Goal: Task Accomplishment & Management: Complete application form

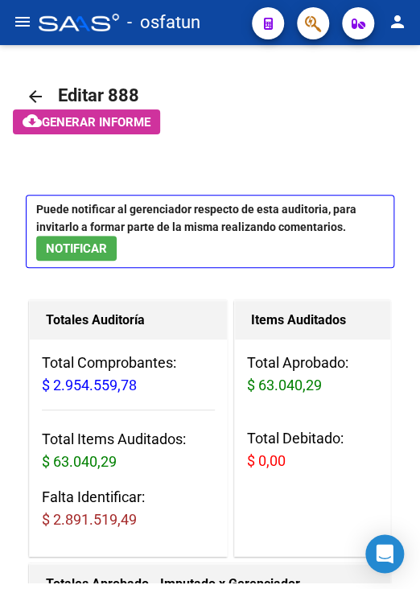
click at [20, 27] on mat-icon "menu" at bounding box center [22, 21] width 19 height 19
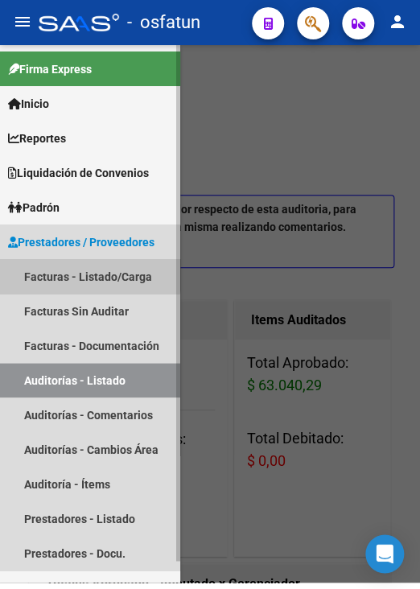
click at [87, 272] on link "Facturas - Listado/Carga" at bounding box center [90, 276] width 180 height 35
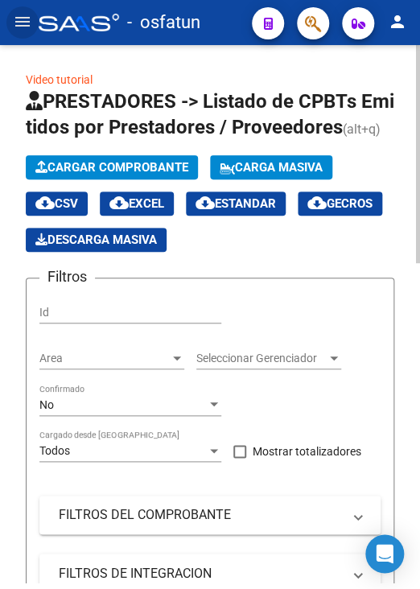
click at [146, 175] on button "Cargar Comprobante" at bounding box center [112, 167] width 172 height 24
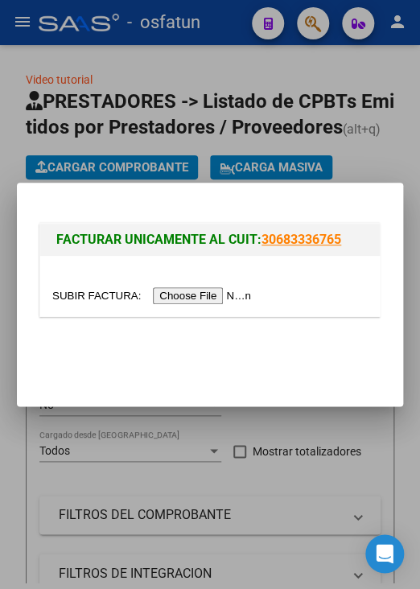
click at [187, 298] on input "file" at bounding box center [154, 295] width 204 height 17
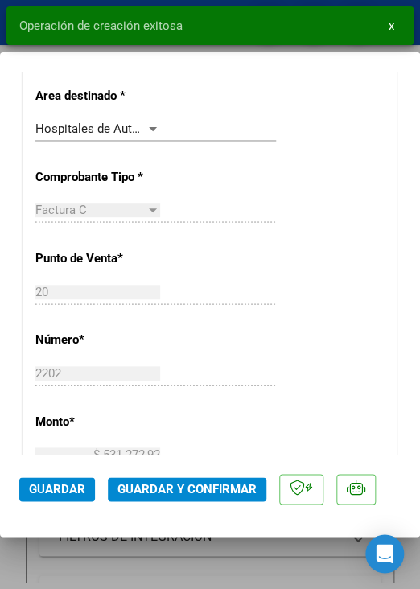
scroll to position [483, 0]
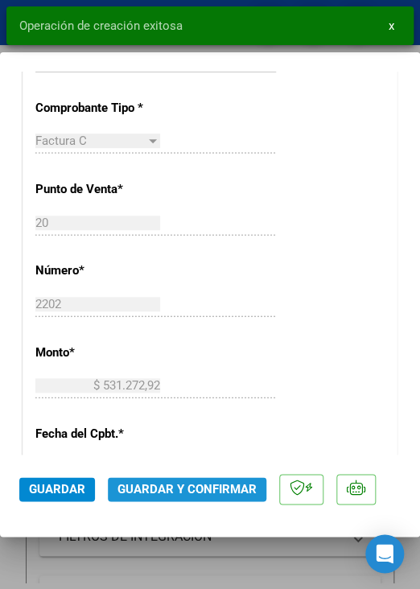
click at [216, 482] on span "Guardar y Confirmar" at bounding box center [187, 489] width 139 height 14
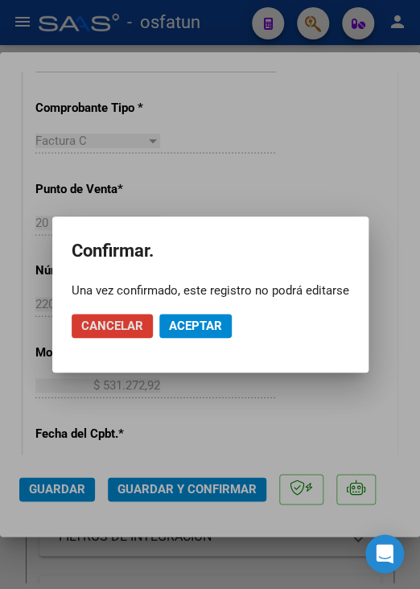
click at [211, 331] on span "Aceptar" at bounding box center [195, 326] width 53 height 14
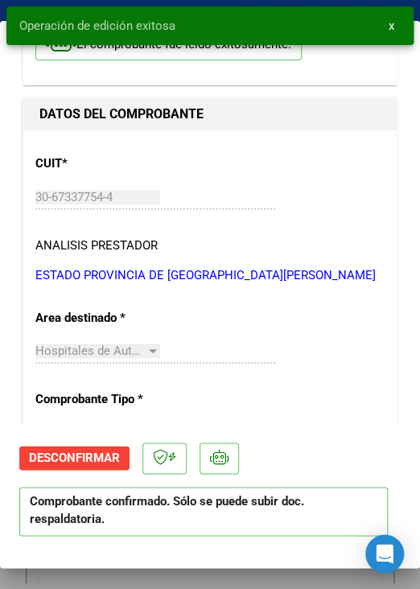
scroll to position [0, 0]
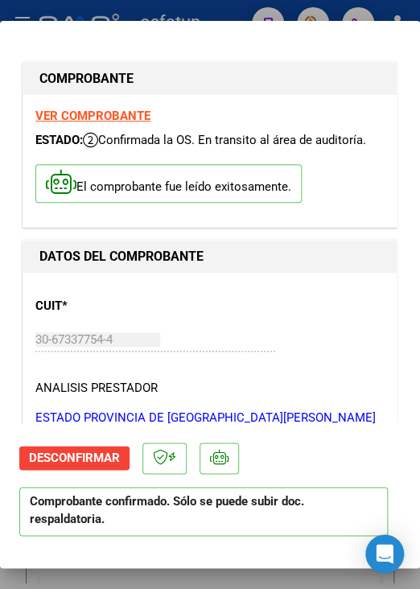
click at [235, 15] on div at bounding box center [210, 294] width 420 height 589
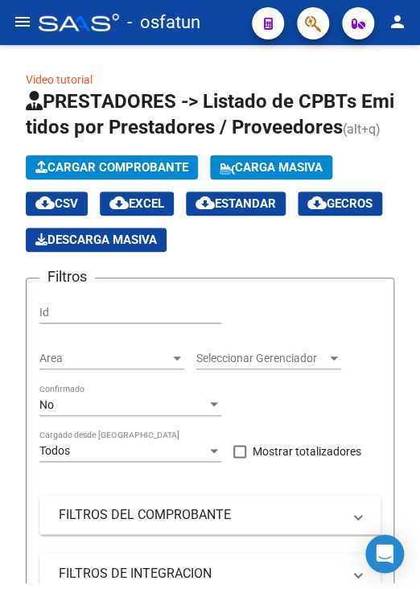
click at [29, 20] on mat-icon "menu" at bounding box center [22, 21] width 19 height 19
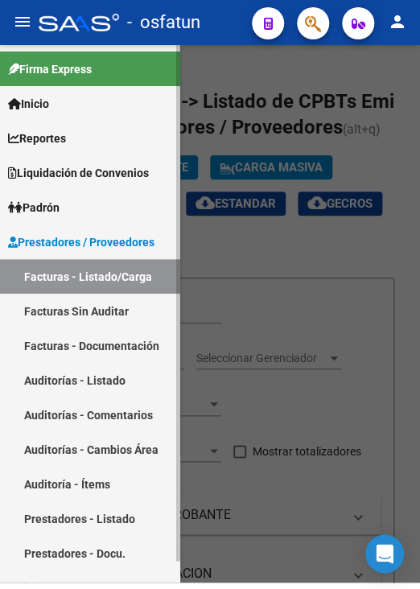
click at [128, 386] on link "Auditorías - Listado" at bounding box center [90, 380] width 180 height 35
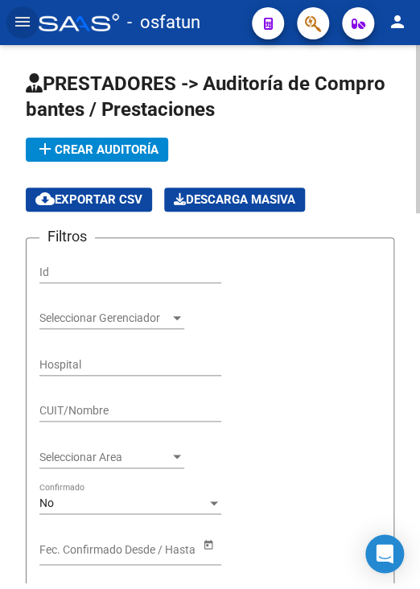
click at [59, 149] on span "add Crear Auditoría" at bounding box center [96, 149] width 123 height 14
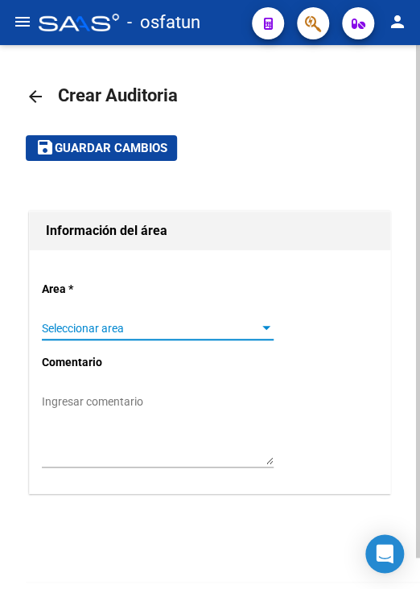
click at [166, 328] on span "Seleccionar area" at bounding box center [150, 329] width 217 height 14
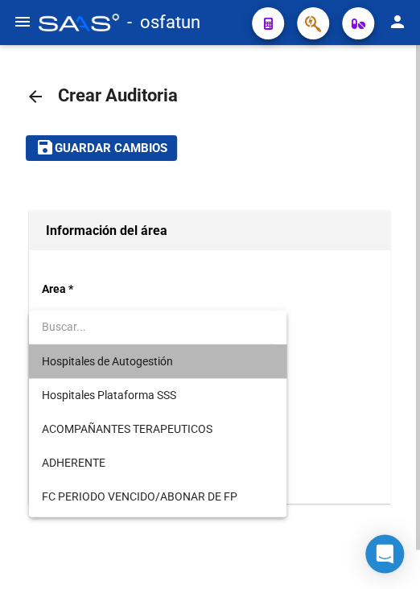
click at [184, 363] on span "Hospitales de Autogestión" at bounding box center [158, 361] width 232 height 34
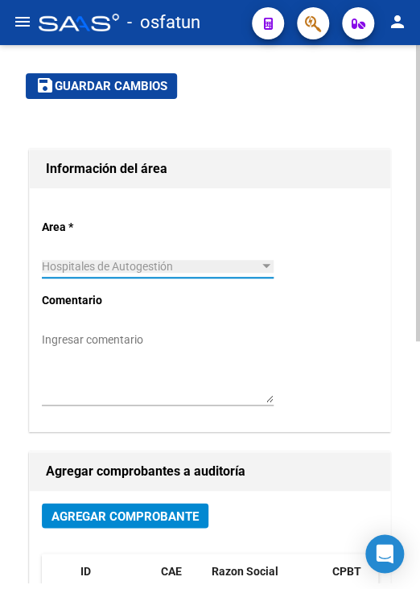
scroll to position [161, 0]
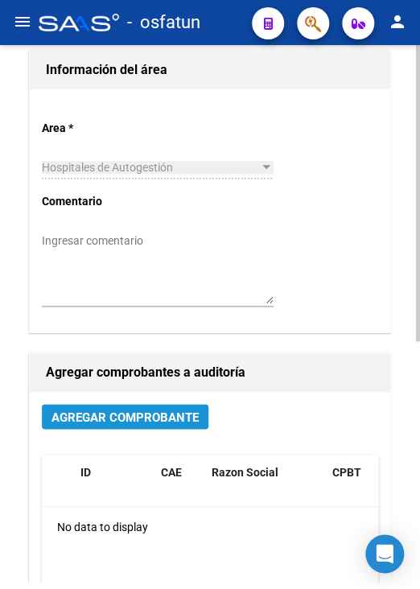
click at [146, 420] on span "Agregar Comprobante" at bounding box center [125, 417] width 147 height 14
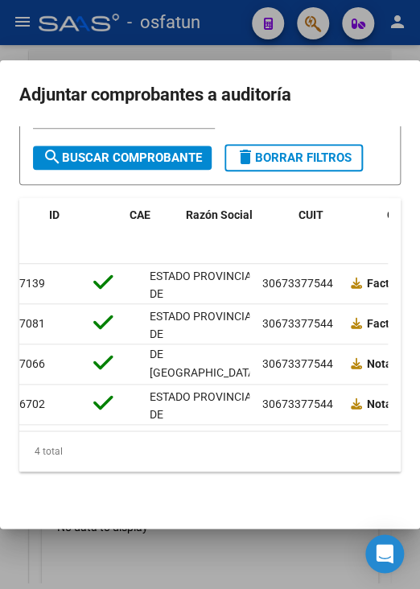
scroll to position [0, 0]
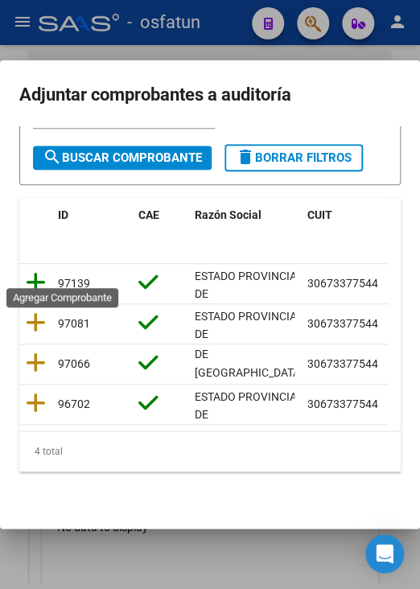
click at [35, 271] on icon at bounding box center [36, 282] width 20 height 23
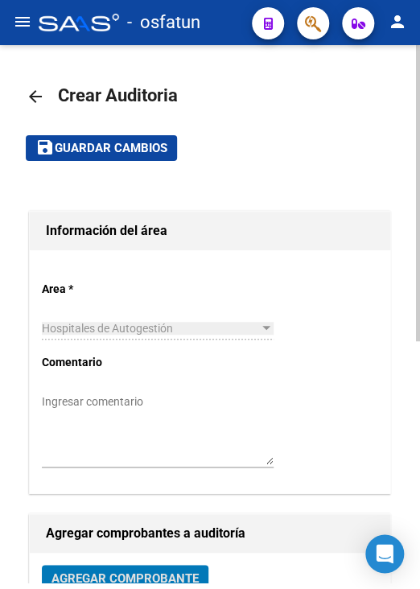
click at [128, 152] on span "Guardar cambios" at bounding box center [111, 149] width 113 height 14
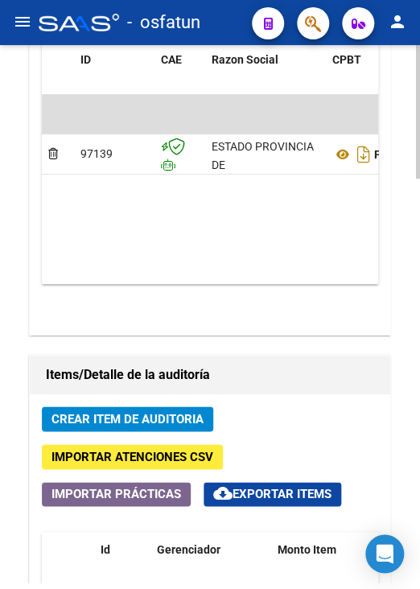
scroll to position [1207, 0]
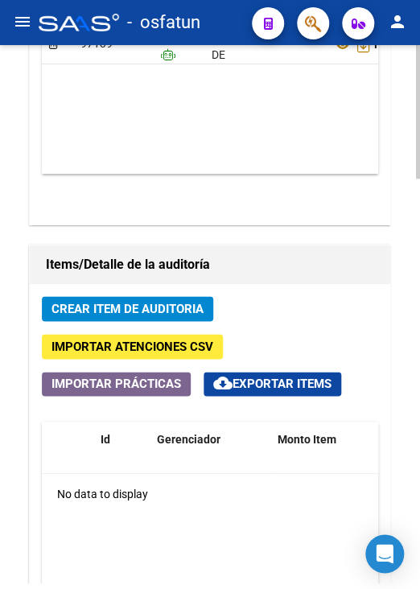
click at [171, 310] on span "Crear Item de Auditoria" at bounding box center [128, 309] width 152 height 14
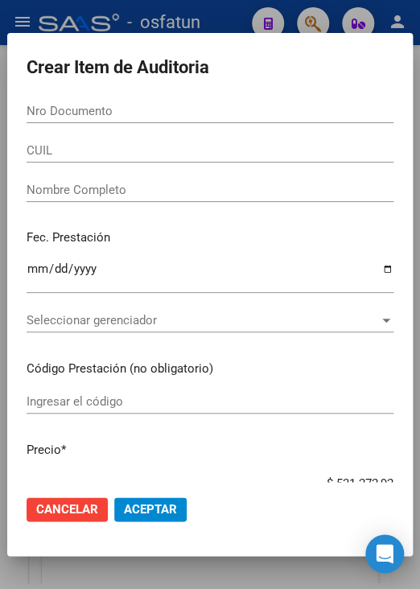
click at [134, 122] on div "Nro Documento" at bounding box center [210, 111] width 367 height 24
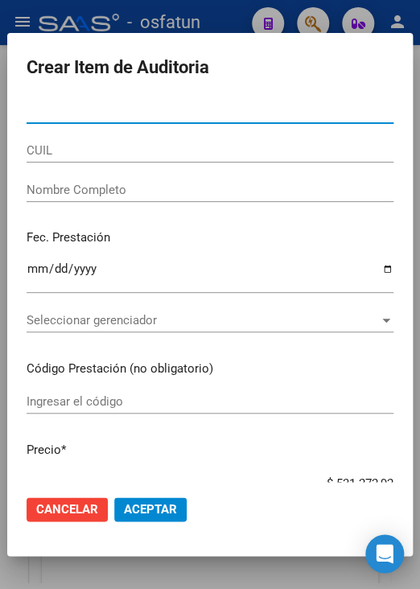
click at [135, 115] on input "Nro Documento" at bounding box center [210, 111] width 367 height 14
paste input "48018293"
type input "48018293"
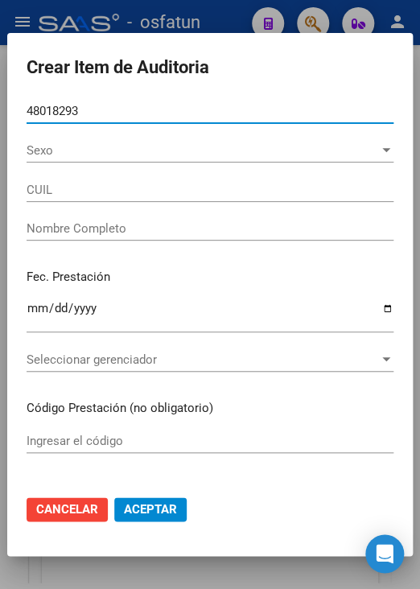
type input "27480182931"
type input "SOSA JULIETA CAMILA"
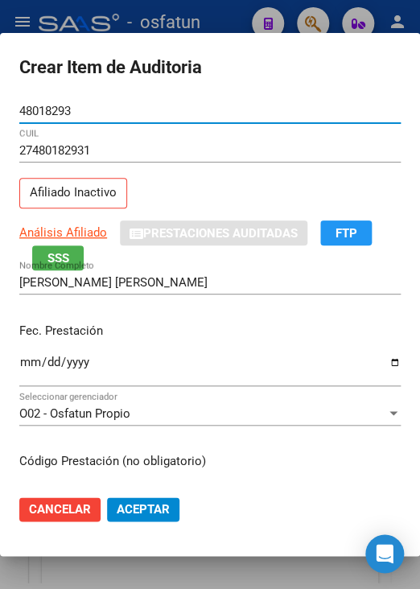
type input "48018293"
click at [28, 357] on input "Ingresar la fecha" at bounding box center [209, 369] width 381 height 26
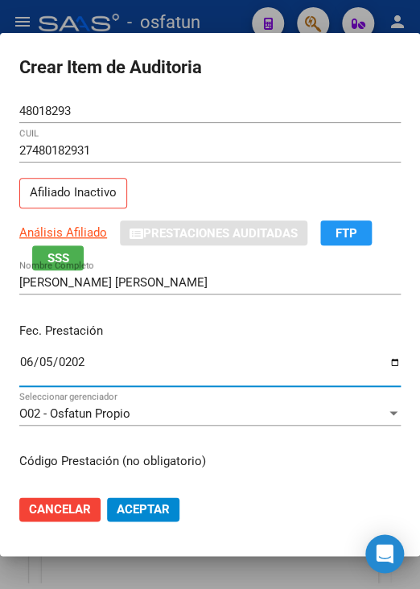
type input "2025-06-05"
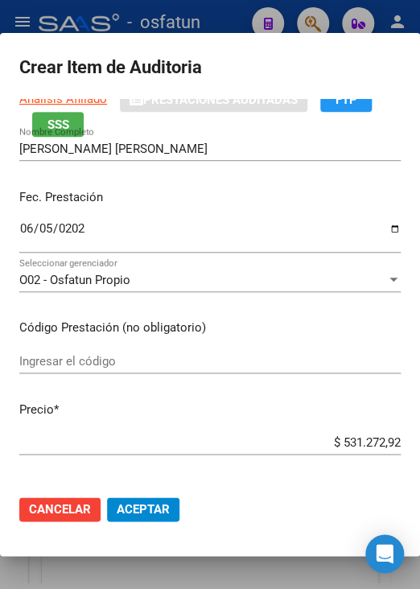
scroll to position [161, 0]
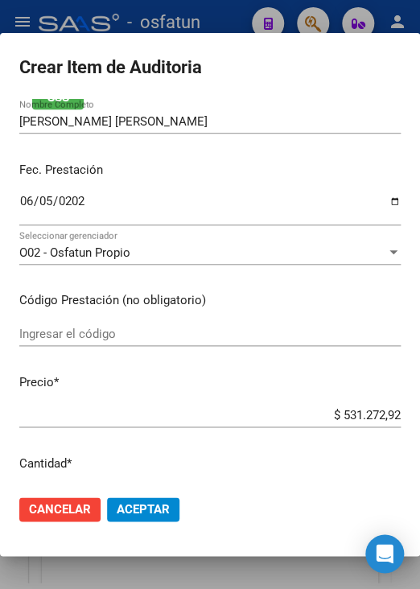
click at [138, 324] on div "Ingresar el código" at bounding box center [209, 334] width 381 height 24
type input "t"
type input "TRASLADOS"
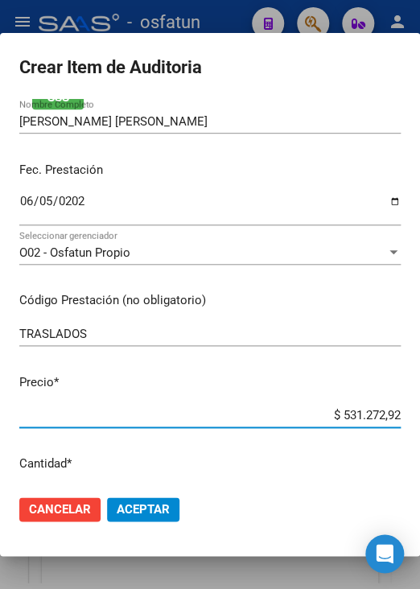
drag, startPoint x: 329, startPoint y: 418, endPoint x: 391, endPoint y: 414, distance: 62.1
click at [391, 414] on app-form-text-field "Precio * $ 531.272,92 Ingresar el precio" at bounding box center [216, 398] width 394 height 50
type input "$ 0,09"
type input "$ 0,95"
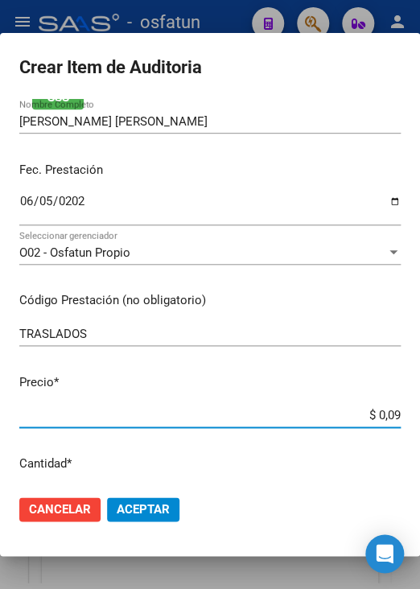
type input "$ 0,95"
type input "$ 9,56"
type input "$ 95,60"
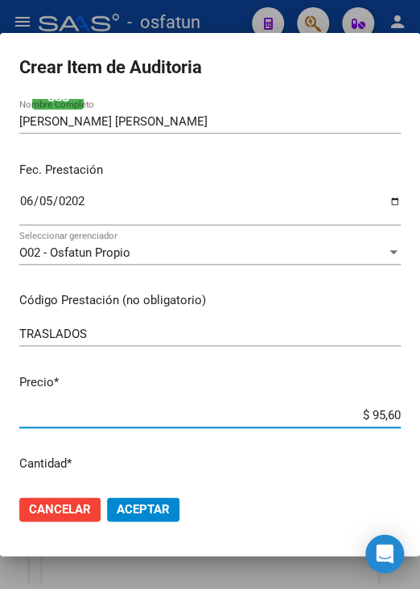
type input "$ 956,00"
type input "$ 9.560,00"
type input "$ 95.600,00"
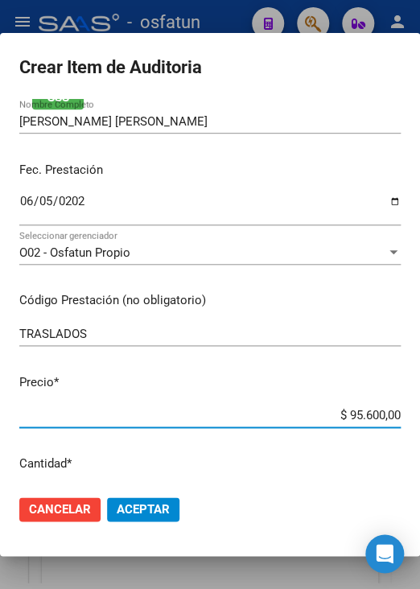
type input "$ 95.600,00"
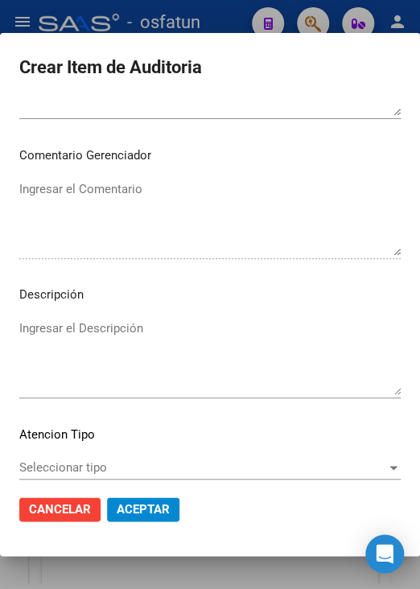
scroll to position [1086, 0]
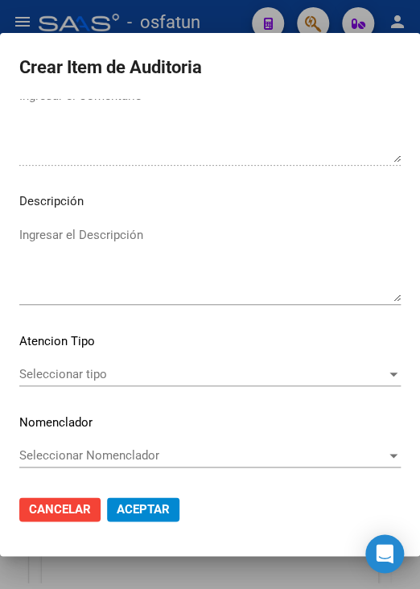
click at [119, 374] on span "Seleccionar tipo" at bounding box center [202, 374] width 367 height 14
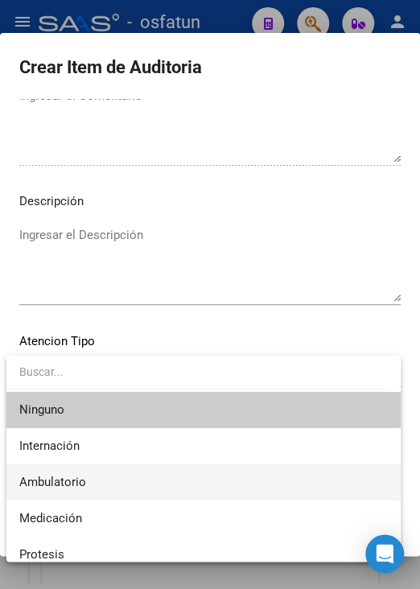
scroll to position [47, 0]
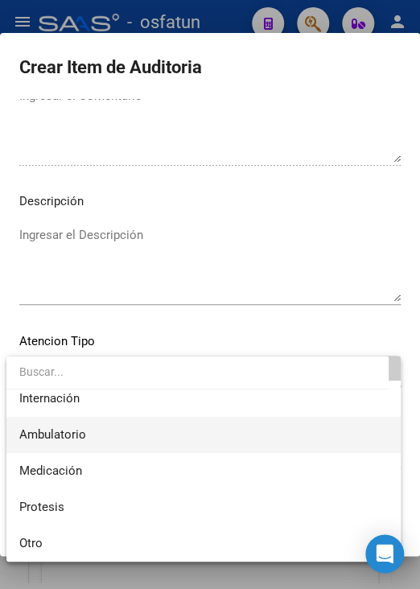
click at [113, 440] on span "Ambulatorio" at bounding box center [203, 435] width 369 height 36
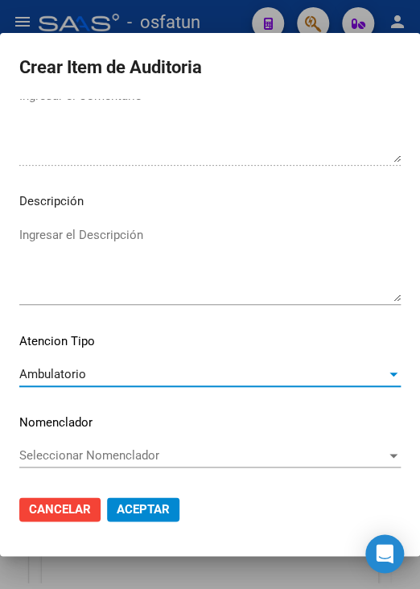
click at [154, 503] on span "Aceptar" at bounding box center [143, 509] width 53 height 14
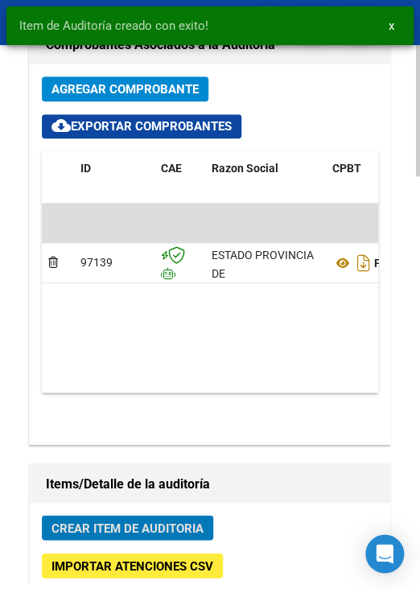
scroll to position [1426, 0]
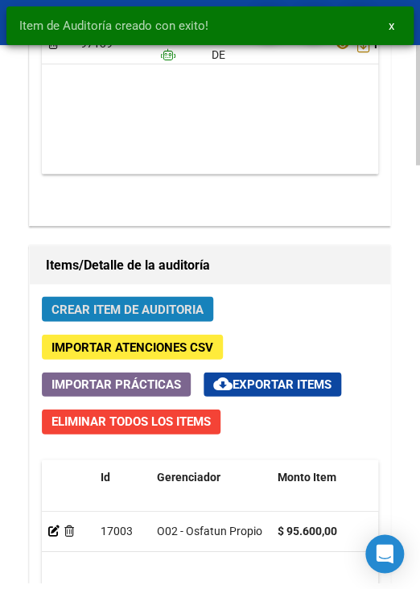
click at [120, 318] on button "Crear Item de Auditoria" at bounding box center [127, 308] width 171 height 25
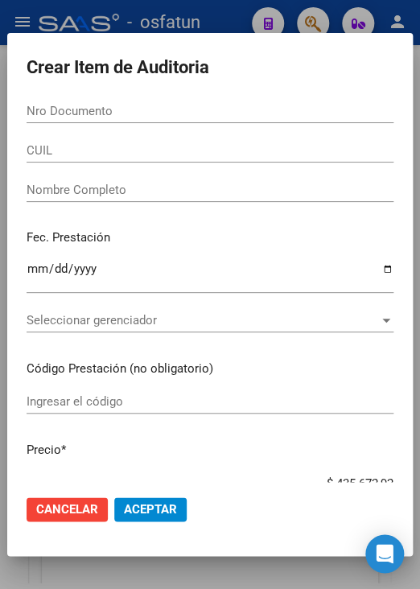
click at [293, 101] on div "Nro Documento" at bounding box center [210, 111] width 367 height 24
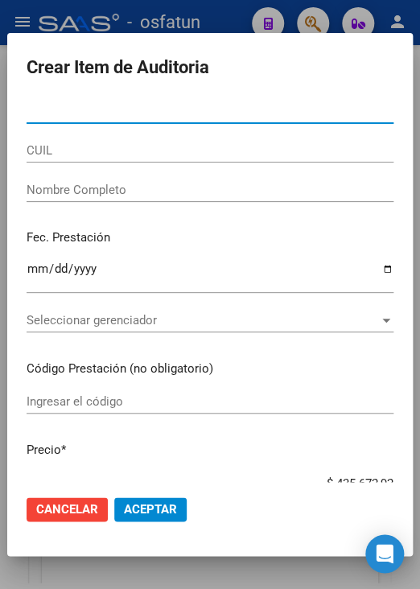
paste input "27521894"
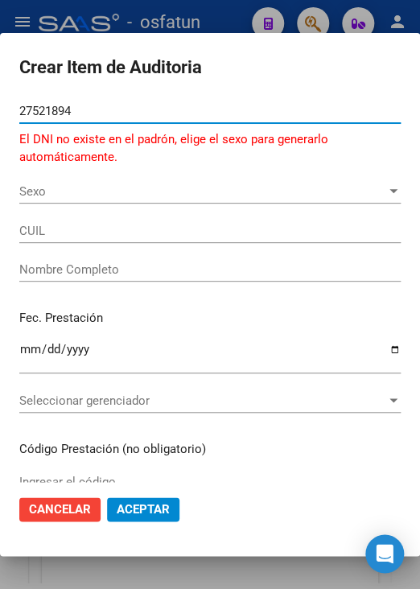
type input "27521894"
click at [51, 197] on span "Sexo" at bounding box center [202, 191] width 367 height 14
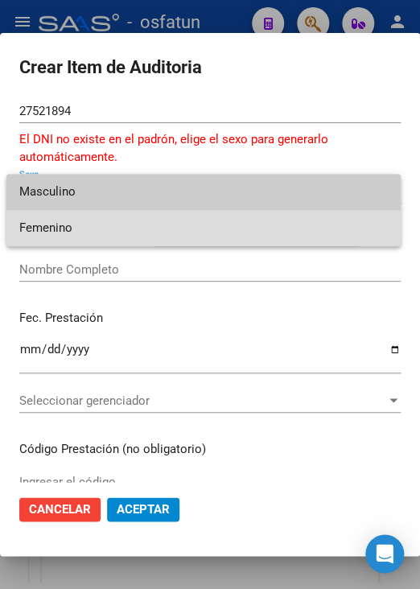
click at [73, 230] on span "Femenino" at bounding box center [203, 228] width 369 height 36
type input "23275218944"
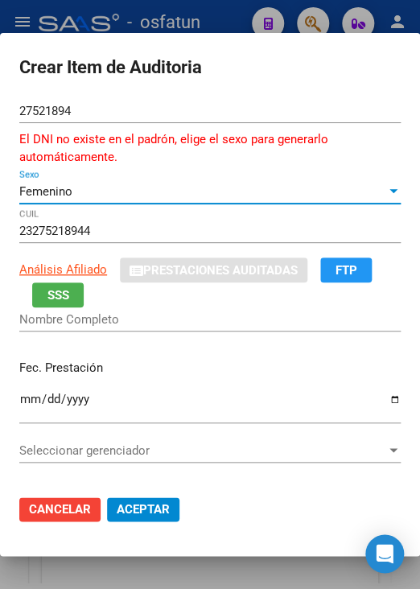
type input "LOZANO GLADY ISABEL"
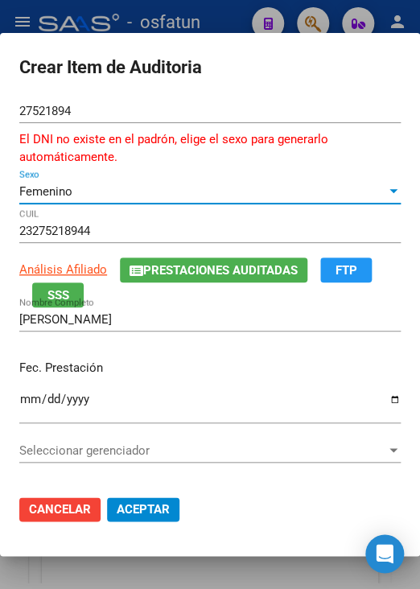
click at [85, 195] on div "Femenino" at bounding box center [202, 191] width 367 height 14
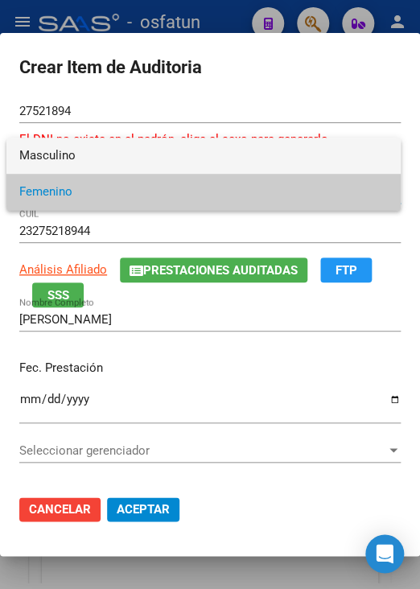
click at [96, 160] on span "Masculino" at bounding box center [203, 156] width 369 height 36
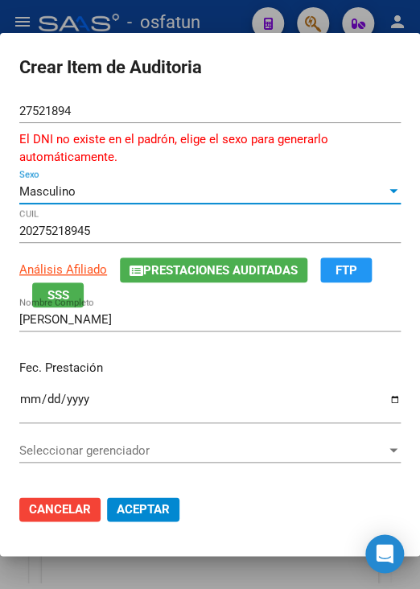
click at [96, 192] on div "Masculino" at bounding box center [202, 191] width 367 height 14
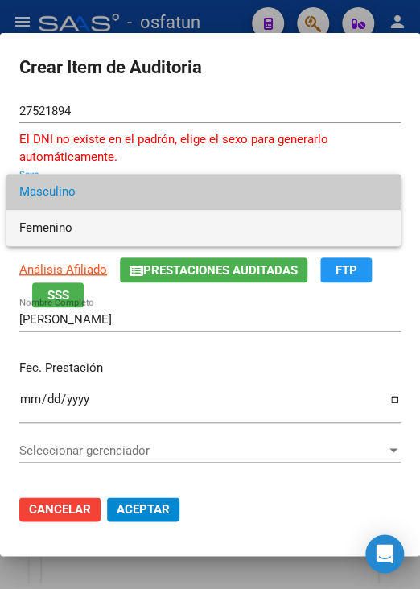
click at [104, 217] on span "Femenino" at bounding box center [203, 228] width 369 height 36
type input "23275218944"
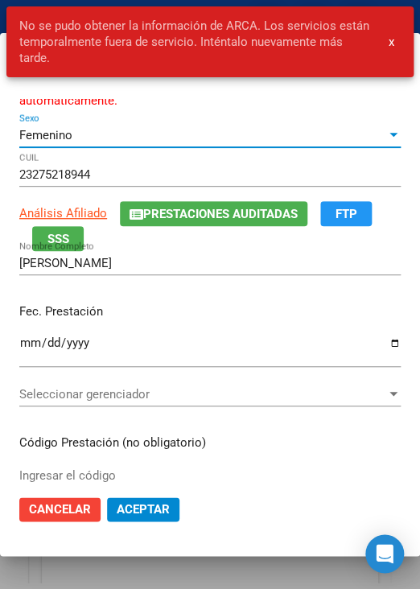
scroll to position [80, 0]
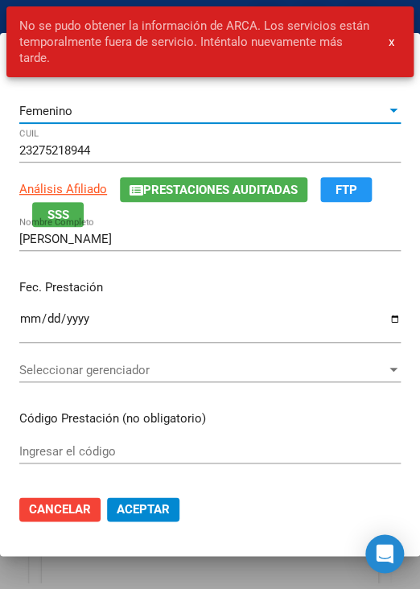
click at [26, 315] on input "Ingresar la fecha" at bounding box center [209, 325] width 381 height 26
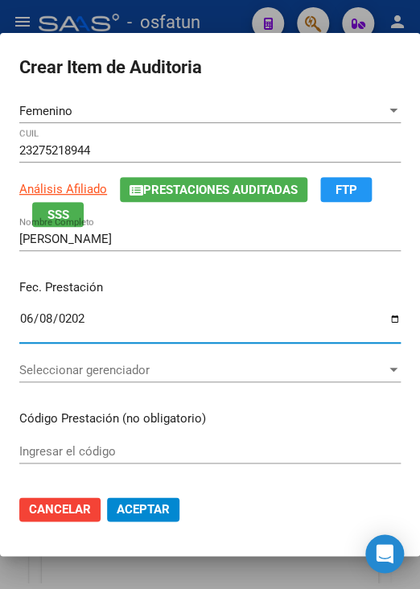
type input "2025-06-08"
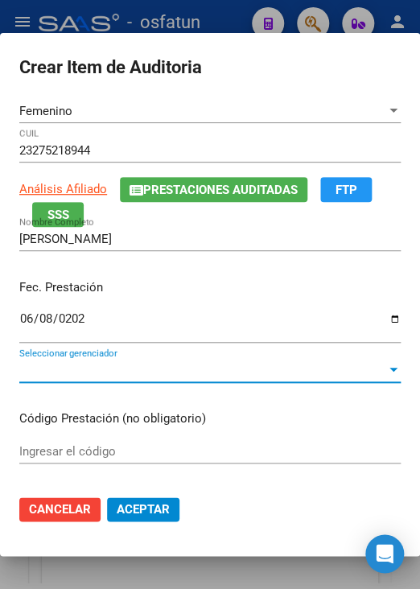
click at [138, 369] on span "Seleccionar gerenciador" at bounding box center [202, 370] width 367 height 14
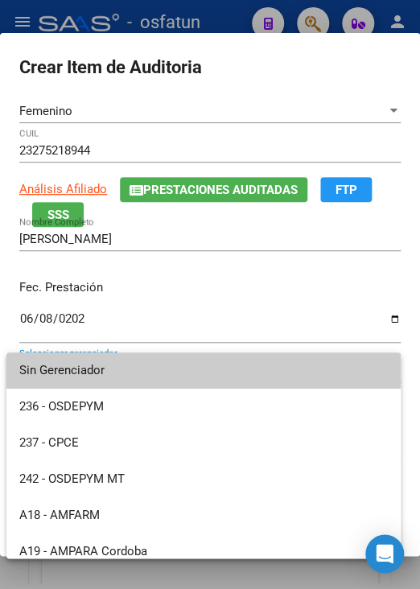
click at [64, 223] on div at bounding box center [210, 294] width 420 height 589
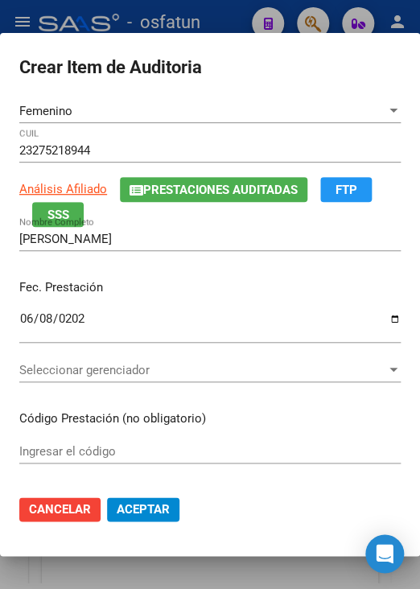
click at [64, 210] on span "SSS" at bounding box center [58, 215] width 22 height 14
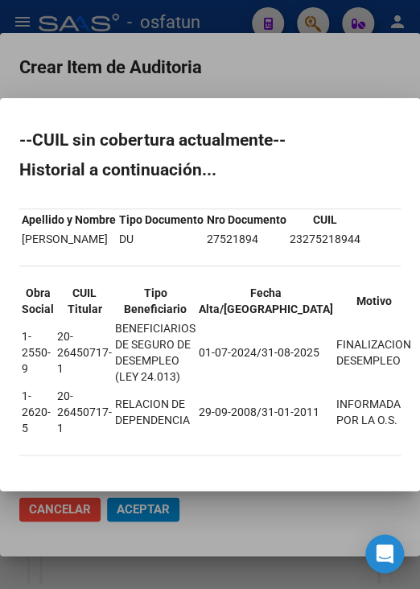
click at [217, 81] on div at bounding box center [210, 294] width 420 height 589
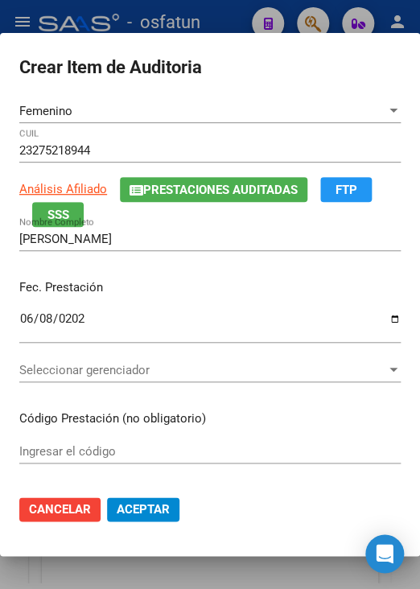
click at [116, 361] on div "Seleccionar gerenciador Seleccionar gerenciador" at bounding box center [209, 370] width 381 height 24
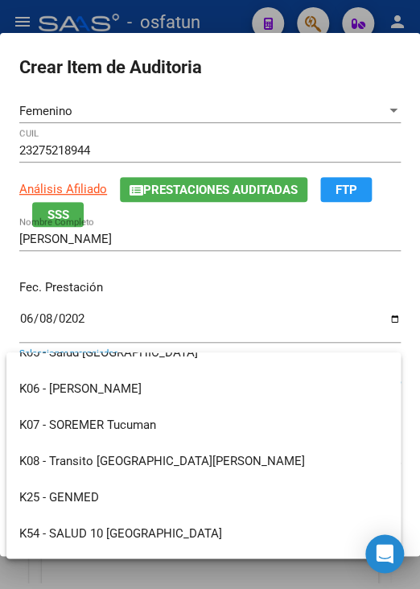
scroll to position [805, 0]
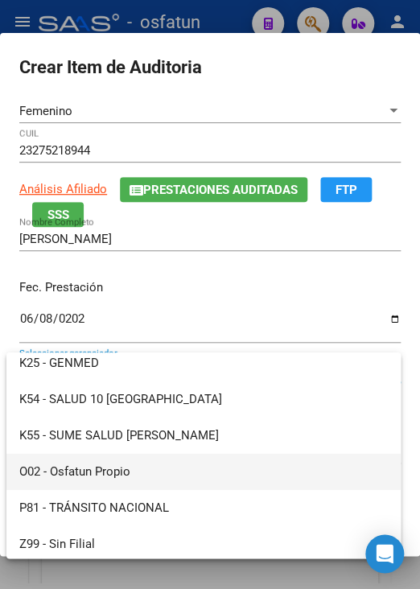
click at [133, 478] on span "O02 - Osfatun Propio" at bounding box center [203, 471] width 369 height 36
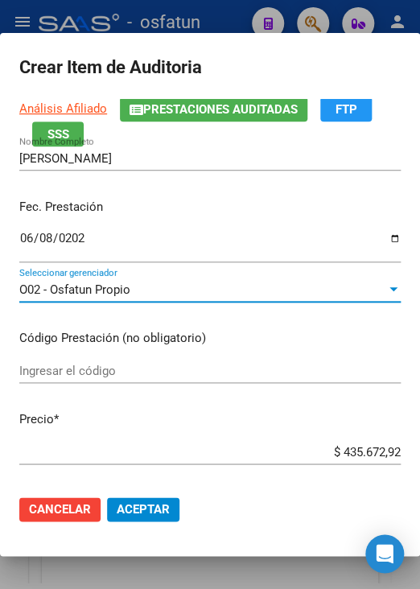
scroll to position [241, 0]
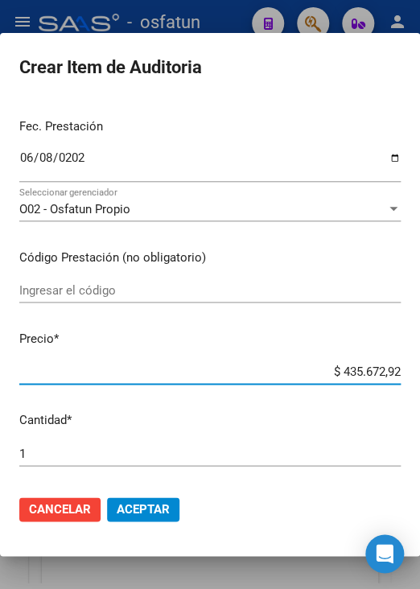
drag, startPoint x: 326, startPoint y: 371, endPoint x: 396, endPoint y: 376, distance: 70.2
click at [396, 376] on app-form-text-field "Precio * $ 435.672,92 Ingresar el precio" at bounding box center [216, 355] width 394 height 50
type input "$ 0,06"
type input "$ 0,60"
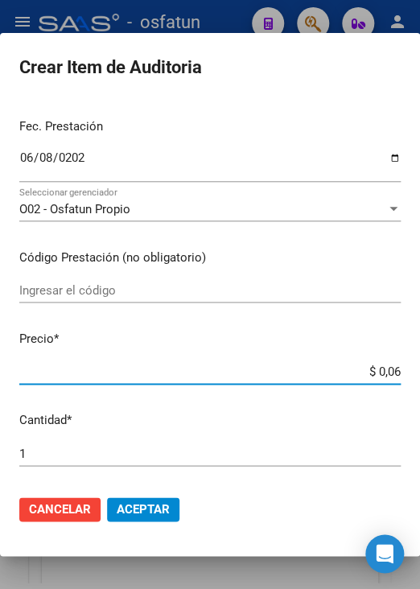
type input "$ 0,60"
type input "$ 6,00"
type input "$ 60,00"
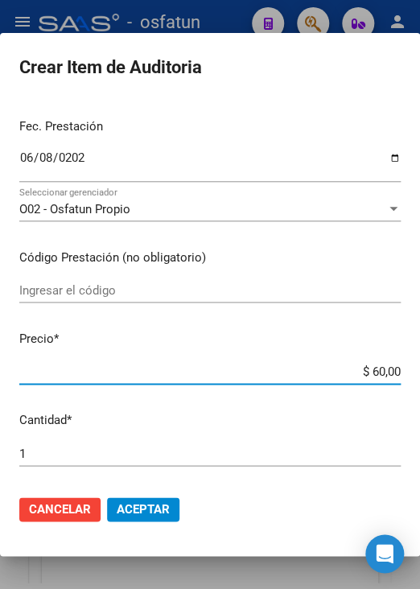
type input "$ 600,00"
type input "$ 6.000,00"
type input "$ 60.000,00"
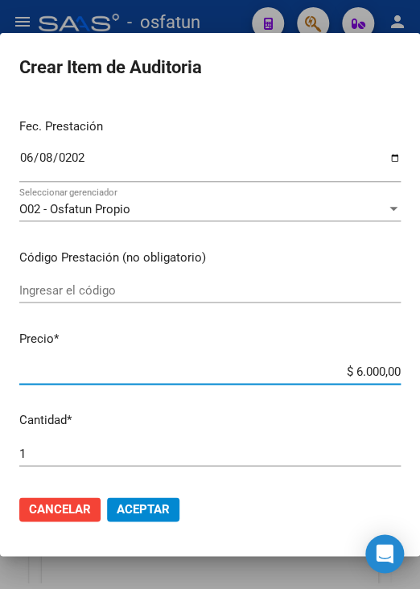
type input "$ 60.000,00"
type input "$ 600.000,00"
type input "$ 60.000,00"
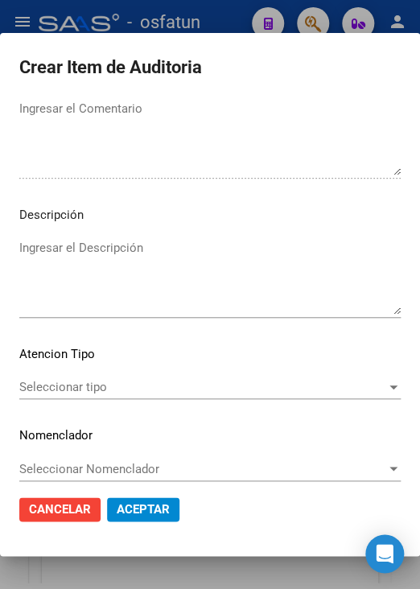
scroll to position [1124, 0]
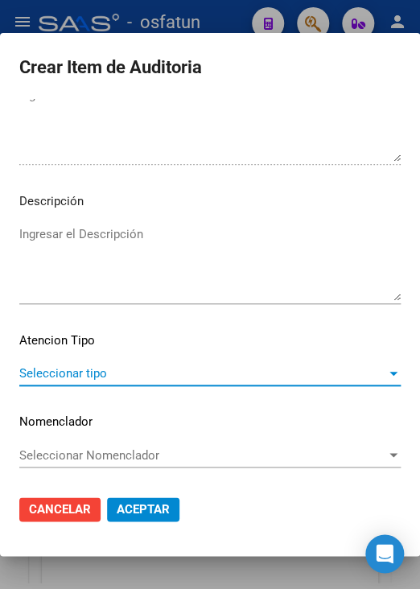
click at [58, 380] on span "Seleccionar tipo" at bounding box center [202, 373] width 367 height 14
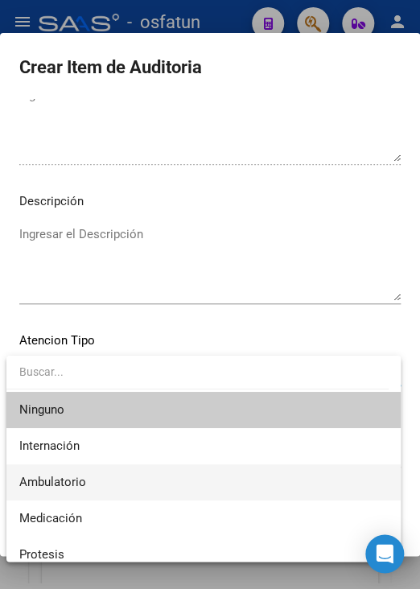
click at [84, 485] on span "Ambulatorio" at bounding box center [52, 482] width 67 height 14
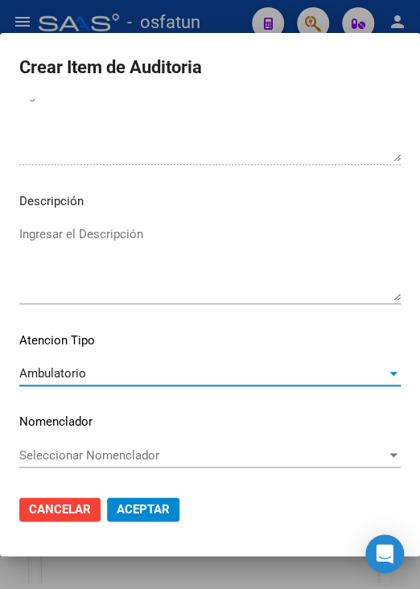
click at [149, 502] on span "Aceptar" at bounding box center [143, 509] width 53 height 14
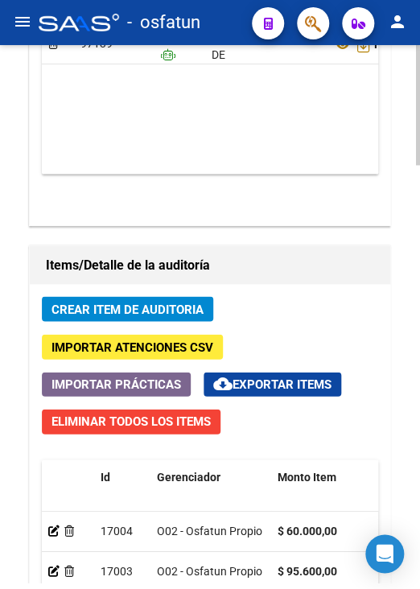
click at [163, 305] on span "Crear Item de Auditoria" at bounding box center [128, 309] width 152 height 14
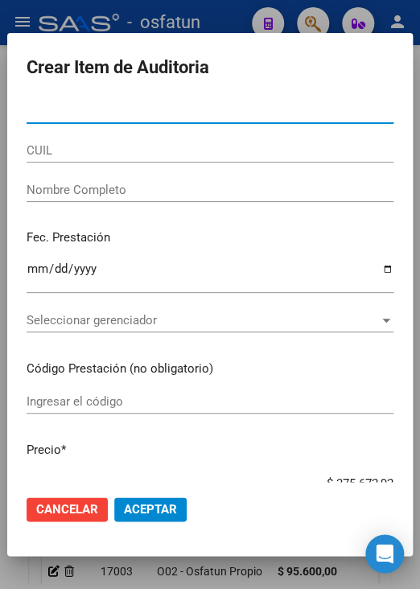
paste input "26806039"
type input "26806039"
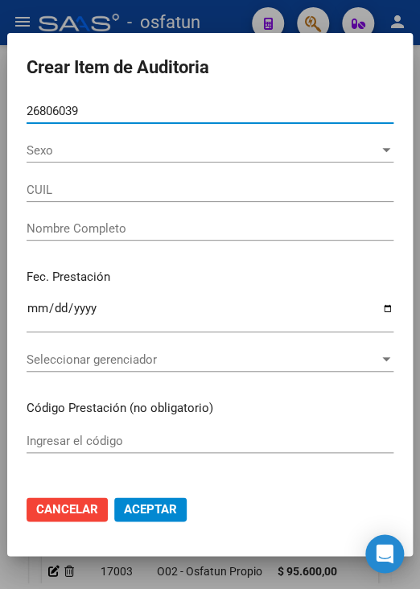
type input "27268060397"
type input "PAEZ MONICA GABRIELA"
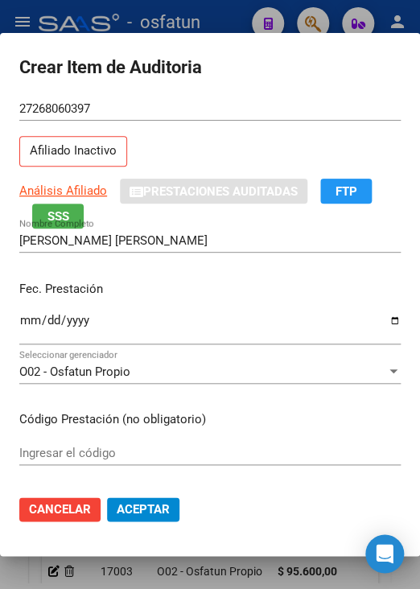
scroll to position [80, 0]
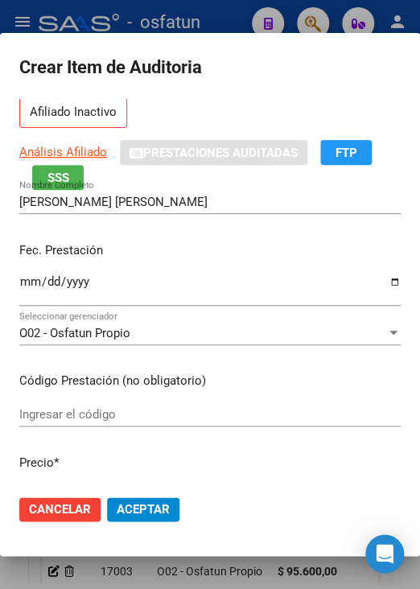
type input "26806039"
click at [26, 279] on input "Ingresar la fecha" at bounding box center [209, 288] width 381 height 26
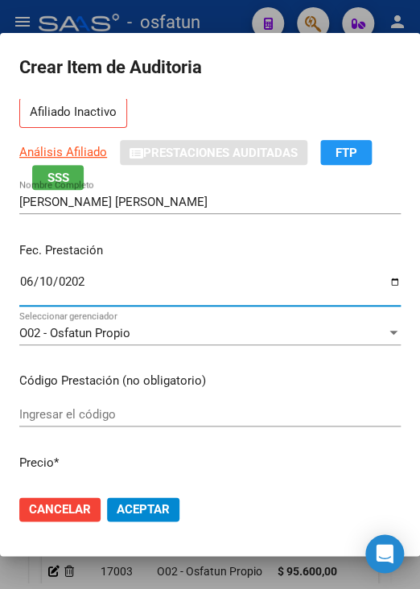
type input "2025-06-10"
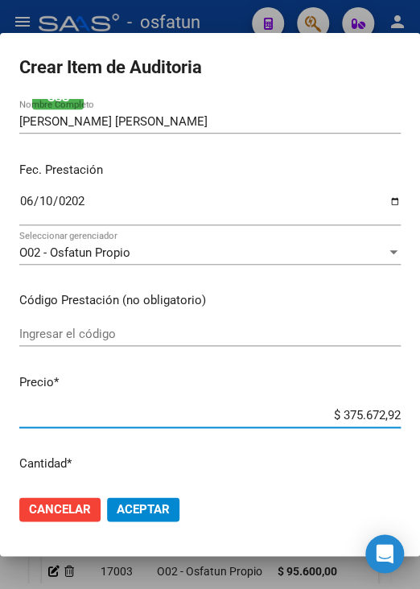
drag, startPoint x: 322, startPoint y: 414, endPoint x: 418, endPoint y: 422, distance: 96.0
click at [418, 422] on mat-dialog-content "26806039 Nro Documento 27268060397 CUIL Afiliado Inactivo Análisis Afiliado Pre…" at bounding box center [210, 290] width 420 height 383
type input "$ 0,03"
type input "$ 0,35"
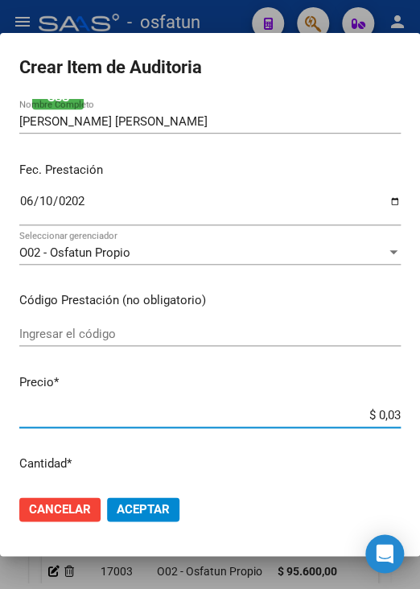
type input "$ 0,35"
type input "$ 3,56"
type input "$ 35,60"
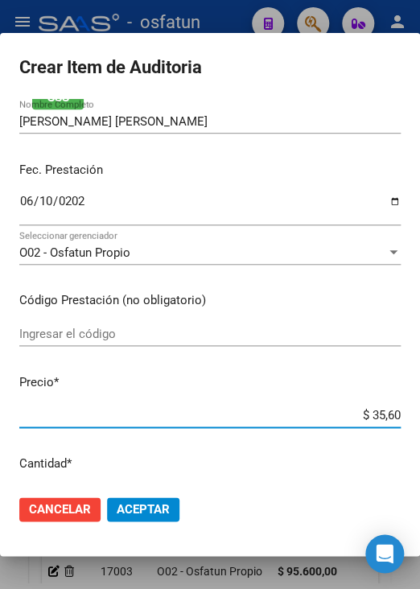
type input "$ 356,00"
type input "$ 3.560,00"
type input "$ 35.600,00"
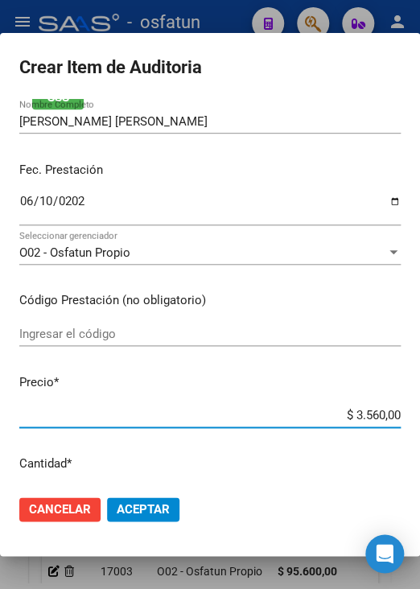
type input "$ 35.600,00"
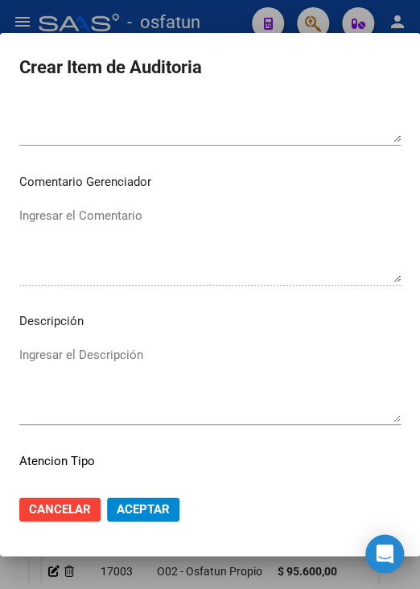
scroll to position [1086, 0]
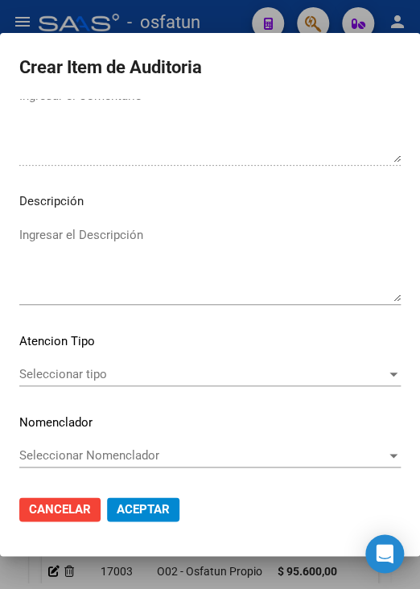
click at [98, 379] on span "Seleccionar tipo" at bounding box center [202, 374] width 367 height 14
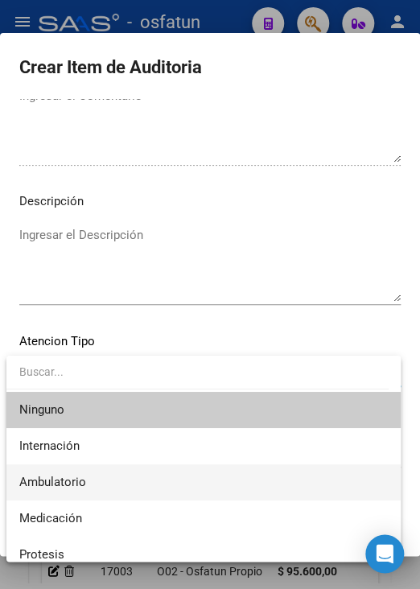
click at [103, 476] on span "Ambulatorio" at bounding box center [203, 482] width 369 height 36
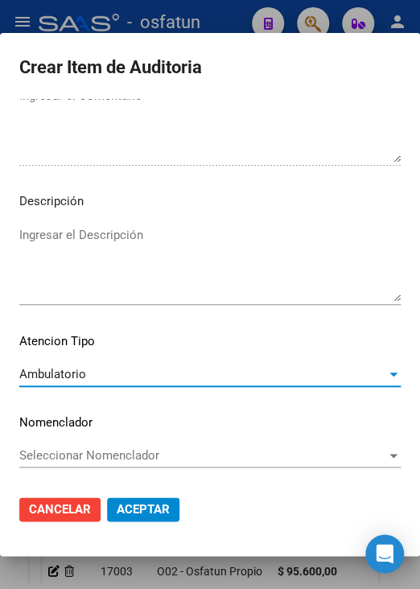
click at [151, 513] on span "Aceptar" at bounding box center [143, 509] width 53 height 14
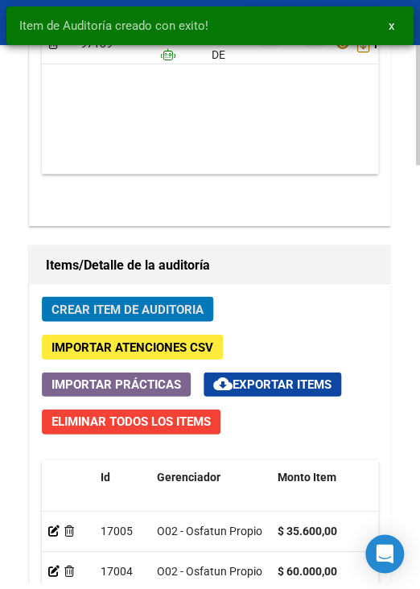
click at [148, 302] on span "Crear Item de Auditoria" at bounding box center [128, 309] width 152 height 14
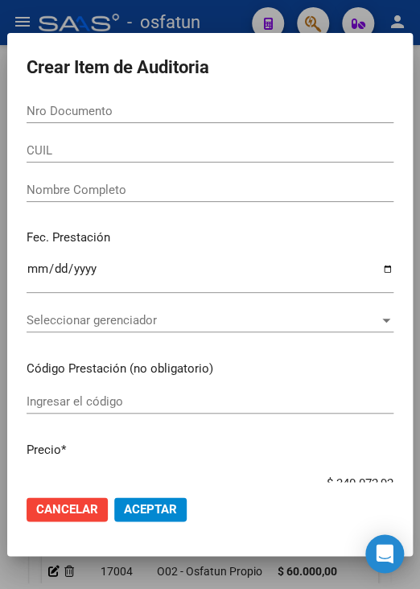
click at [241, 104] on input "Nro Documento" at bounding box center [210, 111] width 367 height 14
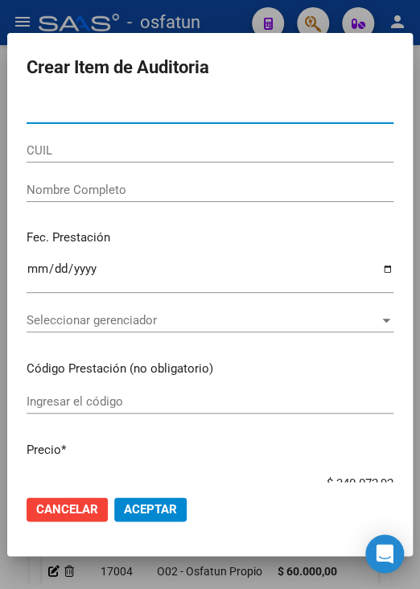
paste input "21519373"
type input "21519373"
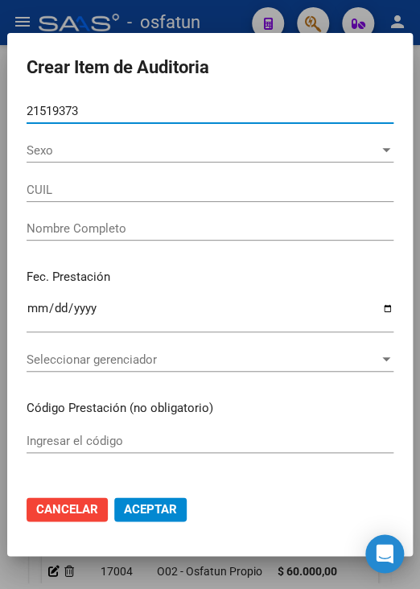
type input "20215193730"
type input "VEGA SERGIO GABRIEL"
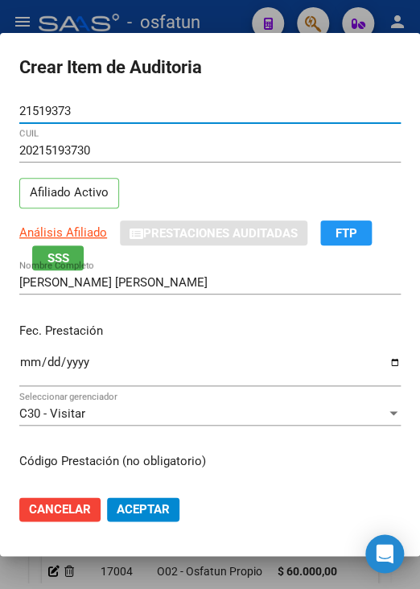
type input "21519373"
click at [31, 358] on input "Ingresar la fecha" at bounding box center [209, 369] width 381 height 26
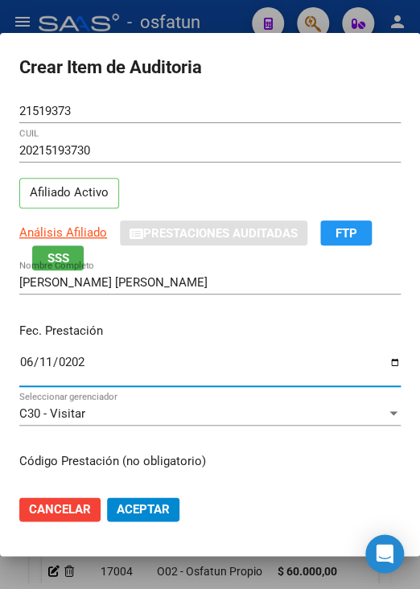
type input "2025-06-11"
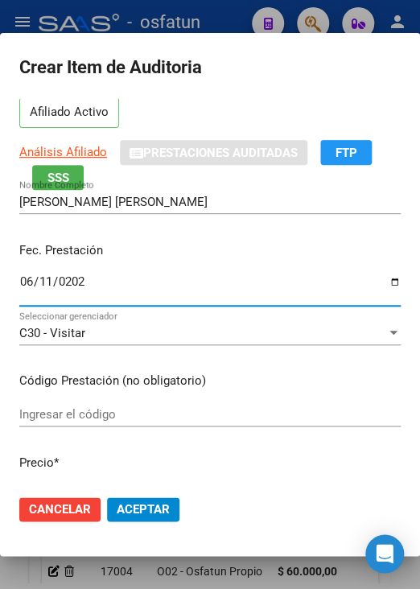
scroll to position [161, 0]
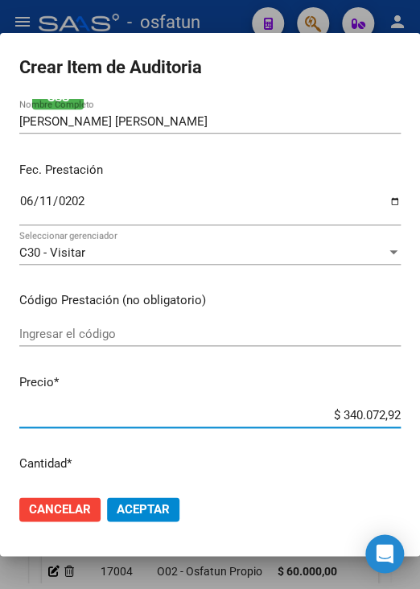
drag, startPoint x: 330, startPoint y: 415, endPoint x: 414, endPoint y: 431, distance: 85.2
click at [414, 431] on mat-dialog-content "21519373 Nro Documento 20215193730 CUIL Afiliado Activo Análisis Afiliado Prest…" at bounding box center [210, 290] width 420 height 383
type input "$ 0,09"
type input "$ 0,95"
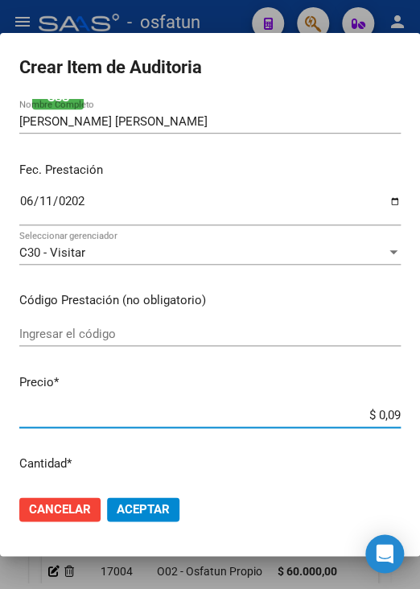
type input "$ 0,95"
type input "$ 9,56"
type input "$ 95,60"
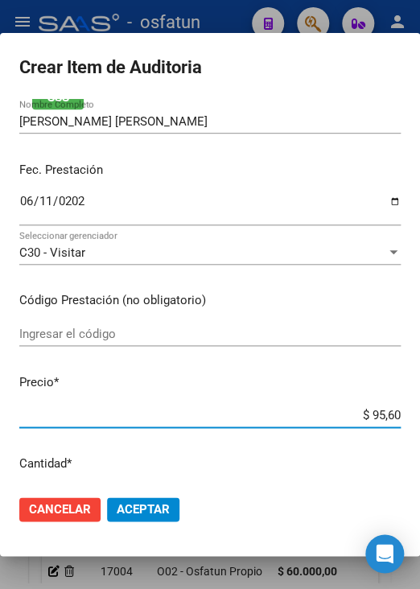
type input "$ 956,00"
type input "$ 9.560,00"
type input "$ 95.600,00"
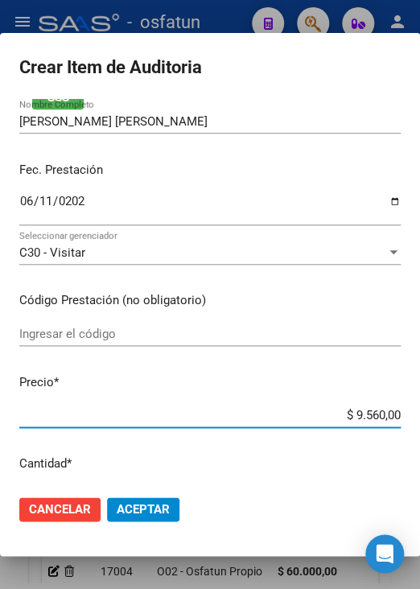
type input "$ 95.600,00"
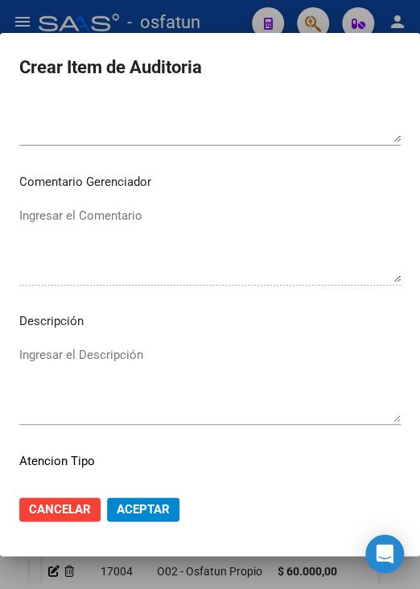
scroll to position [1086, 0]
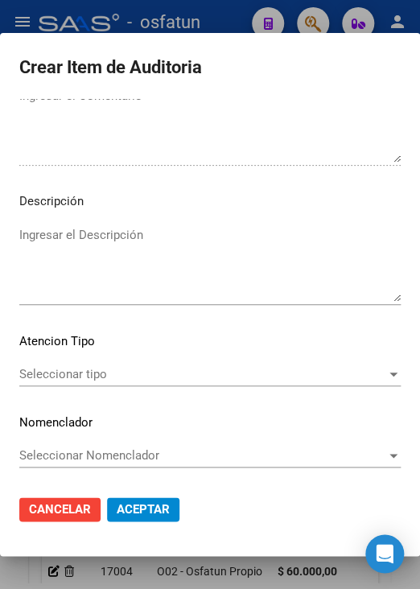
click at [109, 368] on span "Seleccionar tipo" at bounding box center [202, 374] width 367 height 14
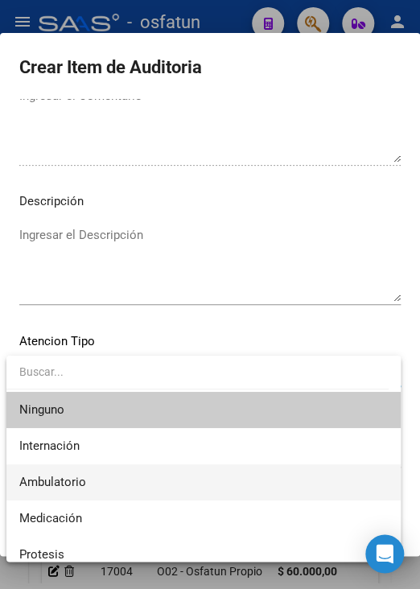
click at [113, 481] on span "Ambulatorio" at bounding box center [203, 482] width 369 height 36
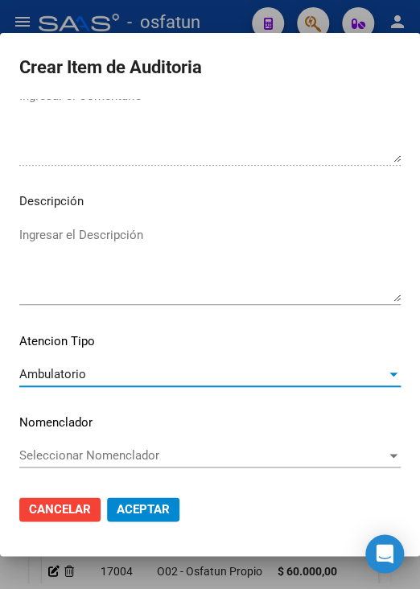
click at [148, 511] on span "Aceptar" at bounding box center [143, 509] width 53 height 14
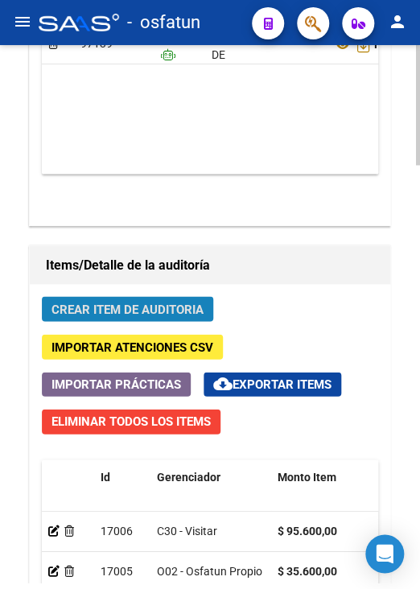
click at [167, 310] on span "Crear Item de Auditoria" at bounding box center [128, 309] width 152 height 14
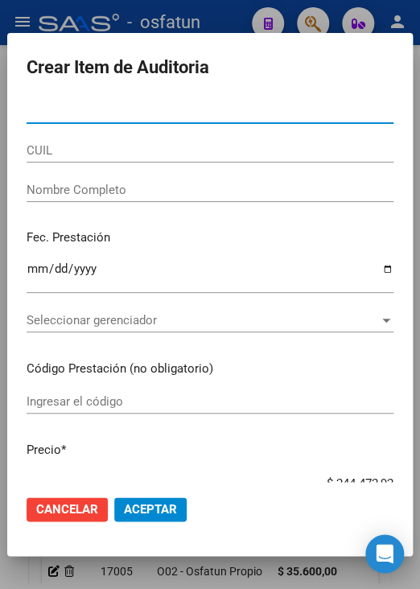
paste input "25428264"
type input "25428264"
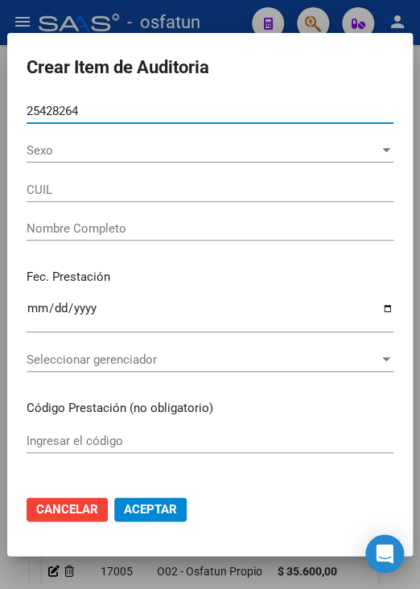
type input "27254282648"
type input "MONTENEGRO CECILIA NOEMI"
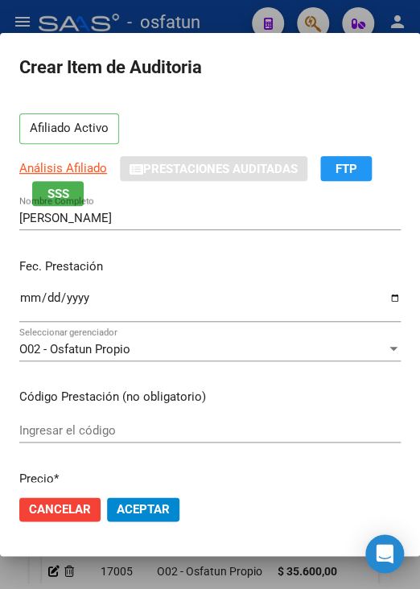
scroll to position [80, 0]
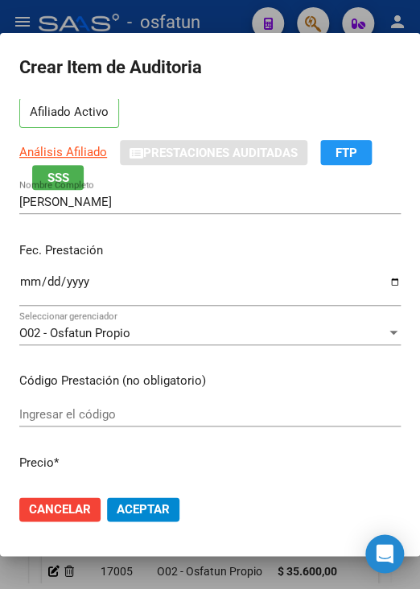
type input "25428264"
click at [31, 278] on input "Ingresar la fecha" at bounding box center [209, 288] width 381 height 26
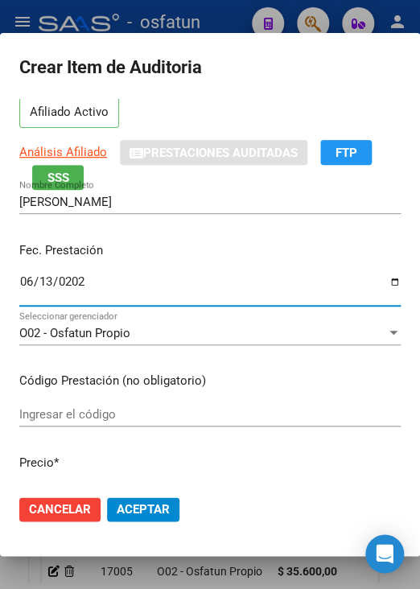
type input "2025-06-13"
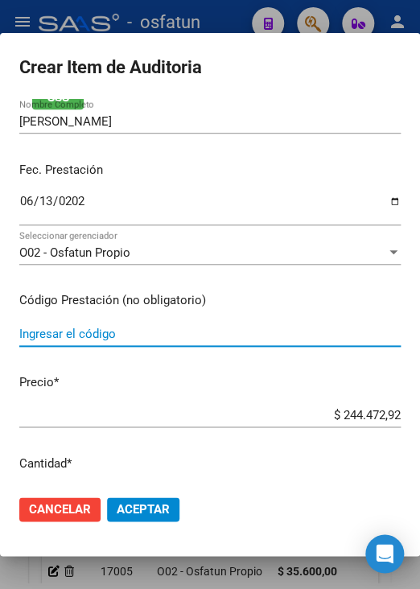
click at [151, 336] on input "Ingresar el código" at bounding box center [209, 334] width 381 height 14
type input "TRASLADOS"
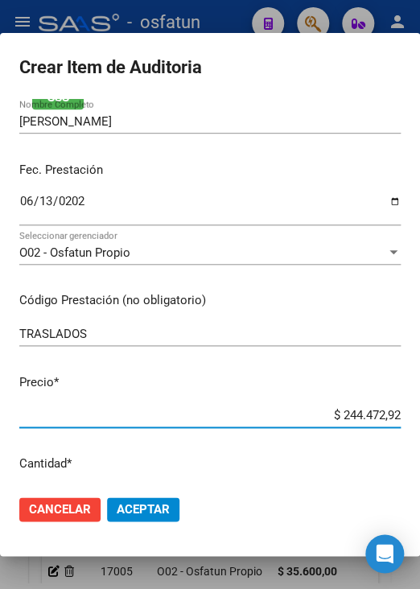
drag, startPoint x: 334, startPoint y: 417, endPoint x: 396, endPoint y: 418, distance: 62.0
click at [396, 418] on app-form-text-field "Precio * $ 244.472,92 Ingresar el precio" at bounding box center [216, 398] width 394 height 50
type input "$ 0,03"
type input "$ 0,35"
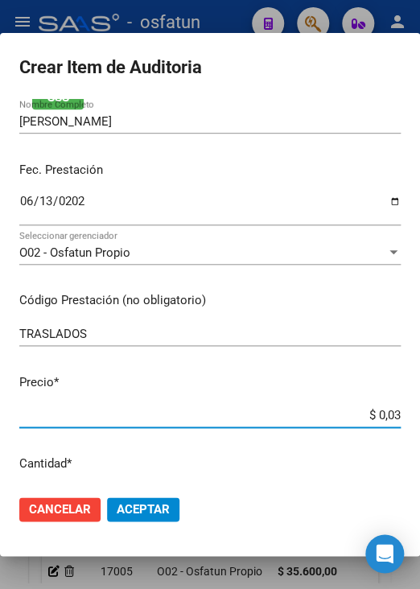
type input "$ 0,35"
type input "$ 3,56"
type input "$ 35,60"
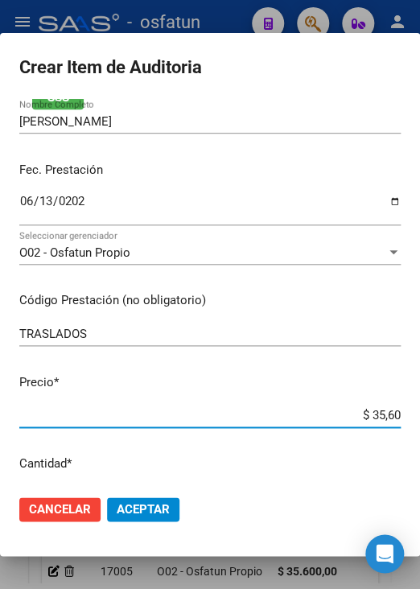
type input "$ 356,00"
type input "$ 3.560,00"
type input "$ 35.600,00"
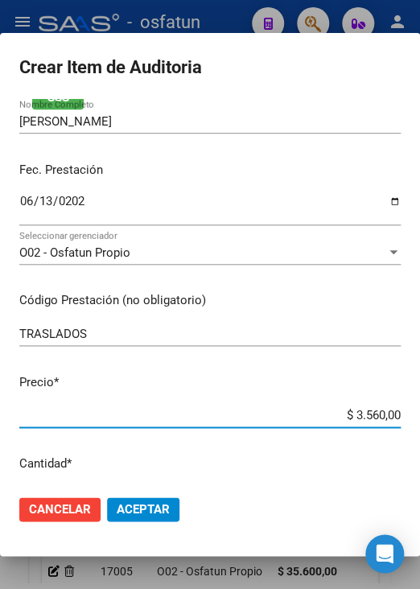
type input "$ 35.600,00"
type input "$ 356.000,00"
type input "$ 35.600,00"
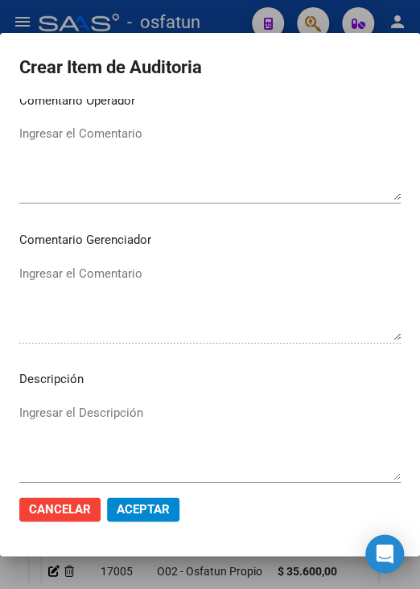
scroll to position [1046, 0]
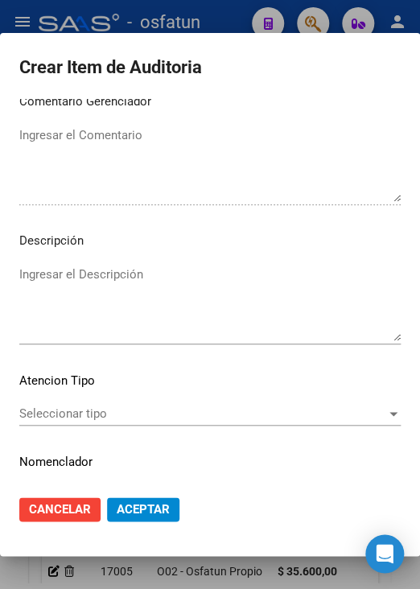
click at [103, 410] on span "Seleccionar tipo" at bounding box center [202, 413] width 367 height 14
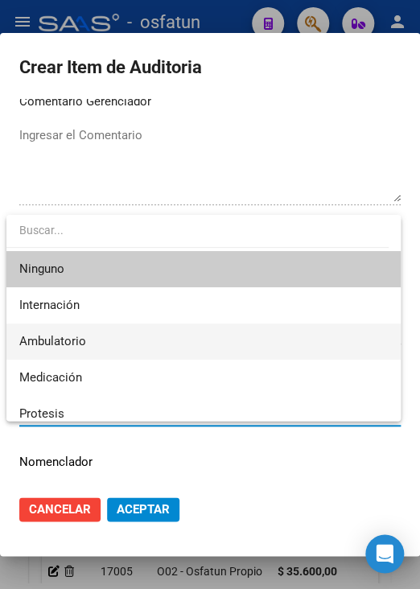
click at [142, 347] on span "Ambulatorio" at bounding box center [203, 342] width 369 height 36
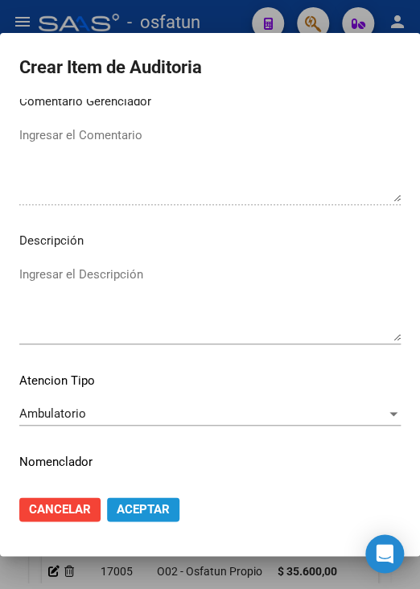
click at [158, 509] on span "Aceptar" at bounding box center [143, 509] width 53 height 14
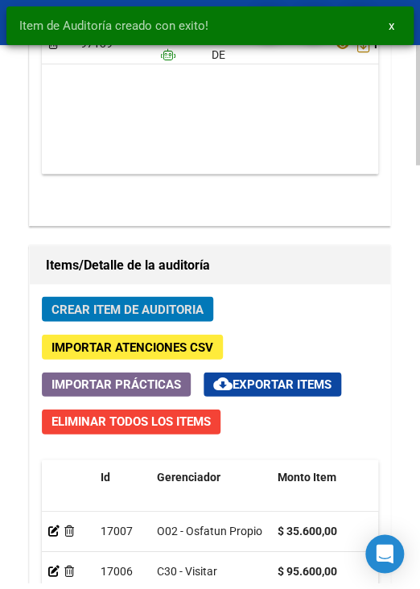
click at [158, 305] on span "Crear Item de Auditoria" at bounding box center [128, 309] width 152 height 14
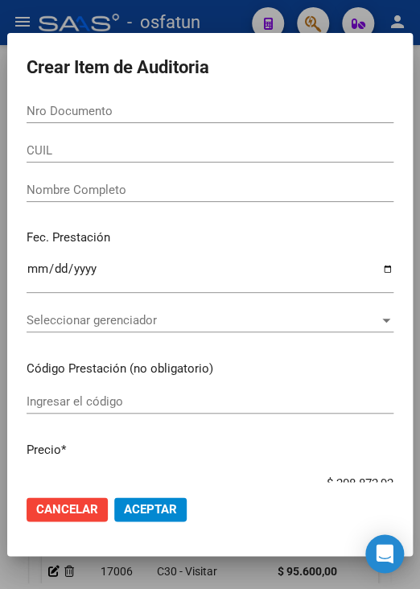
click at [92, 109] on input "Nro Documento" at bounding box center [210, 111] width 367 height 14
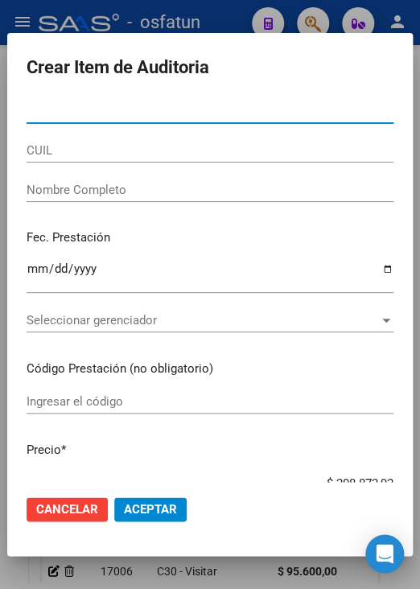
paste input "28637604"
type input "28637604"
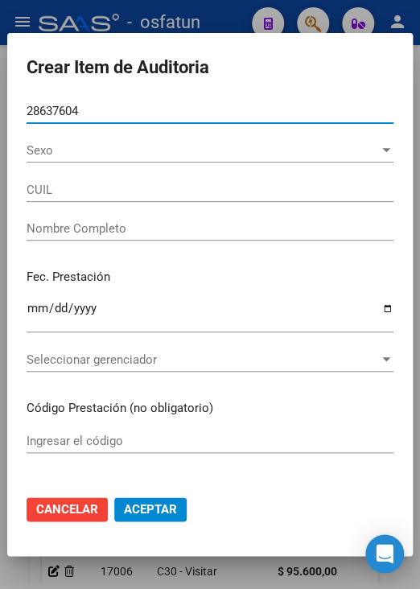
type input "27286376040"
type input "BARROZO MARIA EMILCE"
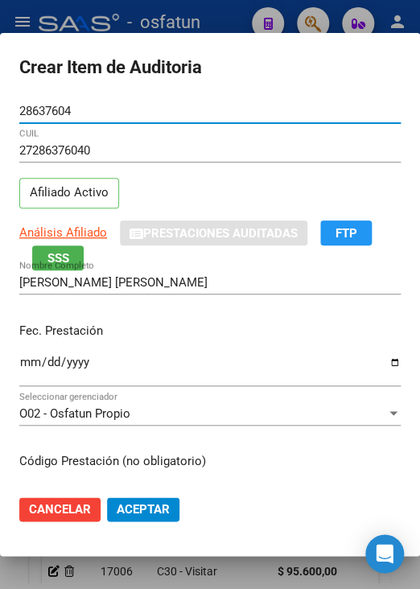
type input "28637604"
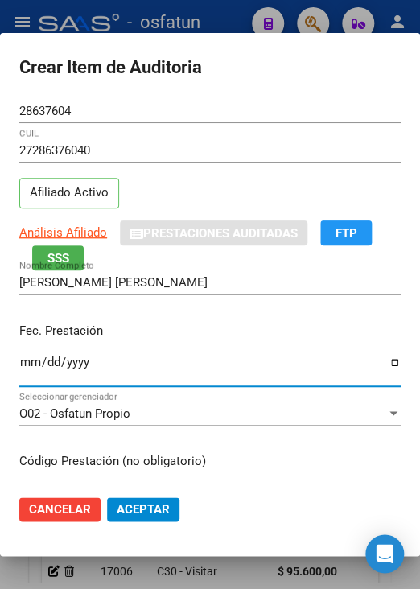
click at [31, 359] on input "Ingresar la fecha" at bounding box center [209, 369] width 381 height 26
type input "2025-06-16"
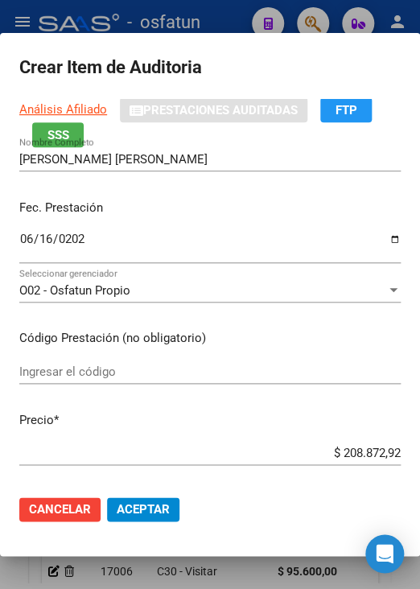
scroll to position [161, 0]
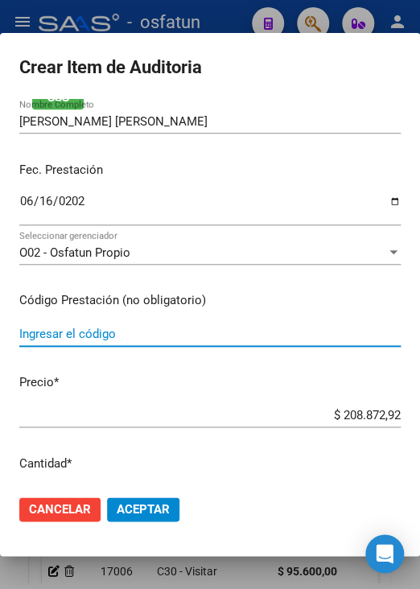
click at [135, 334] on input "Ingresar el código" at bounding box center [209, 334] width 381 height 14
type input "TRASLADOS"
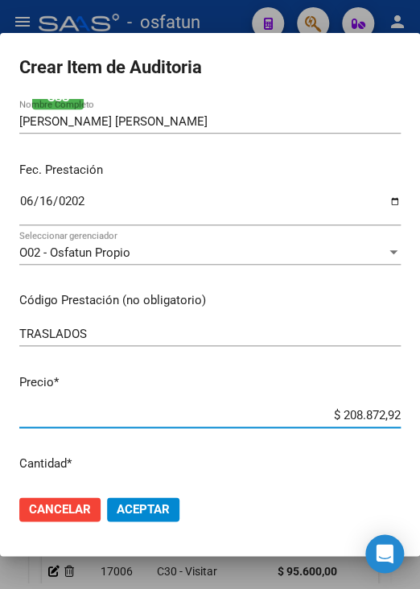
drag, startPoint x: 328, startPoint y: 415, endPoint x: 390, endPoint y: 410, distance: 62.2
click at [390, 410] on app-form-text-field "Precio * $ 208.872,92 Ingresar el precio" at bounding box center [216, 398] width 394 height 50
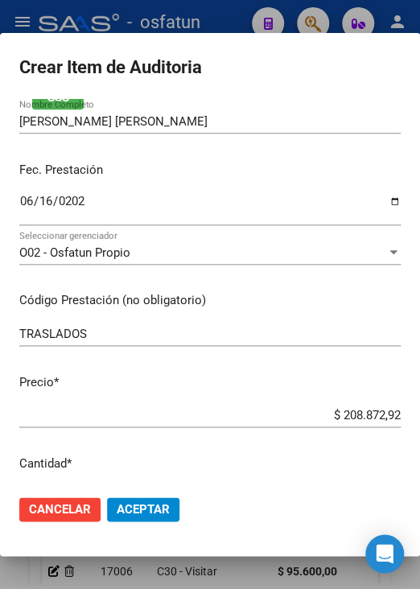
click at [328, 413] on input "$ 208.872,92" at bounding box center [209, 415] width 381 height 14
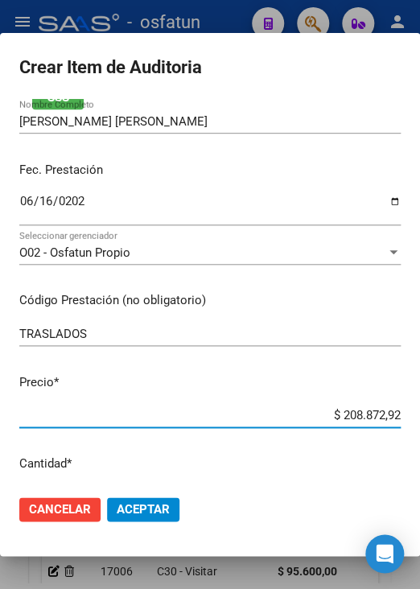
drag, startPoint x: 328, startPoint y: 413, endPoint x: 414, endPoint y: 426, distance: 86.3
click at [414, 426] on mat-dialog-content "28637604 Nro Documento 27286376040 CUIL Afiliado Activo Análisis Afiliado Prest…" at bounding box center [210, 290] width 420 height 383
type input "$ 0,01"
type input "$ 0,11"
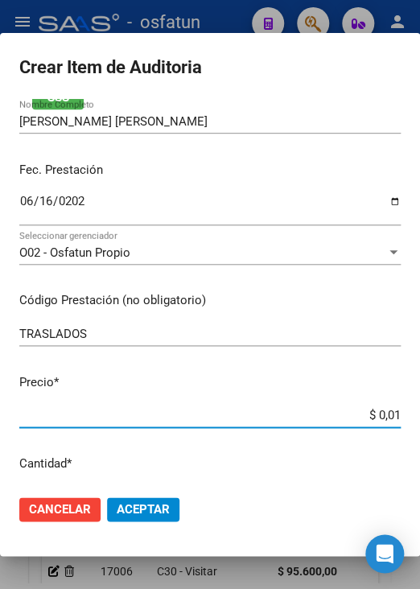
type input "$ 0,11"
type input "$ 1,13"
type input "$ 11,32"
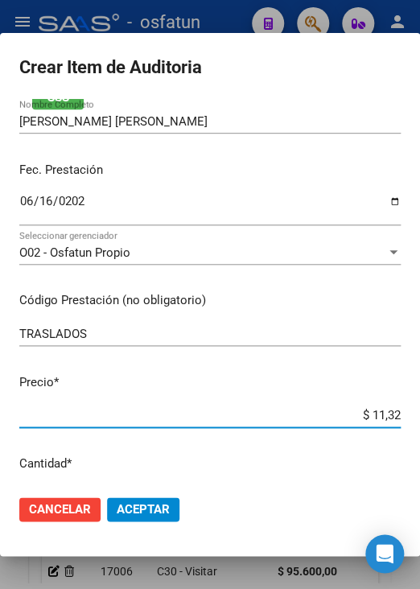
type input "$ 113,27"
type input "$ 1.132,72"
type input "$ 11.327,29"
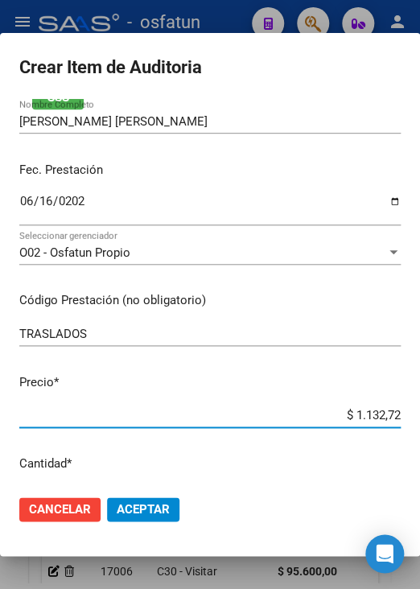
type input "$ 11.327,29"
type input "$ 113.272,92"
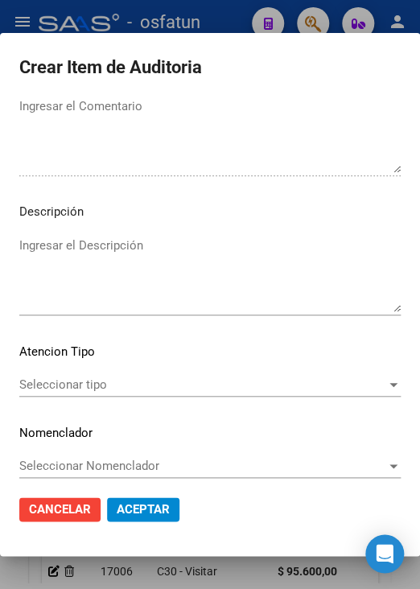
scroll to position [1086, 0]
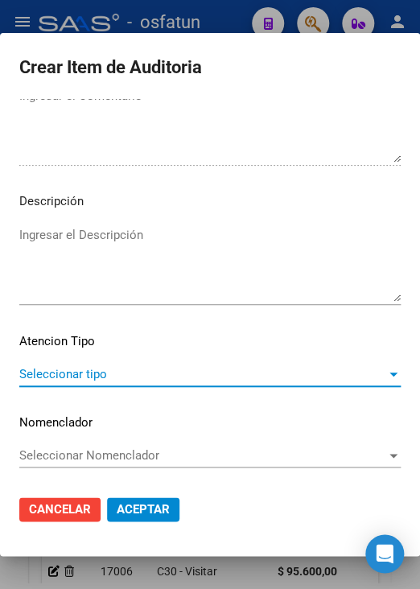
click at [142, 369] on span "Seleccionar tipo" at bounding box center [202, 374] width 367 height 14
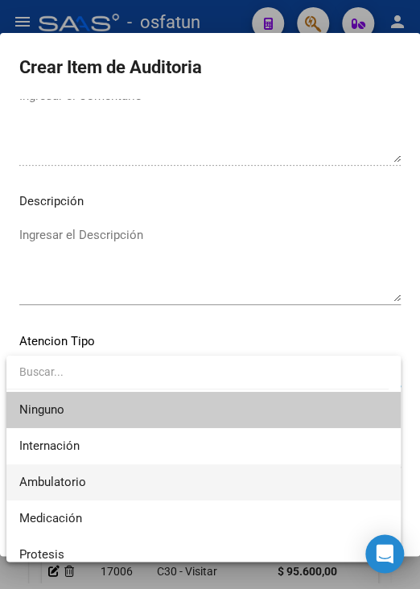
click at [135, 474] on span "Ambulatorio" at bounding box center [203, 482] width 369 height 36
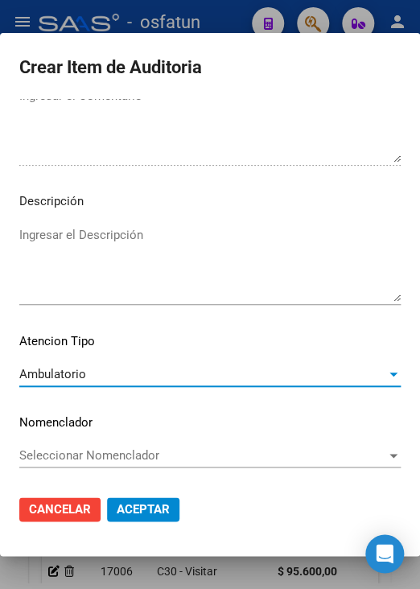
click at [149, 502] on span "Aceptar" at bounding box center [143, 509] width 53 height 14
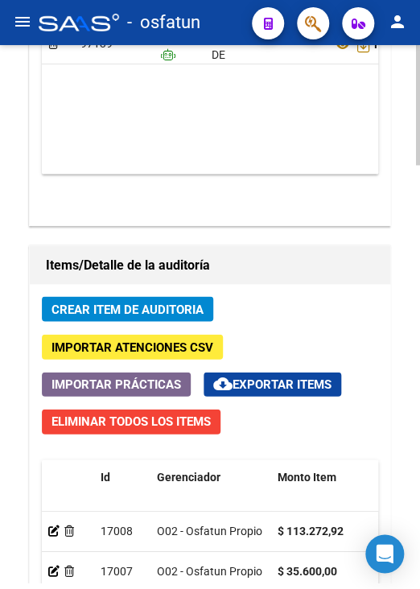
click at [164, 302] on span "Crear Item de Auditoria" at bounding box center [128, 309] width 152 height 14
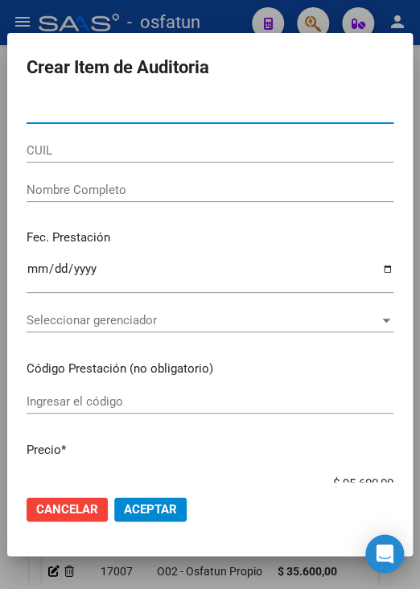
click at [150, 111] on input "Nro Documento" at bounding box center [210, 111] width 367 height 14
paste input "28637604"
type input "28637604"
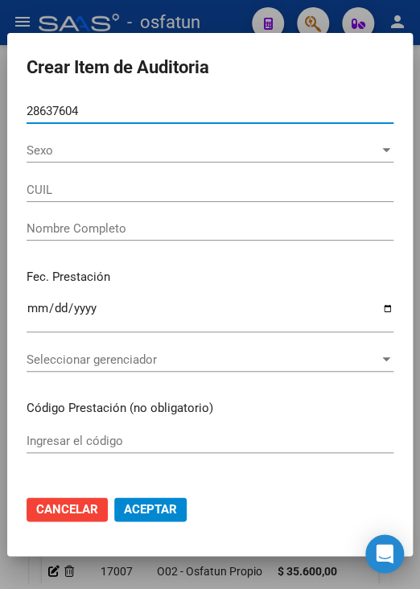
type input "27286376040"
type input "BARROZO MARIA EMILCE"
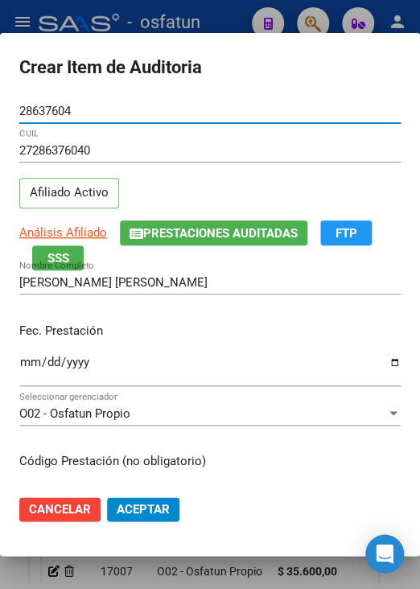
type input "28637604"
click at [29, 358] on input "Ingresar la fecha" at bounding box center [209, 369] width 381 height 26
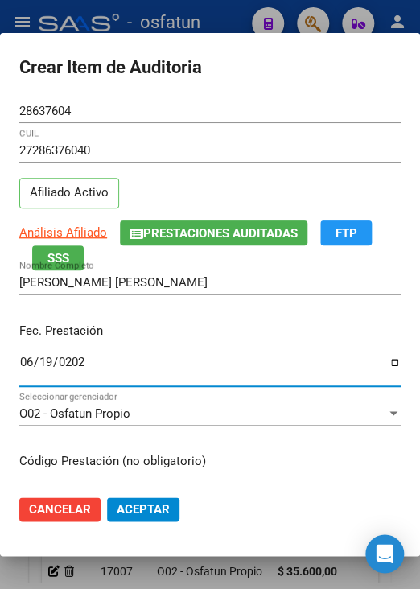
type input "2025-06-19"
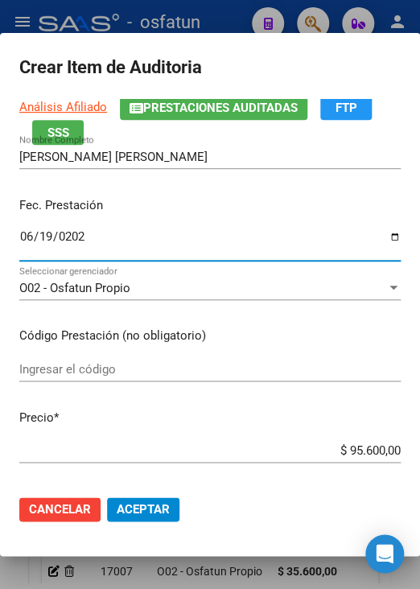
scroll to position [241, 0]
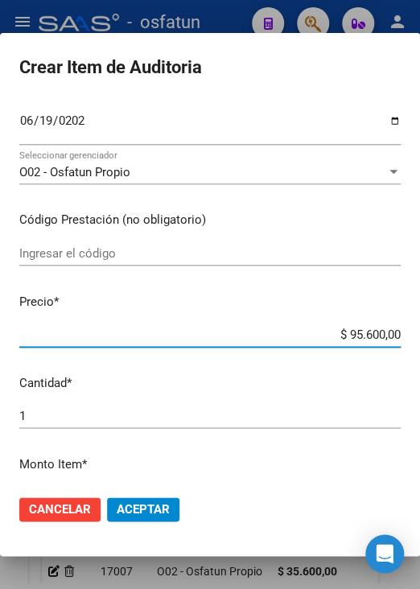
drag, startPoint x: 334, startPoint y: 328, endPoint x: 397, endPoint y: 329, distance: 62.8
click at [397, 329] on app-form-text-field "Precio * $ 95.600,00 Ingresar el precio" at bounding box center [216, 318] width 394 height 50
type input "$ 0,06"
type input "$ 0,60"
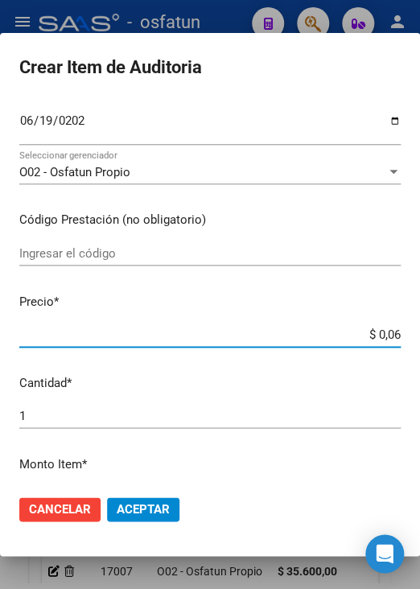
type input "$ 0,60"
type input "$ 6,00"
type input "$ 60,00"
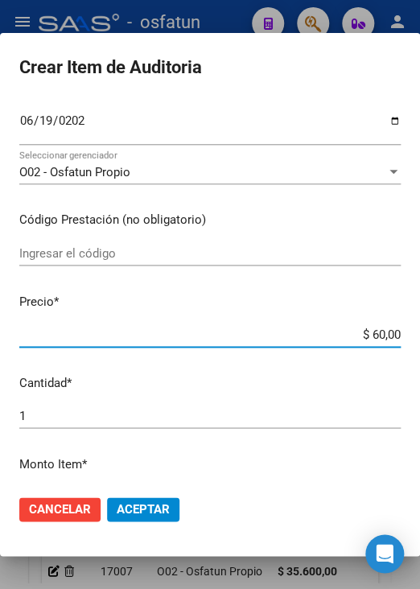
type input "$ 600,00"
type input "$ 6.000,00"
type input "$ 60.000,00"
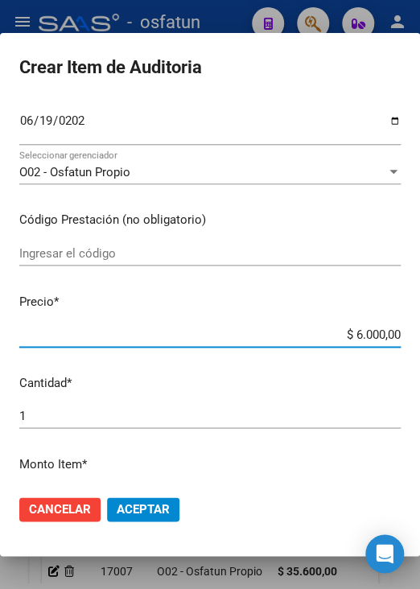
type input "$ 60.000,00"
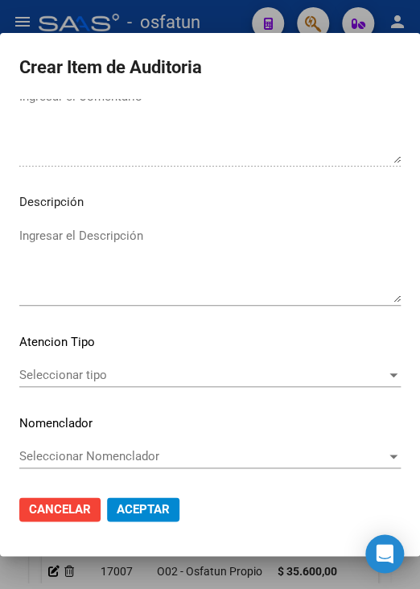
scroll to position [1086, 0]
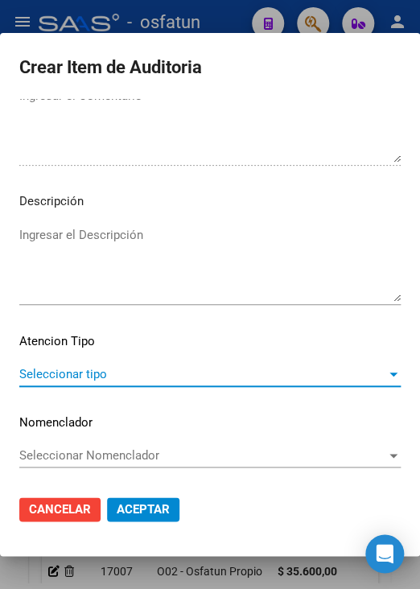
click at [158, 375] on span "Seleccionar tipo" at bounding box center [202, 374] width 367 height 14
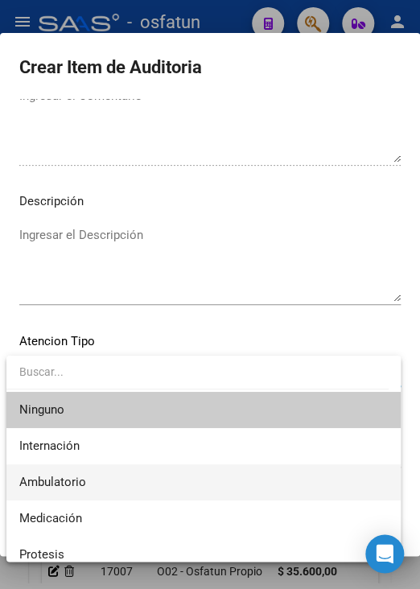
click at [136, 469] on span "Ambulatorio" at bounding box center [203, 482] width 369 height 36
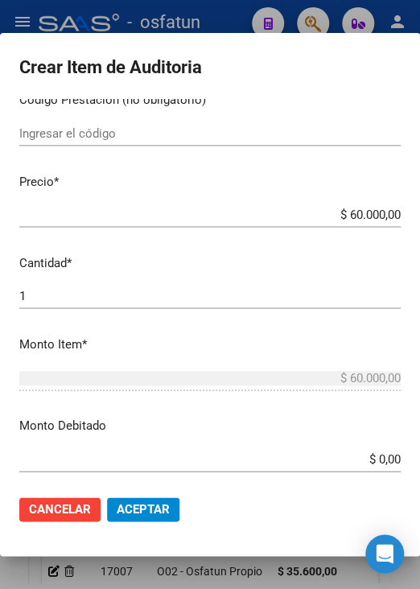
scroll to position [281, 0]
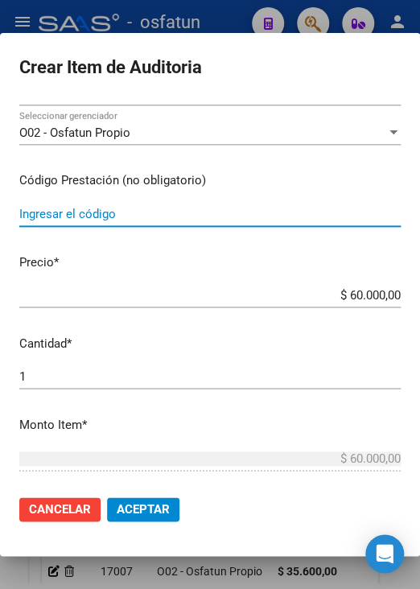
click at [126, 209] on input "Ingresar el código" at bounding box center [209, 214] width 381 height 14
type input "TRASLADOS"
click at [137, 503] on span "Aceptar" at bounding box center [143, 509] width 53 height 14
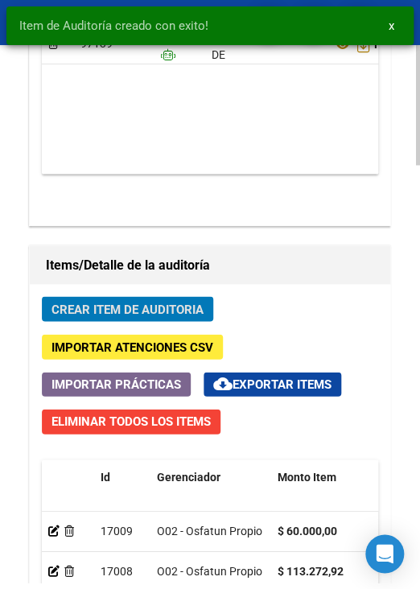
click at [196, 307] on span "Crear Item de Auditoria" at bounding box center [128, 309] width 152 height 14
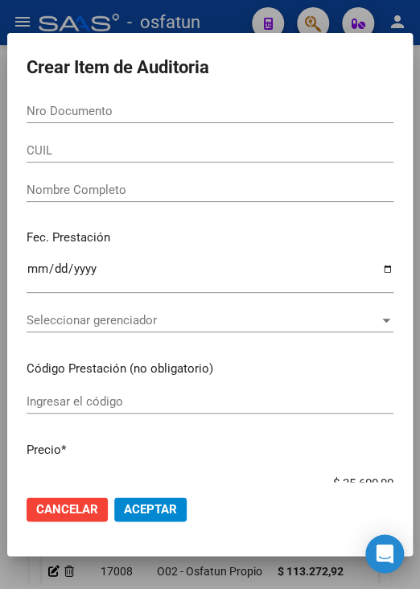
click at [109, 109] on input "Nro Documento" at bounding box center [210, 111] width 367 height 14
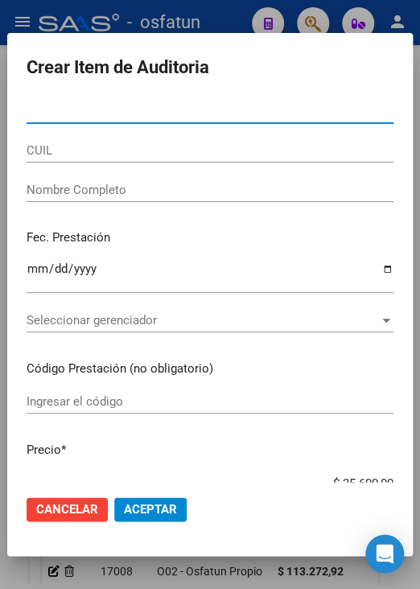
paste input "20413719"
type input "20413719"
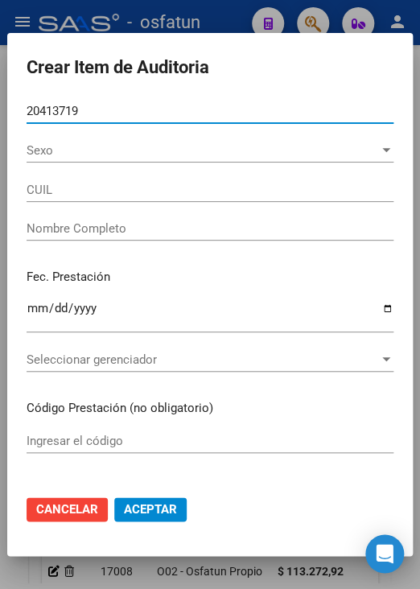
type input "27204137191"
type input "BARLOA LILIANA DE LOS ANGELES"
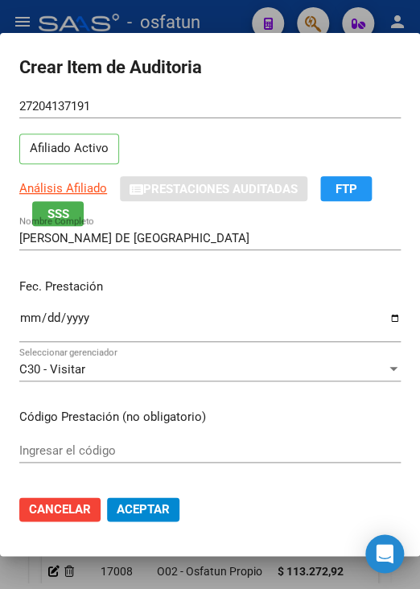
scroll to position [80, 0]
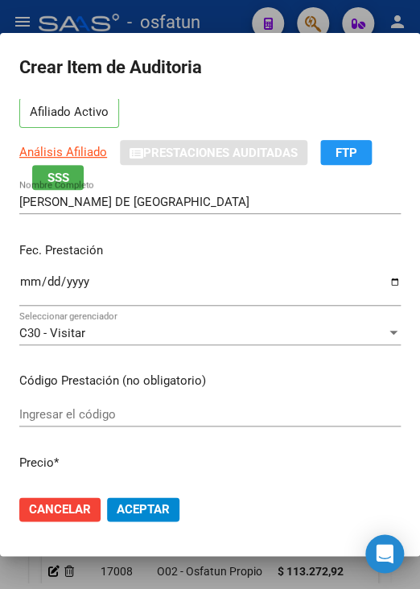
type input "20413719"
click at [28, 279] on input "Ingresar la fecha" at bounding box center [209, 288] width 381 height 26
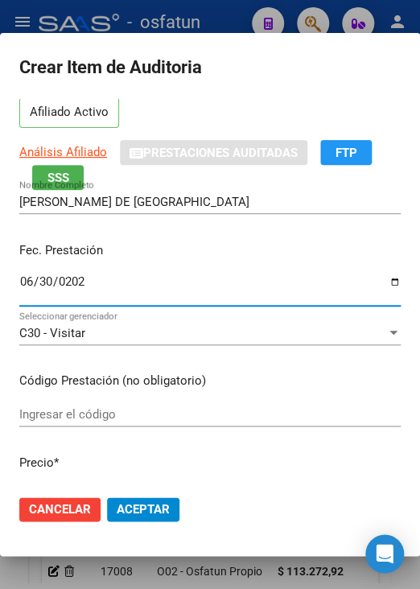
type input "2025-06-30"
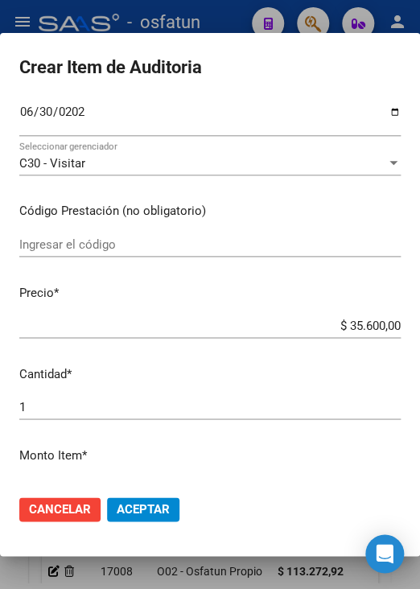
scroll to position [241, 0]
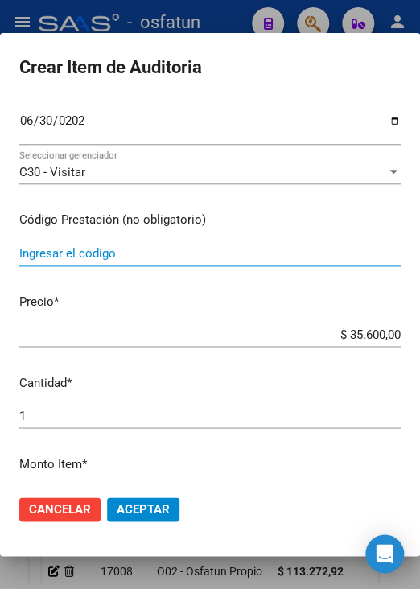
click at [119, 257] on input "Ingresar el código" at bounding box center [209, 253] width 381 height 14
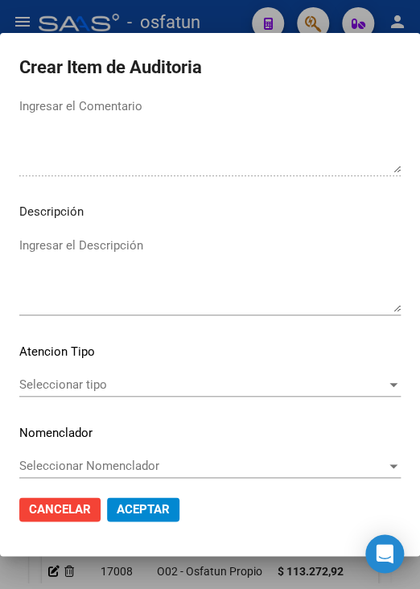
scroll to position [1086, 0]
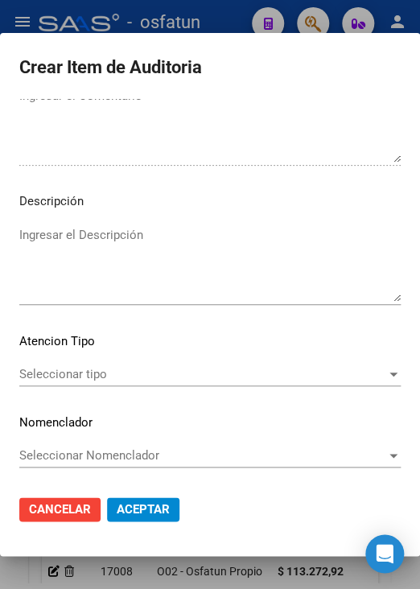
type input "TRASLADOS"
click at [129, 373] on span "Seleccionar tipo" at bounding box center [202, 374] width 367 height 14
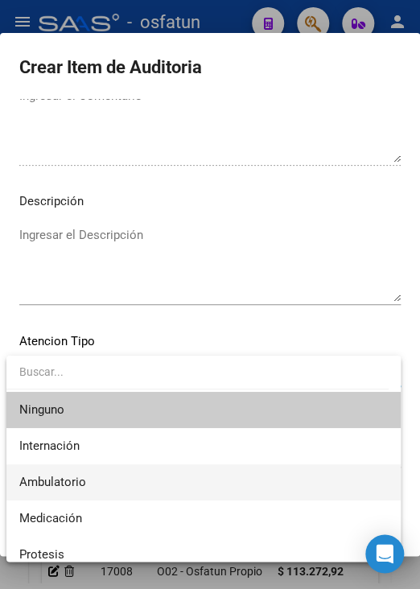
click at [110, 475] on span "Ambulatorio" at bounding box center [203, 482] width 369 height 36
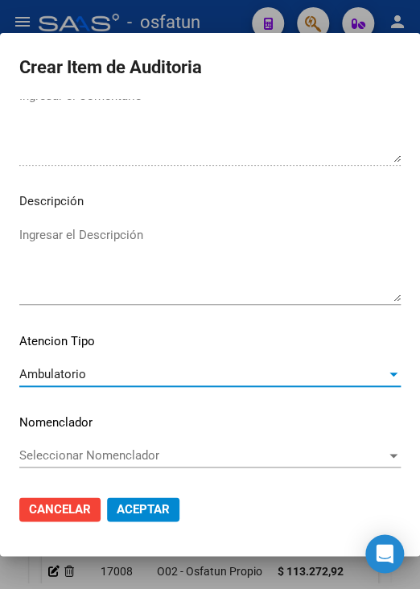
click at [167, 502] on span "Aceptar" at bounding box center [143, 509] width 53 height 14
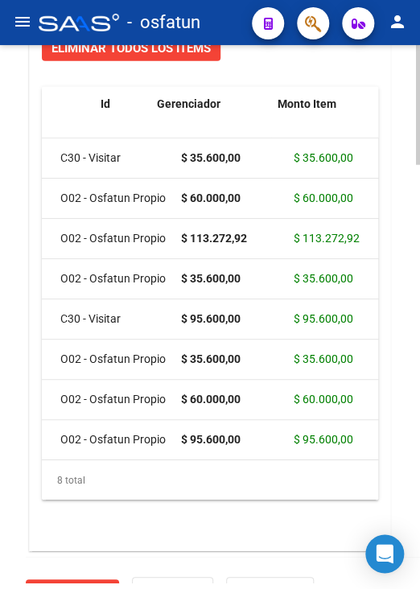
scroll to position [0, 0]
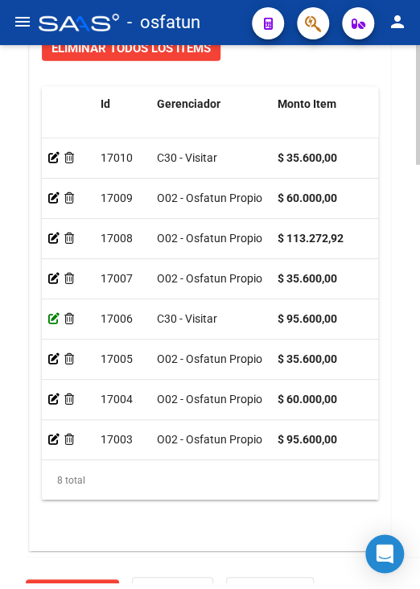
click at [51, 320] on icon at bounding box center [53, 318] width 11 height 11
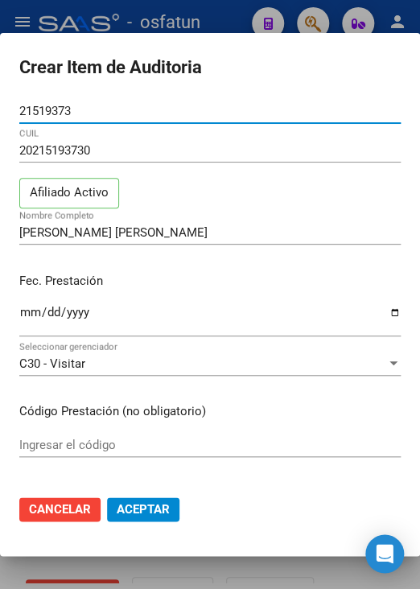
click at [68, 429] on mat-dialog-content "21519373 Nro Documento 20215193730 CUIL Afiliado Activo VEGA SERGIO GABRIEL Nom…" at bounding box center [210, 290] width 420 height 383
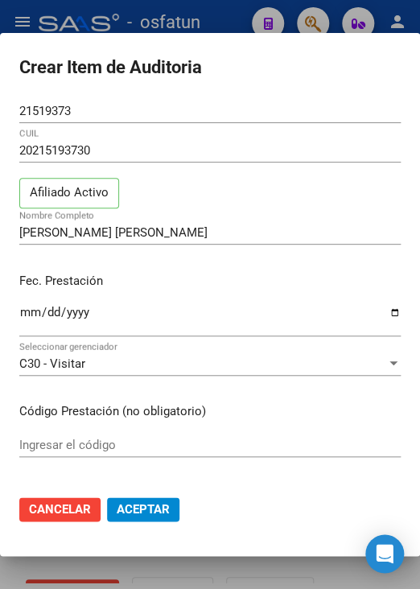
click at [71, 438] on input "Ingresar el código" at bounding box center [209, 445] width 381 height 14
type input "TRASLADOS"
click at [137, 501] on button "Aceptar" at bounding box center [143, 509] width 72 height 24
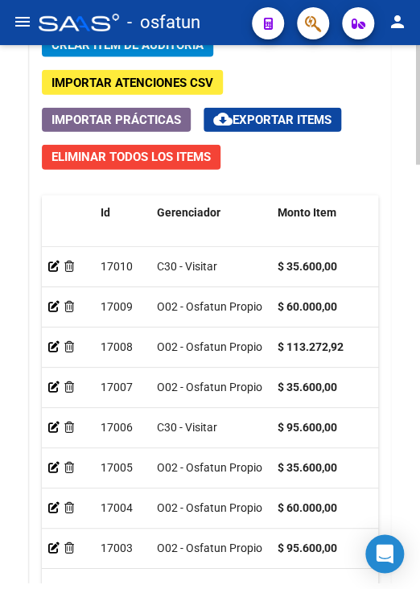
click at [56, 272] on div at bounding box center [67, 267] width 39 height 19
click at [55, 266] on icon at bounding box center [53, 266] width 11 height 11
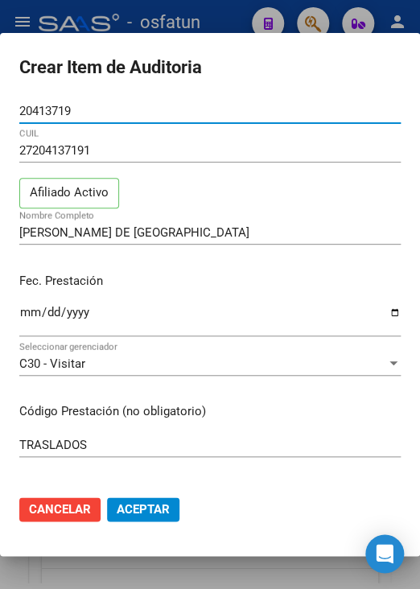
click at [123, 502] on span "Aceptar" at bounding box center [143, 509] width 53 height 14
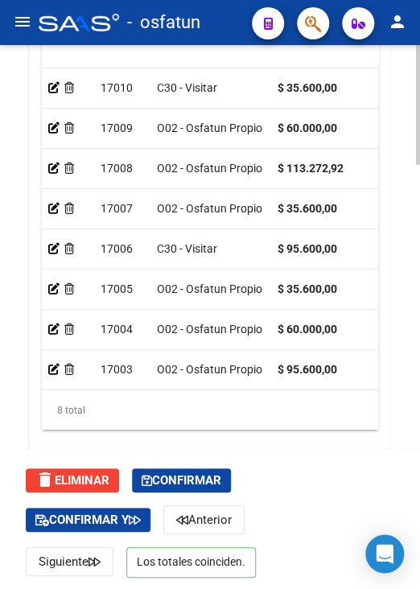
scroll to position [1879, 0]
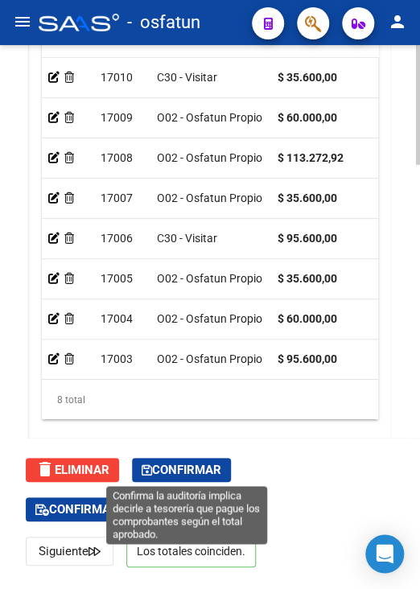
click at [202, 472] on span "Confirmar" at bounding box center [182, 470] width 80 height 14
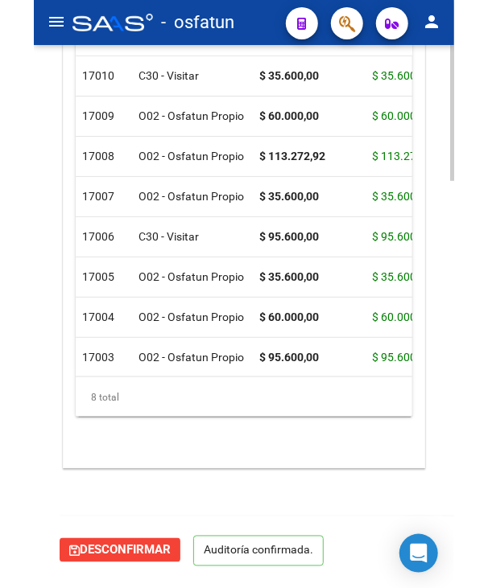
scroll to position [1582, 0]
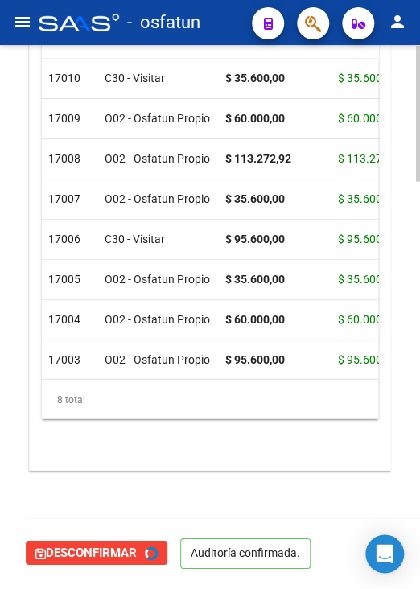
type input "202510"
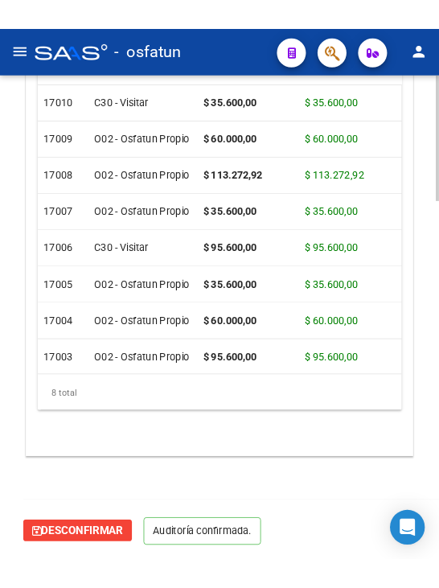
scroll to position [1528, 0]
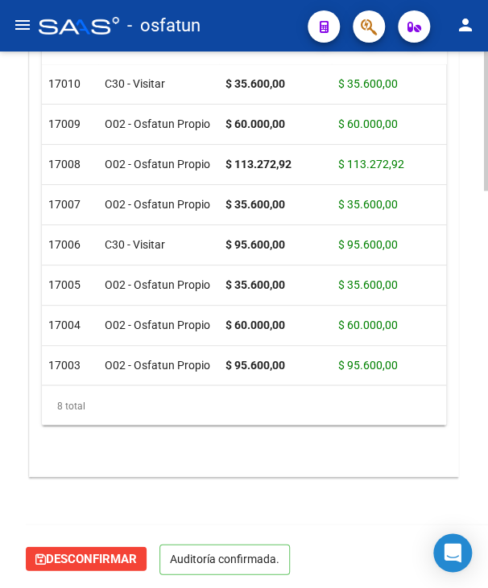
click at [0, 282] on html "menu - osfatun person Firma Express Inicio Calendario SSS Instructivos Contacto…" at bounding box center [244, 294] width 488 height 588
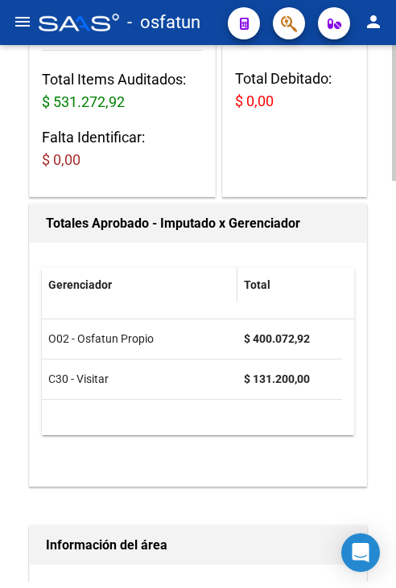
scroll to position [0, 0]
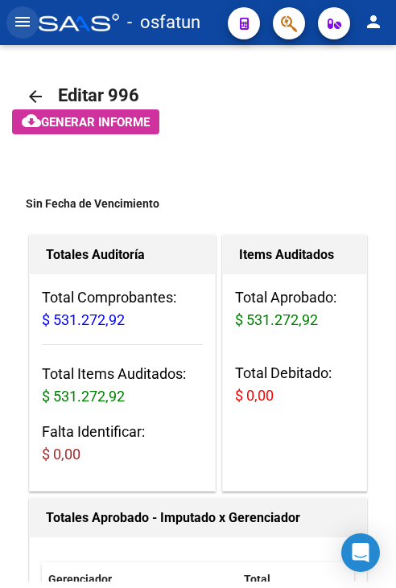
click at [14, 17] on mat-icon "menu" at bounding box center [22, 21] width 19 height 19
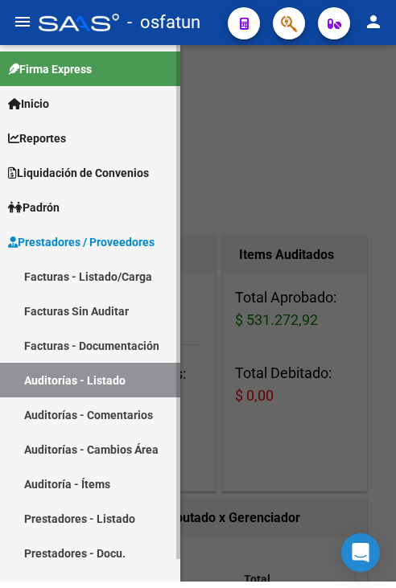
click at [84, 280] on link "Facturas - Listado/Carga" at bounding box center [90, 276] width 180 height 35
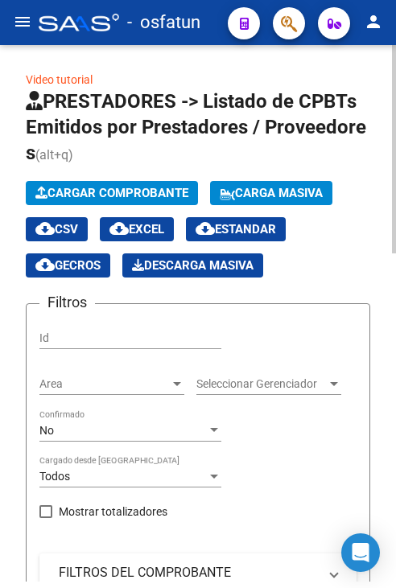
click at [78, 192] on span "Cargar Comprobante" at bounding box center [111, 193] width 153 height 14
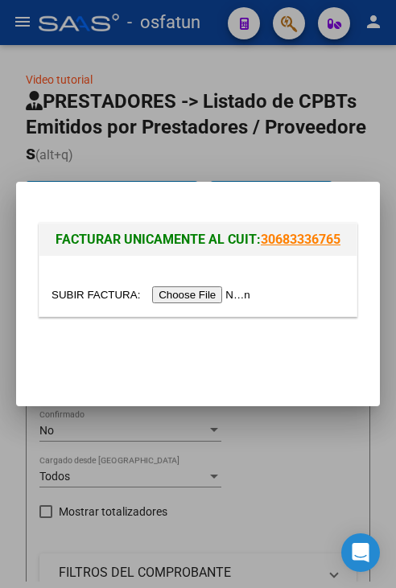
click at [171, 295] on input "file" at bounding box center [154, 295] width 204 height 17
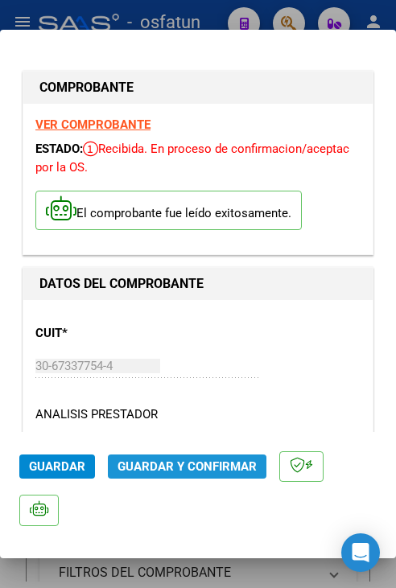
click at [183, 472] on span "Guardar y Confirmar" at bounding box center [187, 467] width 139 height 14
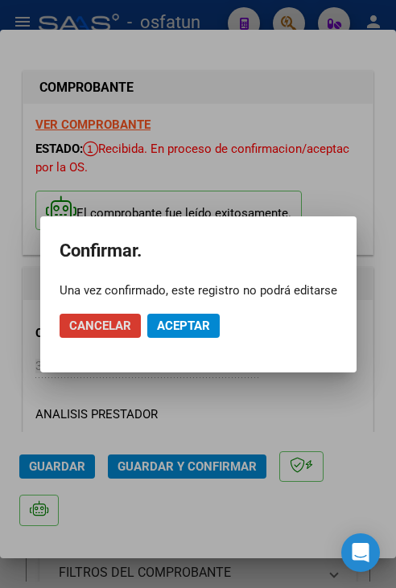
click at [185, 316] on button "Aceptar" at bounding box center [183, 326] width 72 height 24
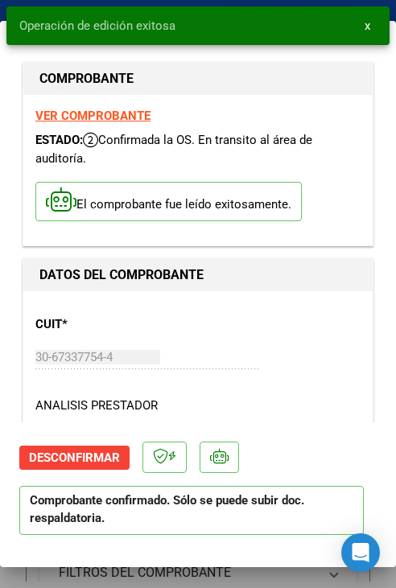
click at [365, 31] on span "x" at bounding box center [368, 26] width 6 height 14
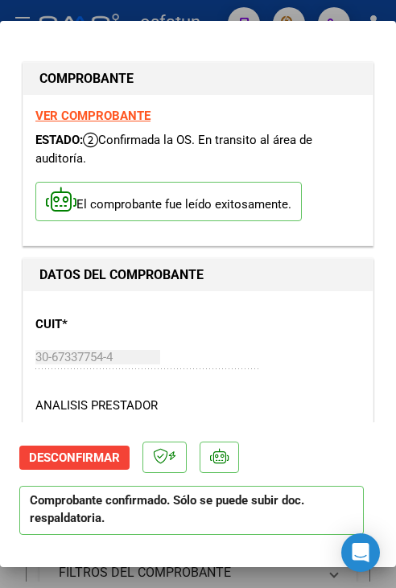
click at [190, 10] on div at bounding box center [198, 294] width 396 height 588
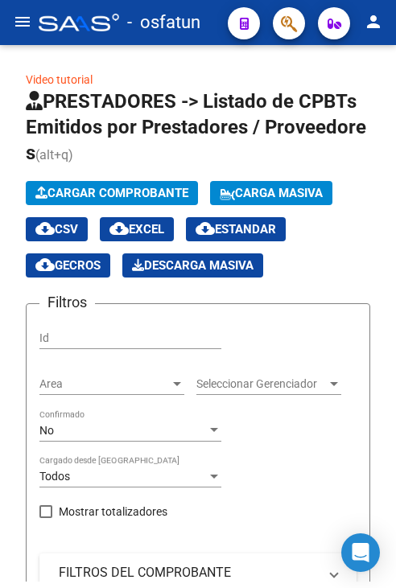
click at [15, 20] on mat-icon "menu" at bounding box center [22, 21] width 19 height 19
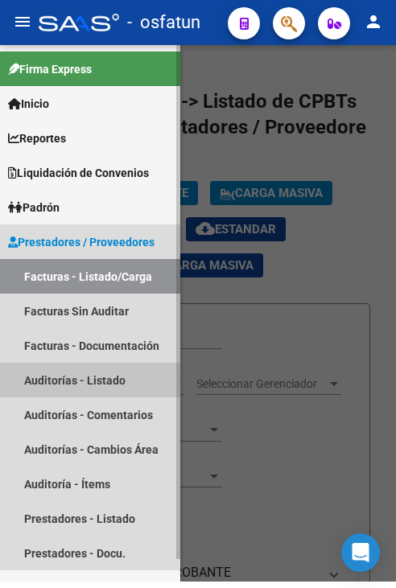
click at [102, 386] on link "Auditorías - Listado" at bounding box center [90, 380] width 180 height 35
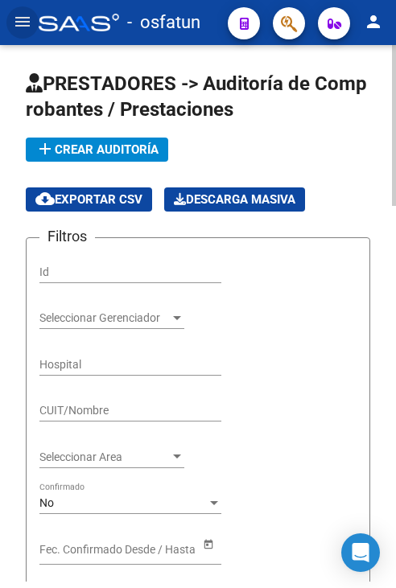
click at [84, 143] on span "add Crear Auditoría" at bounding box center [96, 149] width 123 height 14
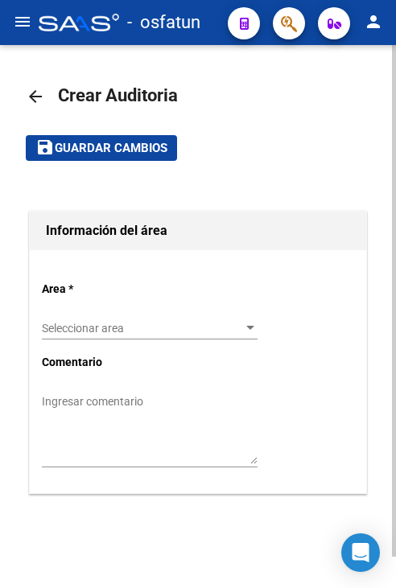
click at [122, 324] on span "Seleccionar area" at bounding box center [142, 329] width 201 height 14
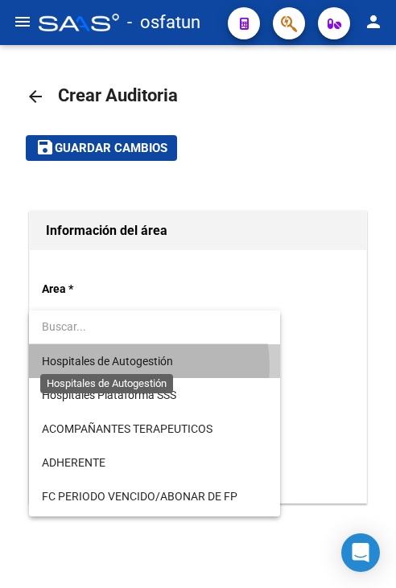
click at [122, 367] on span "Hospitales de Autogestión" at bounding box center [107, 361] width 131 height 13
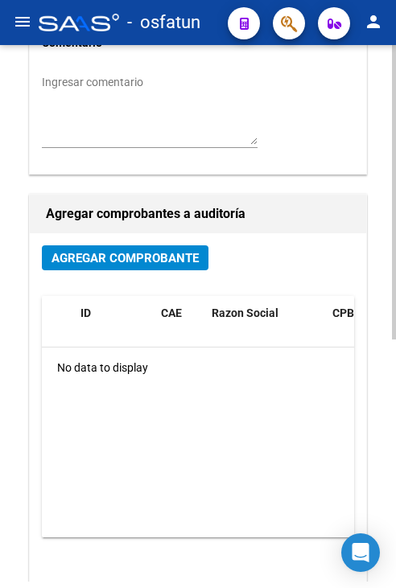
scroll to position [322, 0]
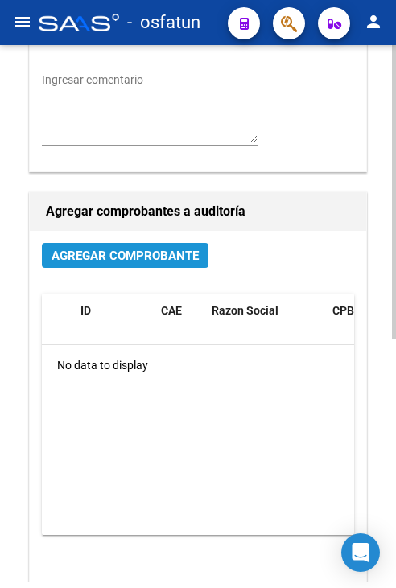
click at [117, 262] on span "Agregar Comprobante" at bounding box center [125, 256] width 147 height 14
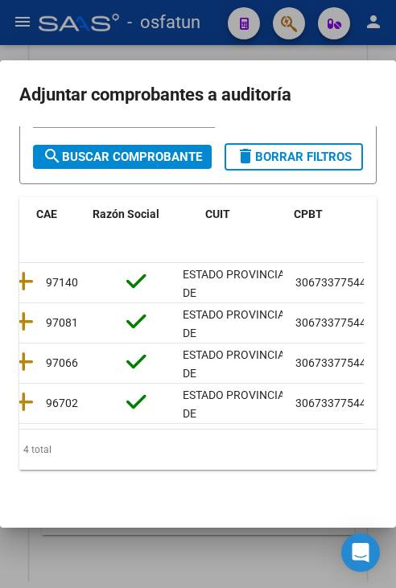
scroll to position [0, 0]
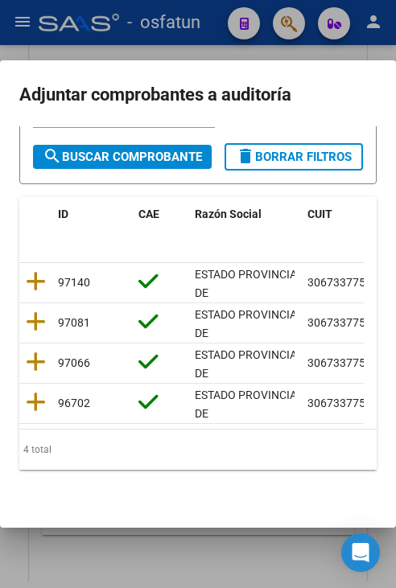
click at [42, 282] on div at bounding box center [35, 282] width 19 height 25
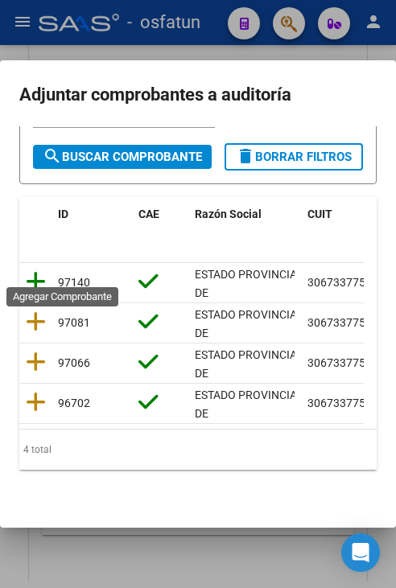
click at [40, 273] on icon at bounding box center [36, 281] width 20 height 23
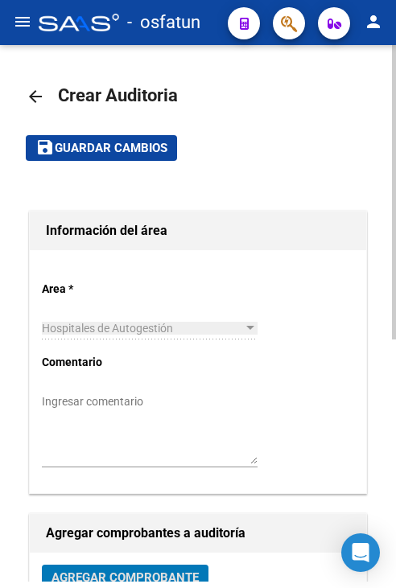
click at [97, 156] on button "save Guardar cambios" at bounding box center [101, 147] width 151 height 25
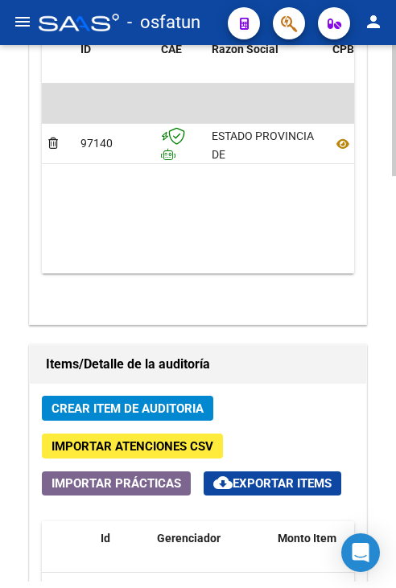
scroll to position [1127, 0]
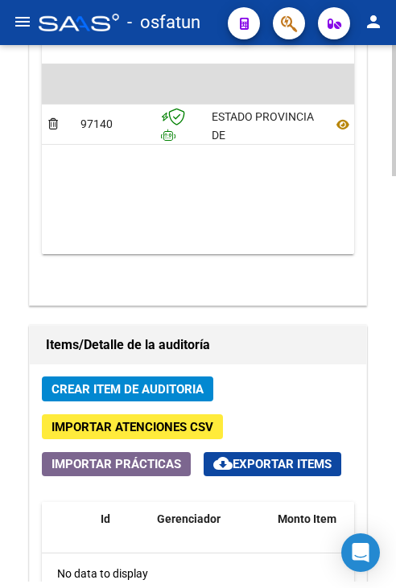
click at [142, 381] on span "Crear Item de Auditoria" at bounding box center [128, 388] width 152 height 14
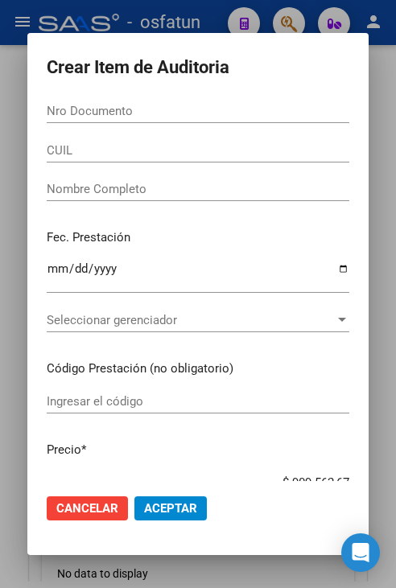
click at [59, 134] on div "Nro Documento" at bounding box center [198, 118] width 303 height 39
click at [61, 123] on div "Nro Documento" at bounding box center [198, 118] width 303 height 39
click at [62, 116] on input "Nro Documento" at bounding box center [198, 111] width 303 height 14
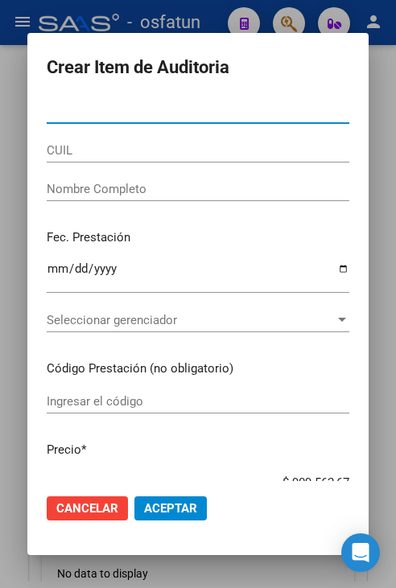
paste input "23089838"
type input "23089838"
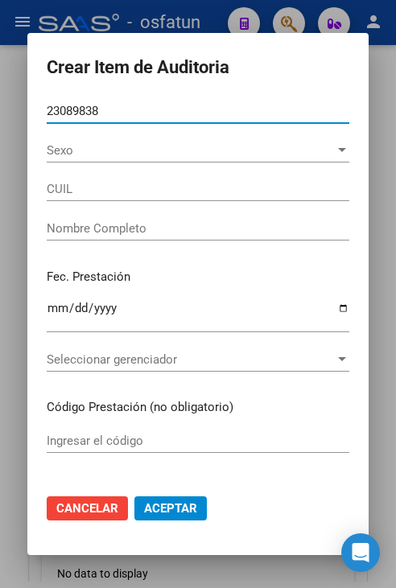
type input "27230898389"
type input "ARIAS MARIA DE LOS ANGELES"
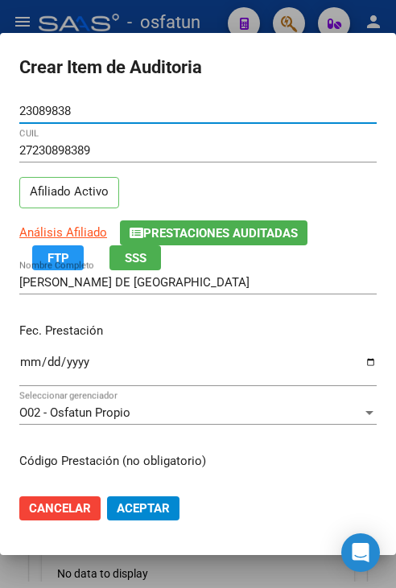
type input "23089838"
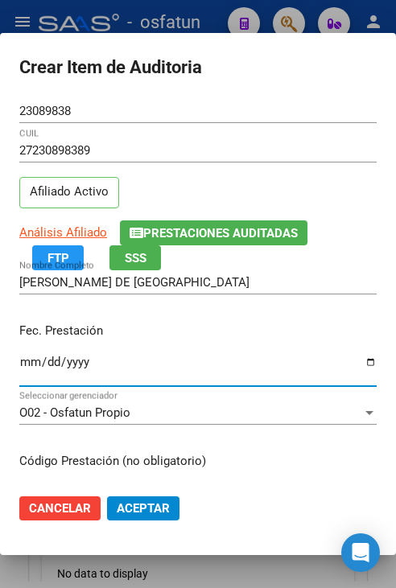
click at [28, 361] on input "Ingresar la fecha" at bounding box center [197, 369] width 357 height 26
type input "2025-06-02"
click at [117, 414] on span "O02 - Osfatun Propio" at bounding box center [74, 413] width 111 height 14
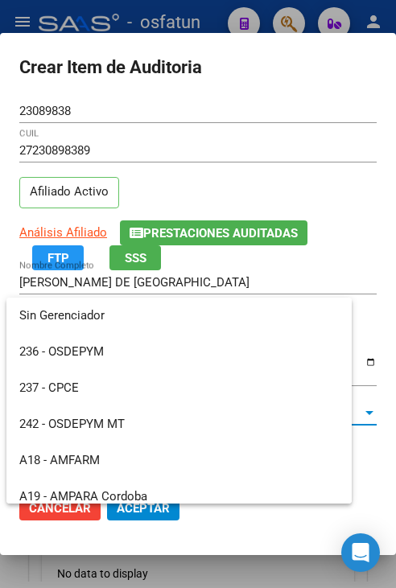
scroll to position [808, 0]
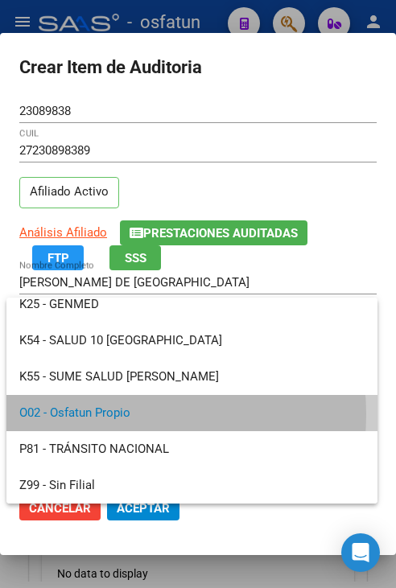
click at [117, 414] on span "O02 - Osfatun Propio" at bounding box center [191, 413] width 345 height 36
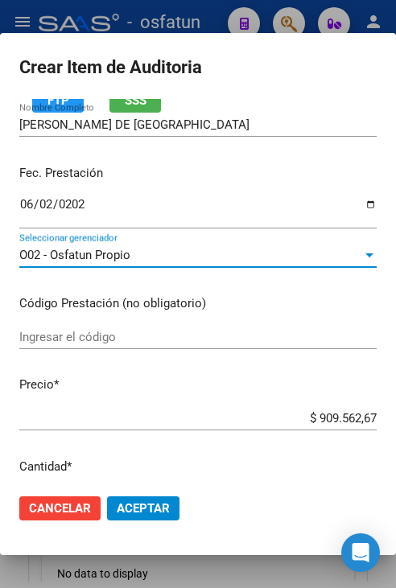
scroll to position [161, 0]
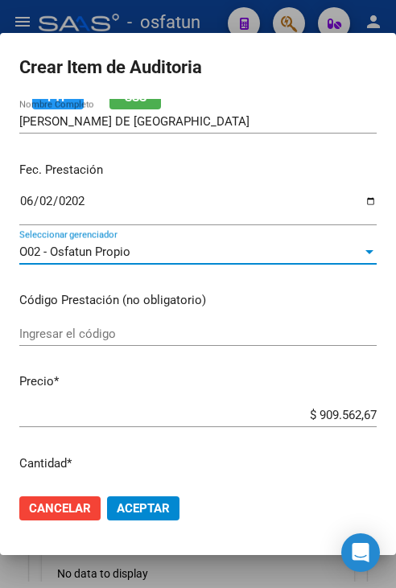
click at [120, 328] on input "Ingresar el código" at bounding box center [197, 334] width 357 height 14
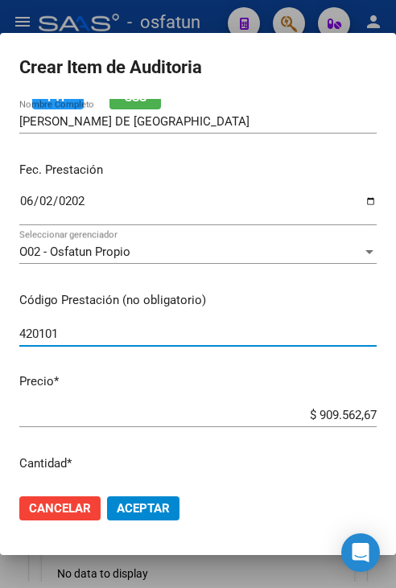
type input "420101"
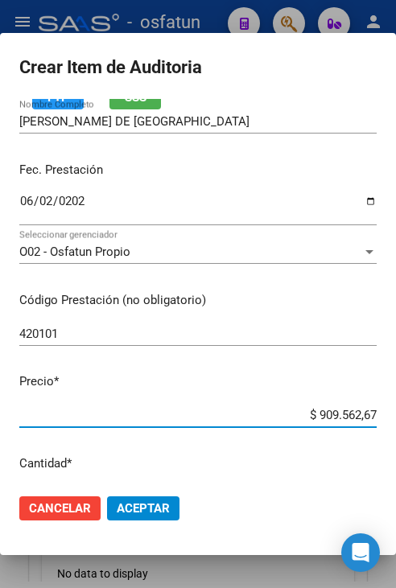
drag, startPoint x: 300, startPoint y: 414, endPoint x: 383, endPoint y: 412, distance: 82.9
click at [383, 412] on mat-dialog-content "23089838 Nro Documento 27230898389 CUIL Afiliado Activo Análisis Afiliado Prest…" at bounding box center [198, 290] width 396 height 382
type input "$ 0,02"
type input "$ 0,20"
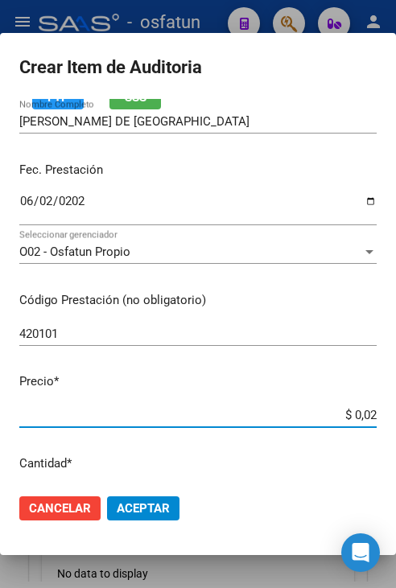
type input "$ 0,20"
type input "$ 2,00"
type input "$ 20,00"
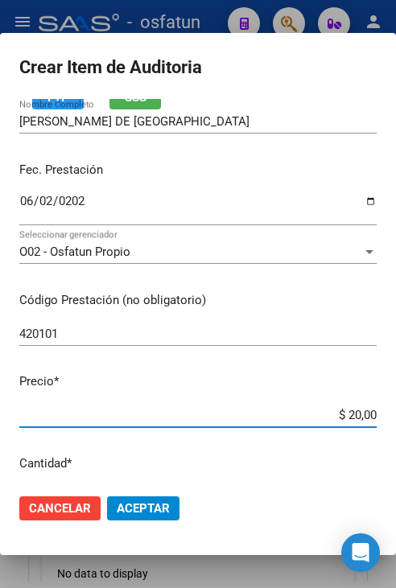
type input "$ 200,00"
type input "$ 2.000,00"
type input "$ 20.000,00"
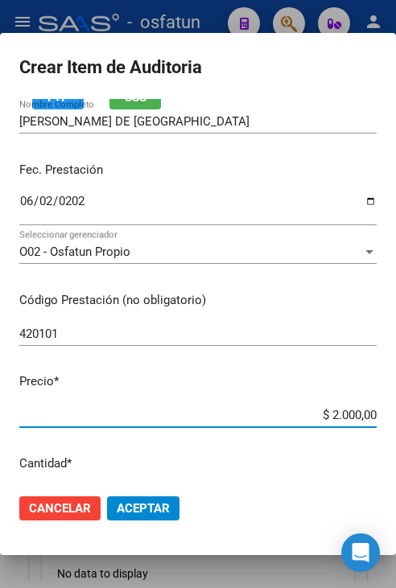
type input "$ 20.000,00"
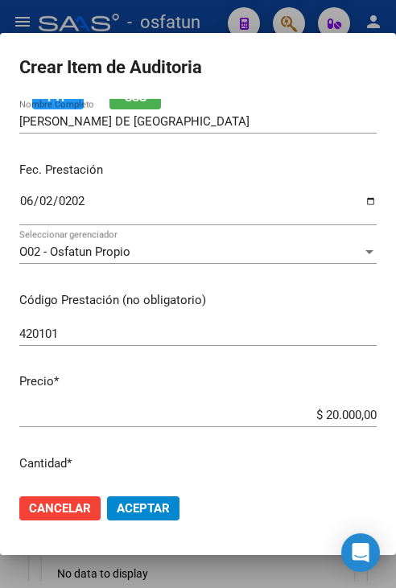
click at [186, 514] on mat-dialog-actions "Cancelar Aceptar" at bounding box center [197, 508] width 357 height 55
click at [154, 514] on span "Aceptar" at bounding box center [143, 508] width 53 height 14
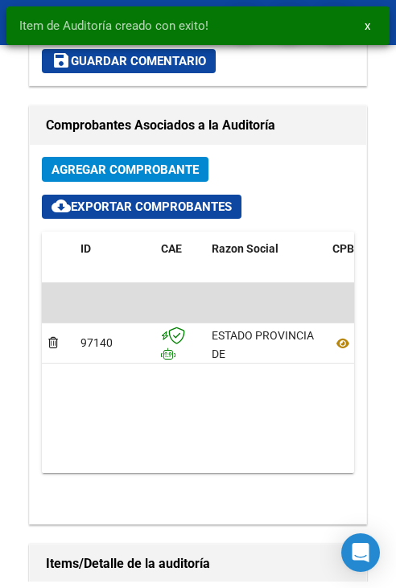
scroll to position [1346, 0]
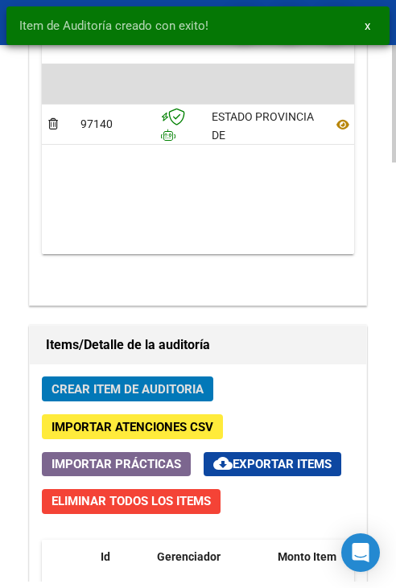
click at [159, 382] on span "Crear Item de Auditoria" at bounding box center [128, 389] width 152 height 14
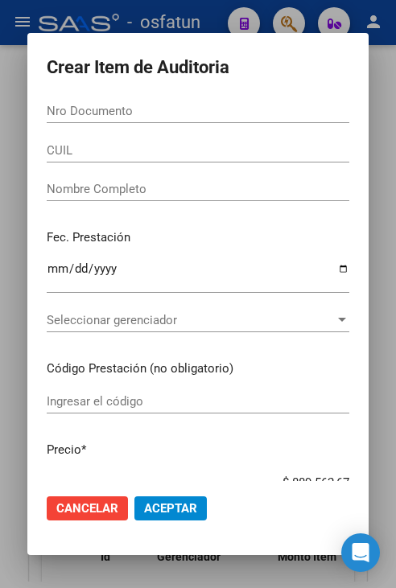
click at [95, 118] on div "Nro Documento" at bounding box center [198, 111] width 303 height 24
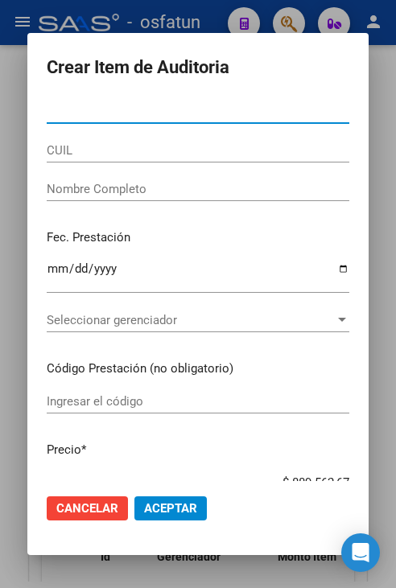
paste input "22174200"
type input "22174200"
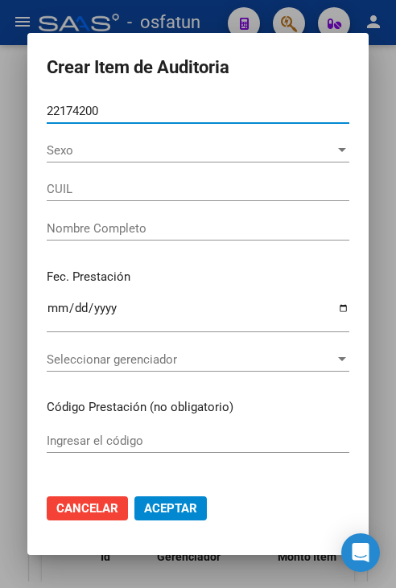
type input "27221742007"
type input "[PERSON_NAME] [PERSON_NAME]"
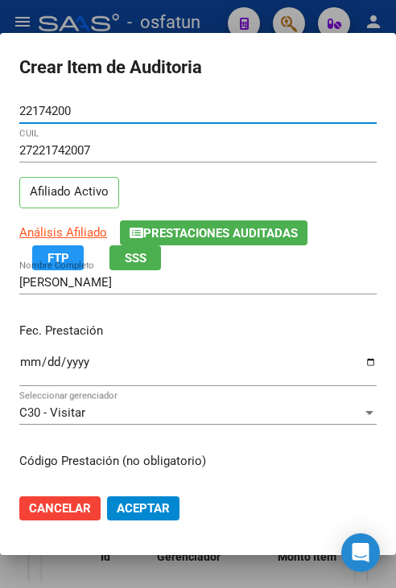
type input "22174200"
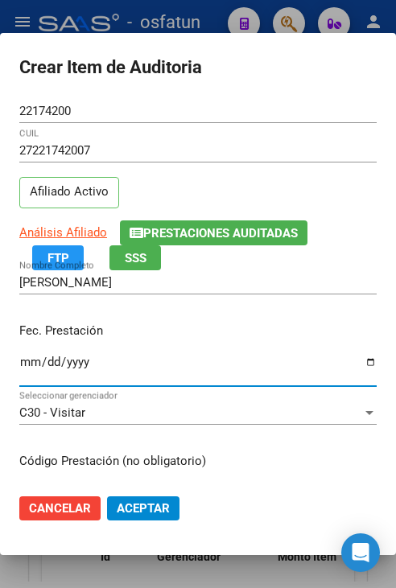
click at [35, 356] on input "Ingresar la fecha" at bounding box center [197, 369] width 357 height 26
type input "2025-06-04"
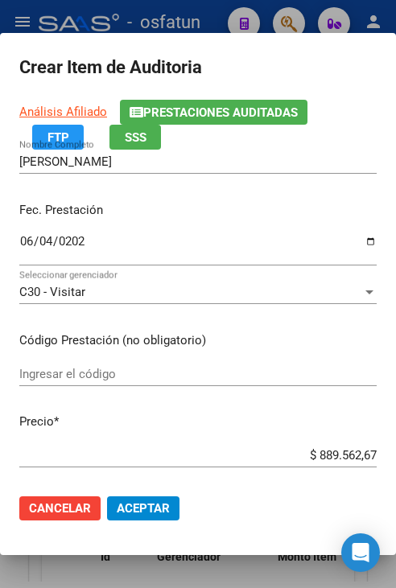
scroll to position [161, 0]
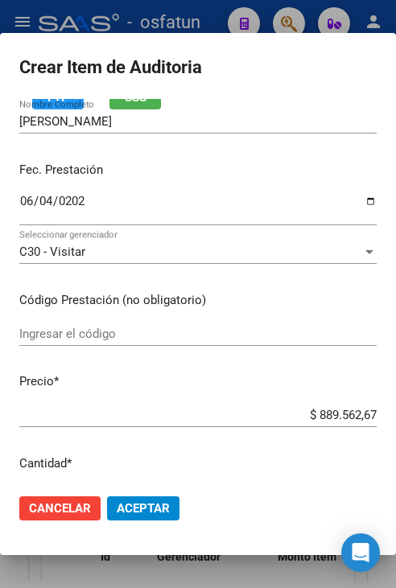
click at [134, 334] on input "Ingresar el código" at bounding box center [197, 334] width 357 height 14
type input "LAB"
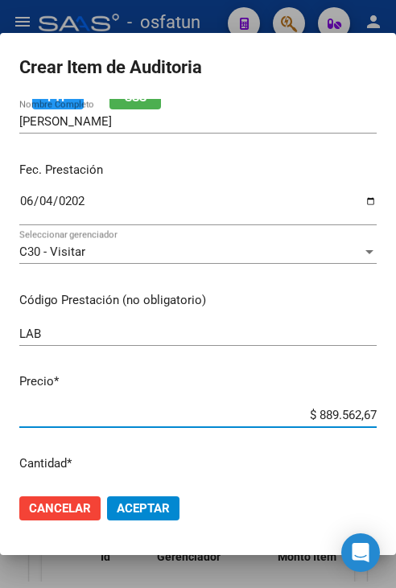
drag, startPoint x: 309, startPoint y: 414, endPoint x: 368, endPoint y: 414, distance: 58.8
click at [368, 414] on app-form-text-field "Precio * $ 889.562,67 Ingresar el precio" at bounding box center [204, 398] width 370 height 50
type input "$ 0,08"
type input "$ 0,02"
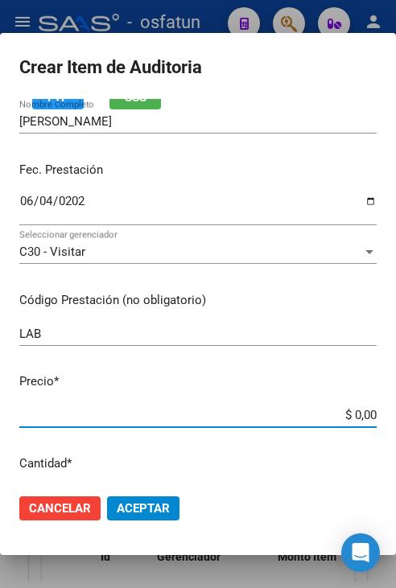
type input "$ 0,02"
type input "$ 0,24"
type input "$ 2,42"
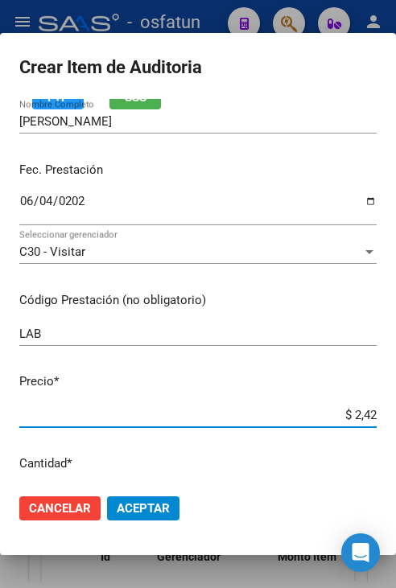
type input "$ 24,25"
type input "$ 242,59"
type input "$ 2.425,95"
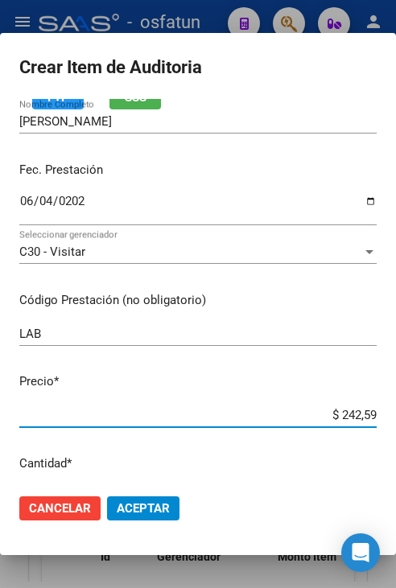
type input "$ 2.425,95"
type input "$ 24.259,52"
click at [128, 507] on span "Aceptar" at bounding box center [143, 508] width 53 height 14
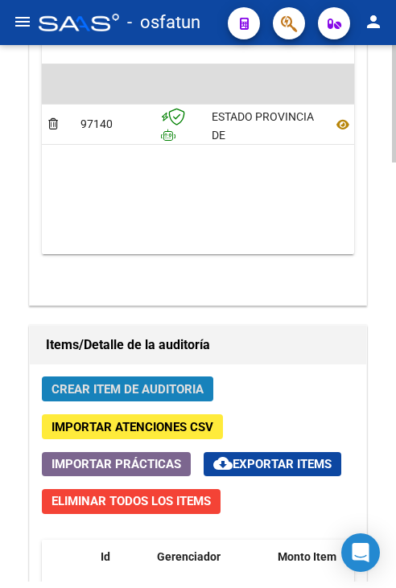
click at [139, 392] on span "Crear Item de Auditoria" at bounding box center [128, 389] width 152 height 14
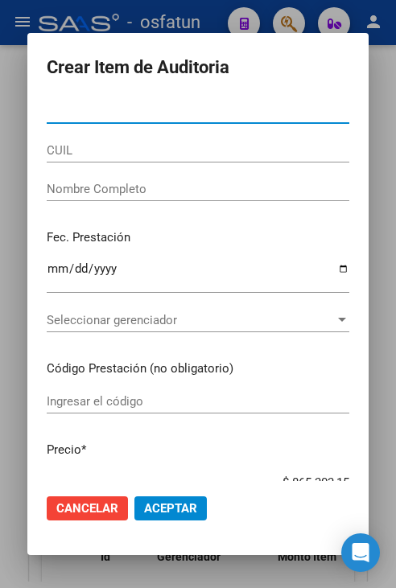
paste input "22174200"
type input "22174200"
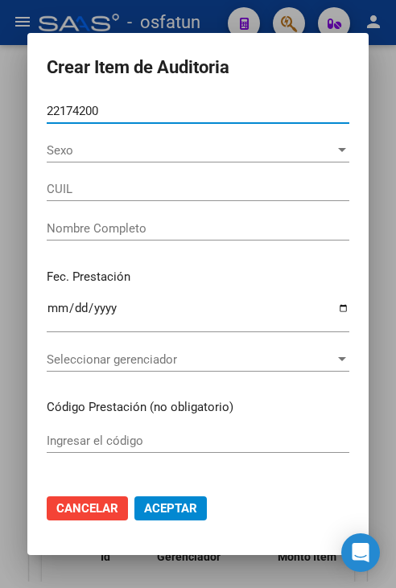
type input "27221742007"
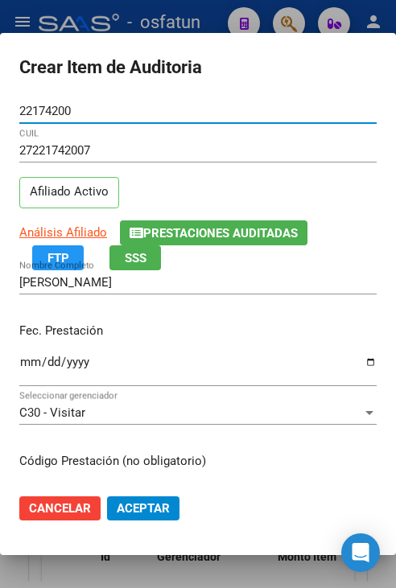
click at [29, 363] on input "Ingresar la fecha" at bounding box center [197, 369] width 357 height 26
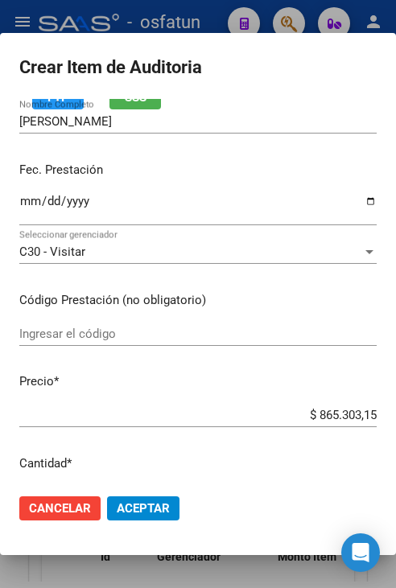
click at [100, 332] on input "Ingresar el código" at bounding box center [197, 334] width 357 height 14
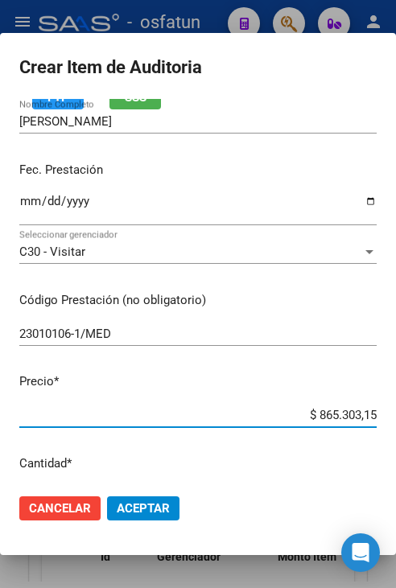
drag, startPoint x: 304, startPoint y: 413, endPoint x: 382, endPoint y: 419, distance: 78.3
click at [382, 419] on mat-dialog-content "22174200 Nro Documento 27221742007 CUIL Afiliado Activo Análisis Afiliado Prest…" at bounding box center [198, 290] width 396 height 382
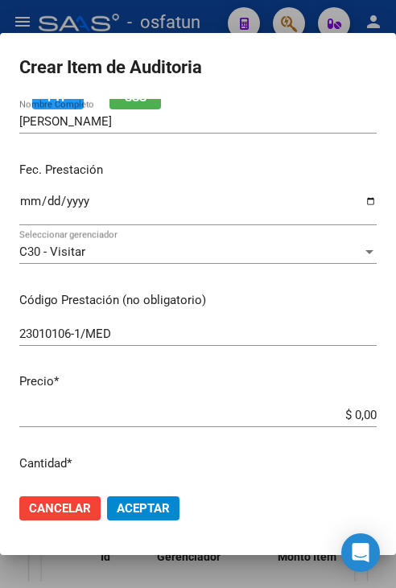
click at [348, 419] on input "$ 0,00" at bounding box center [197, 415] width 357 height 14
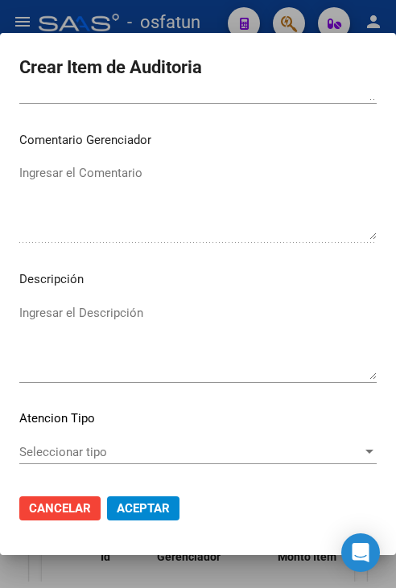
scroll to position [1087, 0]
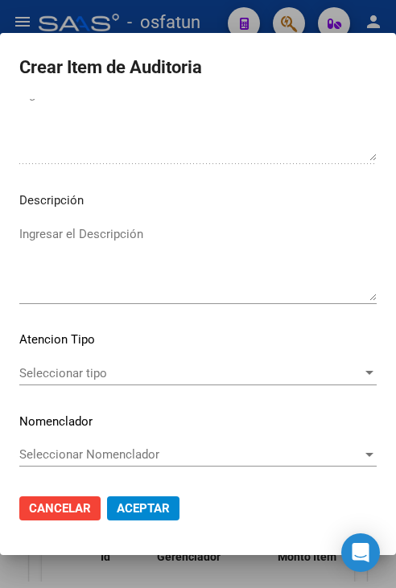
click at [93, 386] on div "Seleccionar tipo Seleccionar tipo" at bounding box center [197, 380] width 357 height 39
drag, startPoint x: 93, startPoint y: 386, endPoint x: 80, endPoint y: 376, distance: 16.1
click at [80, 376] on span "Seleccionar tipo" at bounding box center [190, 373] width 343 height 14
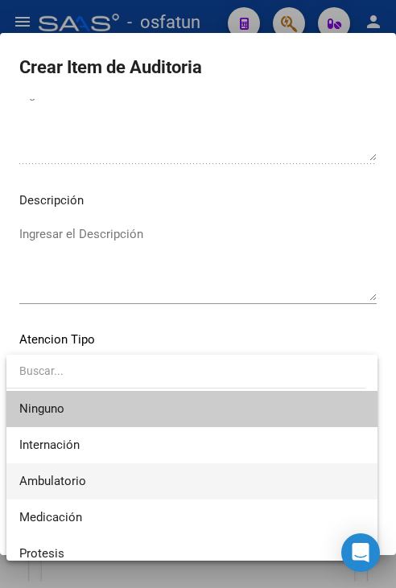
drag, startPoint x: 80, startPoint y: 376, endPoint x: 105, endPoint y: 477, distance: 104.2
click at [105, 478] on span "Ambulatorio" at bounding box center [191, 482] width 345 height 36
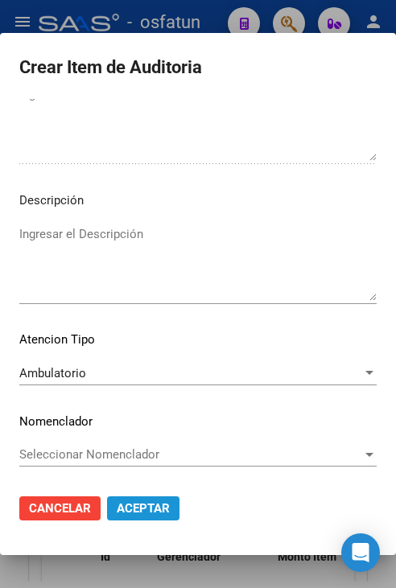
click at [148, 508] on span "Aceptar" at bounding box center [143, 508] width 53 height 14
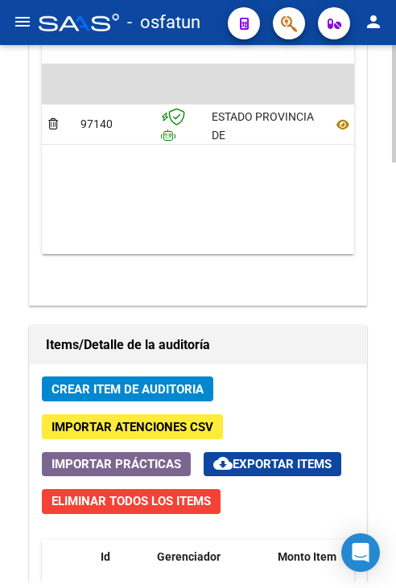
click at [127, 382] on span "Crear Item de Auditoria" at bounding box center [128, 389] width 152 height 14
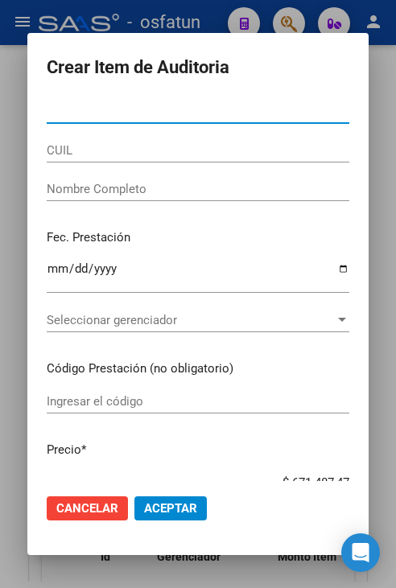
click at [194, 109] on input "Nro Documento" at bounding box center [198, 111] width 303 height 14
paste input "22174200"
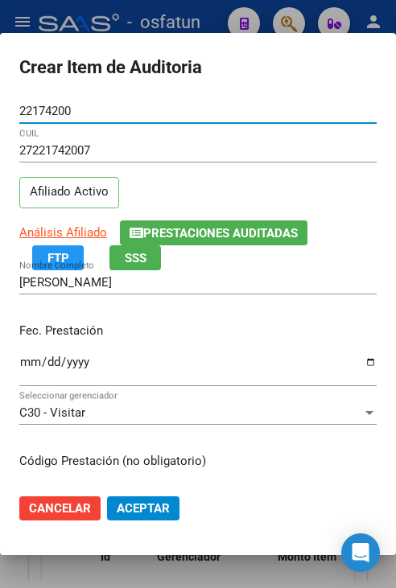
click at [23, 361] on input "Ingresar la fecha" at bounding box center [197, 369] width 357 height 26
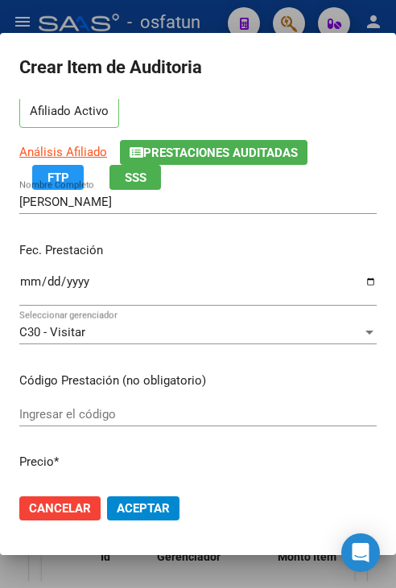
scroll to position [161, 0]
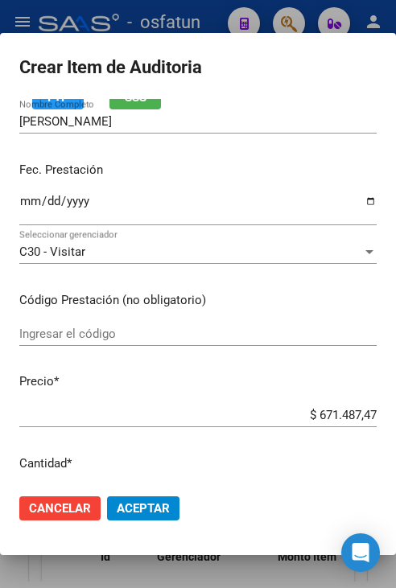
click at [70, 338] on input "Ingresar el código" at bounding box center [197, 334] width 357 height 14
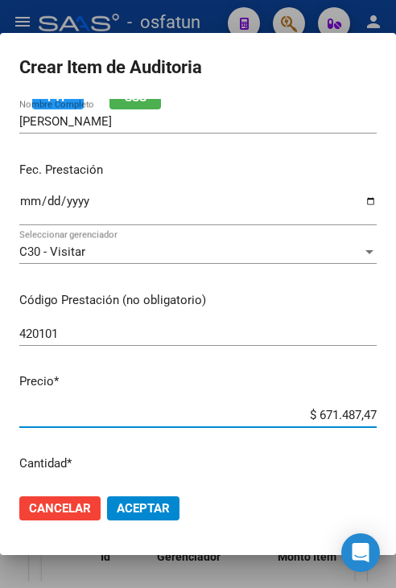
drag, startPoint x: 303, startPoint y: 419, endPoint x: 386, endPoint y: 419, distance: 82.1
click at [386, 419] on mat-dialog-content "22174200 Nro Documento 27221742007 CUIL Afiliado Activo Análisis Afiliado Prest…" at bounding box center [198, 290] width 396 height 382
click at [142, 509] on span "Aceptar" at bounding box center [143, 508] width 53 height 14
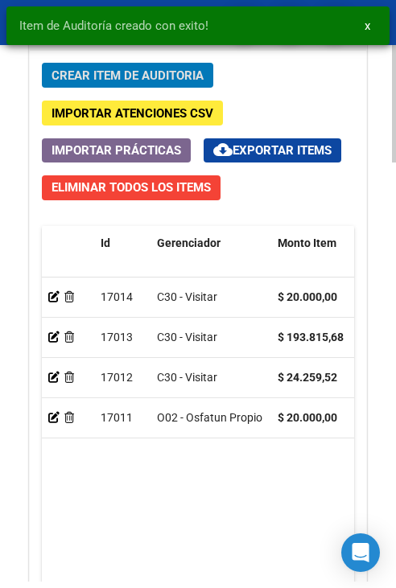
scroll to position [1668, 0]
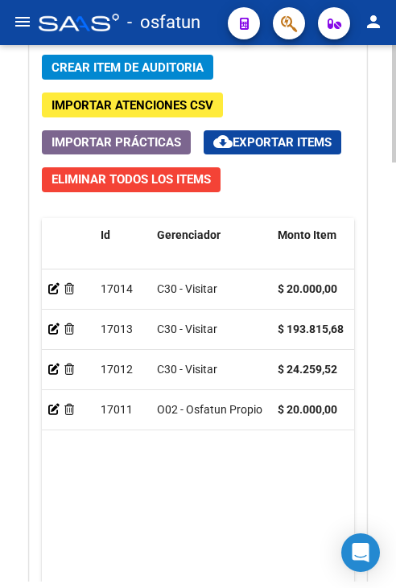
click at [99, 68] on span "Crear Item de Auditoria" at bounding box center [128, 67] width 152 height 14
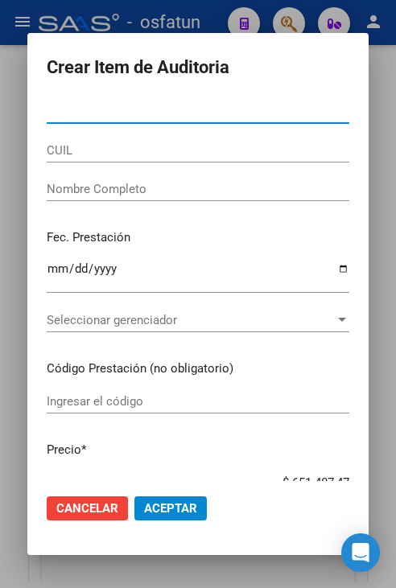
paste input "22174200"
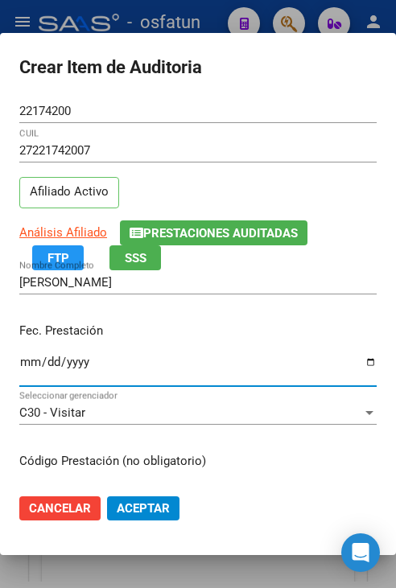
click at [29, 363] on input "Ingresar la fecha" at bounding box center [197, 369] width 357 height 26
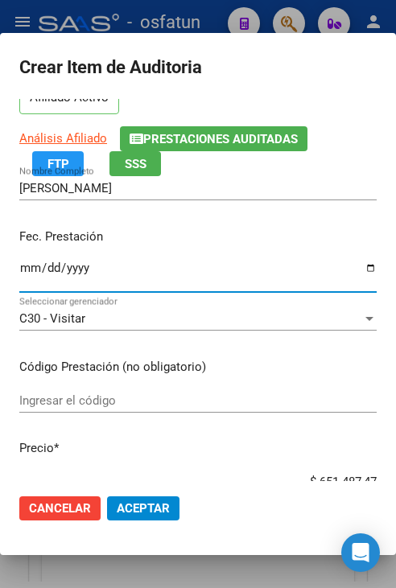
scroll to position [161, 0]
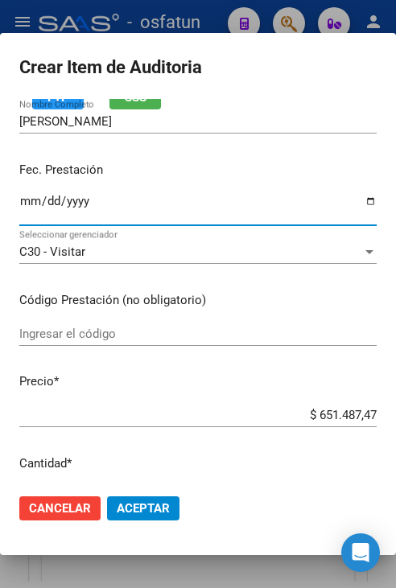
click at [98, 329] on input "Ingresar el código" at bounding box center [197, 334] width 357 height 14
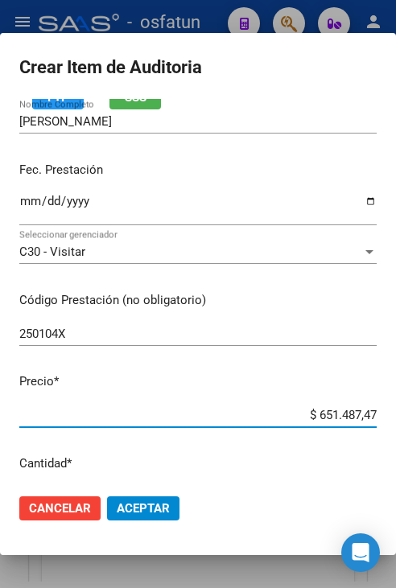
drag, startPoint x: 303, startPoint y: 419, endPoint x: 387, endPoint y: 415, distance: 84.6
click at [387, 415] on mat-dialog-content "22174200 Nro Documento 27221742007 CUIL Afiliado Activo Análisis Afiliado Prest…" at bounding box center [198, 290] width 396 height 382
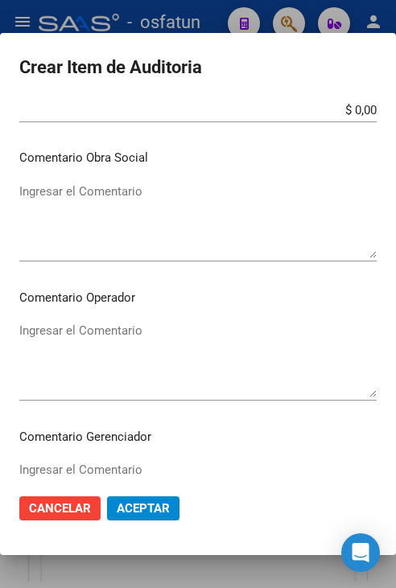
scroll to position [1046, 0]
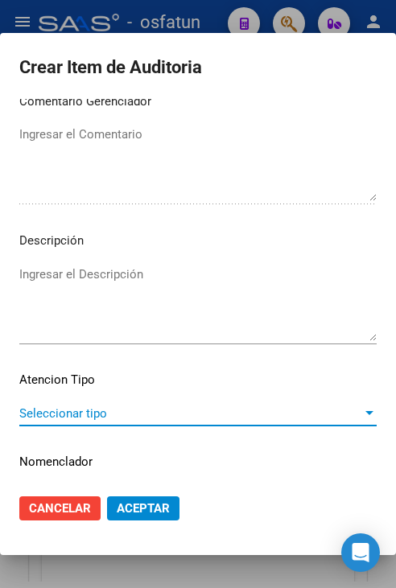
click at [95, 414] on span "Seleccionar tipo" at bounding box center [190, 413] width 343 height 14
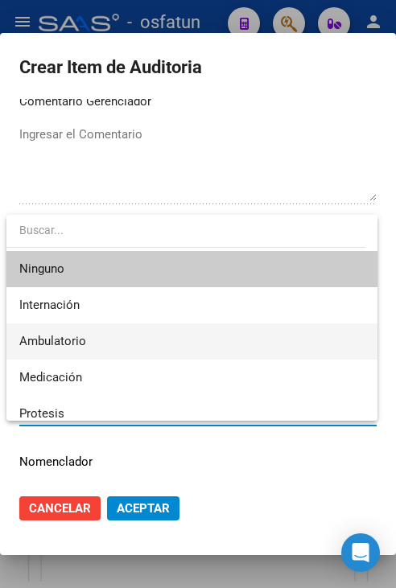
click at [99, 328] on span "Ambulatorio" at bounding box center [191, 342] width 345 height 36
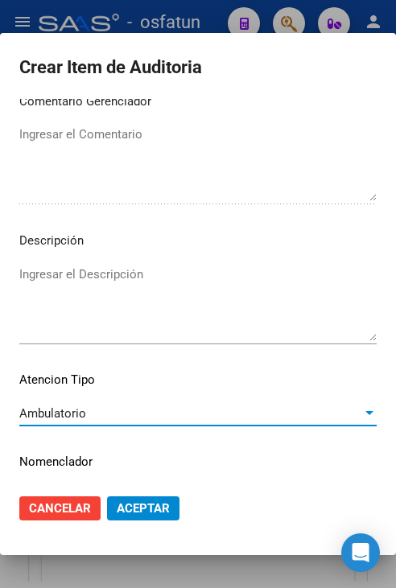
click at [157, 508] on span "Aceptar" at bounding box center [143, 508] width 53 height 14
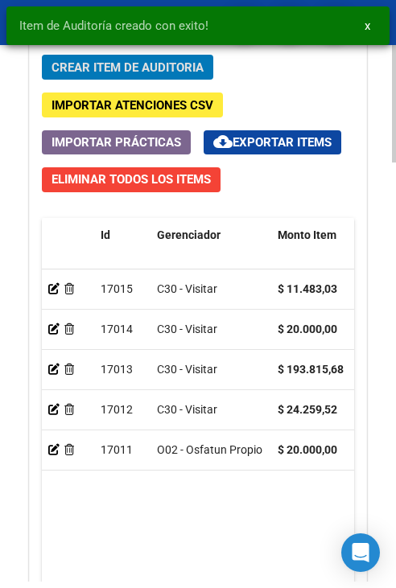
click at [100, 75] on button "Crear Item de Auditoria" at bounding box center [127, 67] width 171 height 25
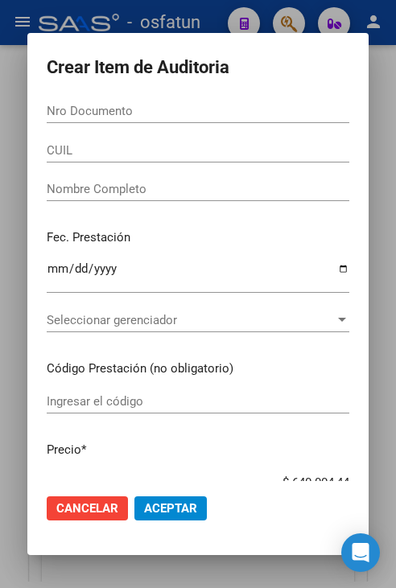
click at [95, 119] on div "Nro Documento" at bounding box center [198, 111] width 303 height 24
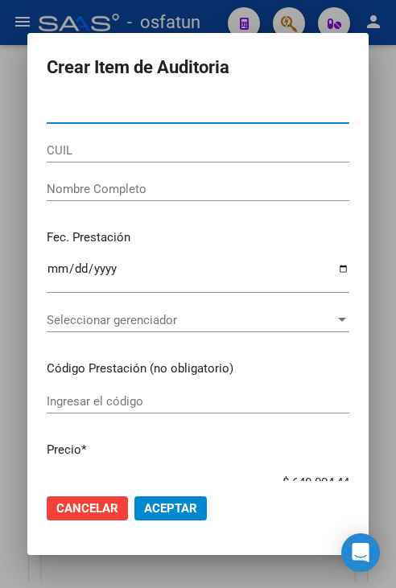
click at [107, 111] on input "Nro Documento" at bounding box center [198, 111] width 303 height 14
paste input "31112423"
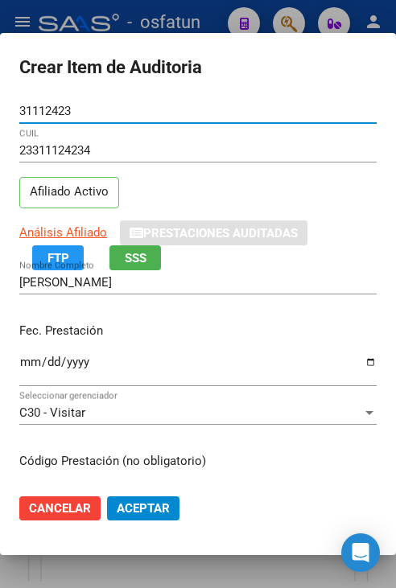
click at [27, 362] on input "Ingresar la fecha" at bounding box center [197, 369] width 357 height 26
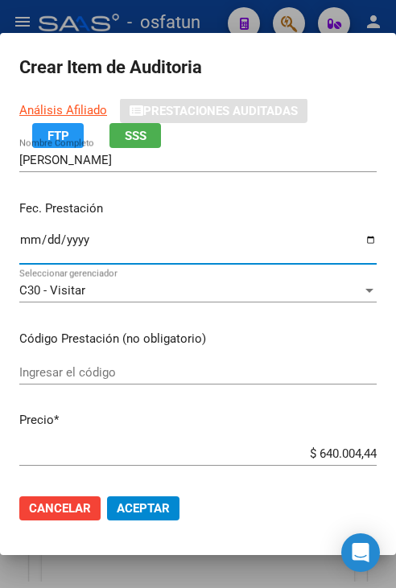
scroll to position [161, 0]
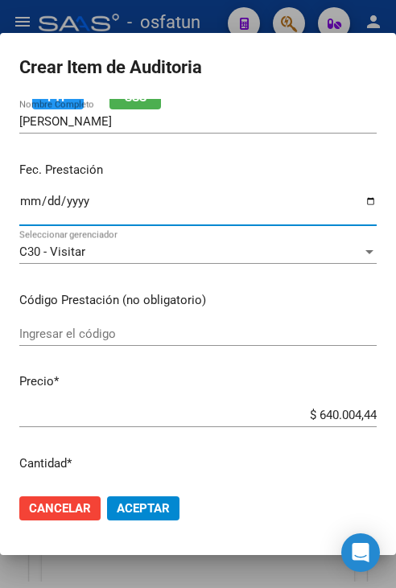
click at [122, 334] on input "Ingresar el código" at bounding box center [197, 334] width 357 height 14
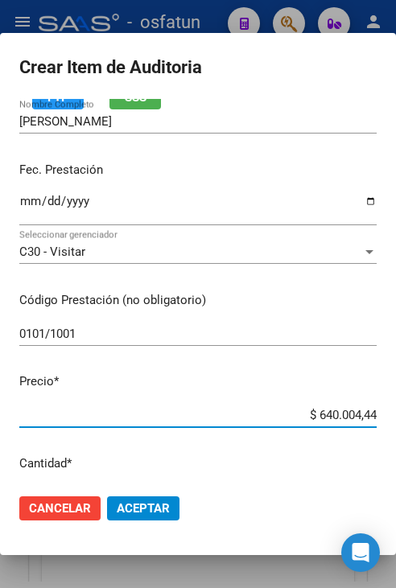
drag, startPoint x: 299, startPoint y: 411, endPoint x: 356, endPoint y: 411, distance: 56.3
click at [356, 411] on input "$ 640.004,44" at bounding box center [197, 415] width 357 height 14
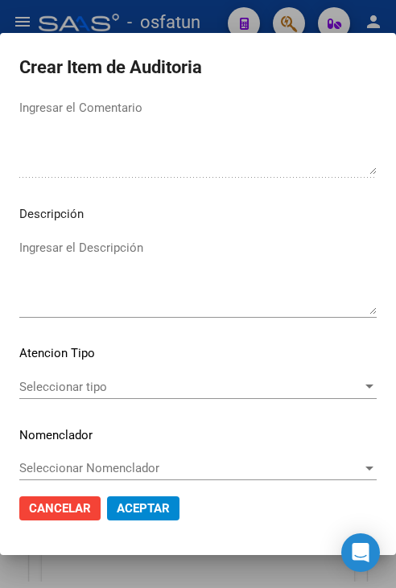
scroll to position [1087, 0]
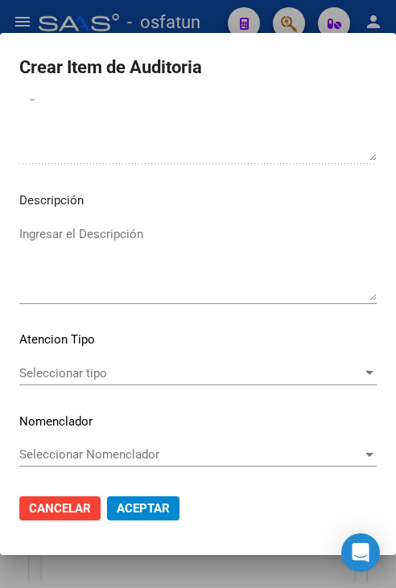
click at [107, 373] on span "Seleccionar tipo" at bounding box center [190, 373] width 343 height 14
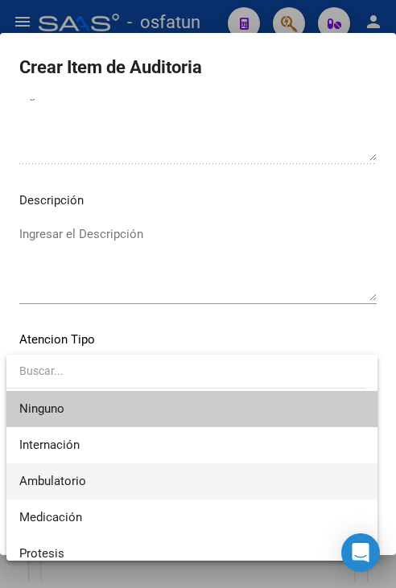
click at [90, 473] on span "Ambulatorio" at bounding box center [191, 482] width 345 height 36
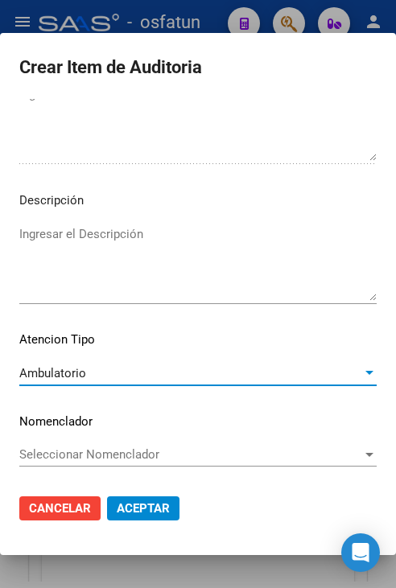
click at [156, 507] on span "Aceptar" at bounding box center [143, 508] width 53 height 14
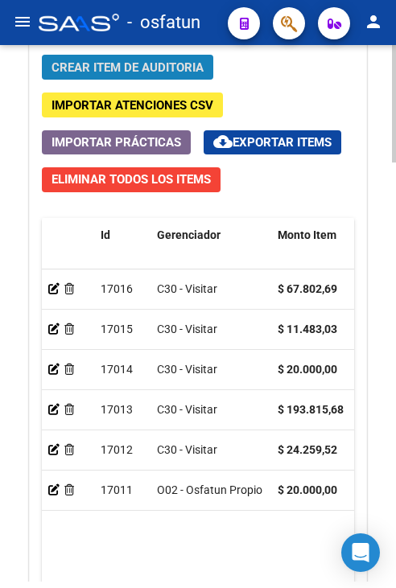
click at [106, 71] on span "Crear Item de Auditoria" at bounding box center [128, 67] width 152 height 14
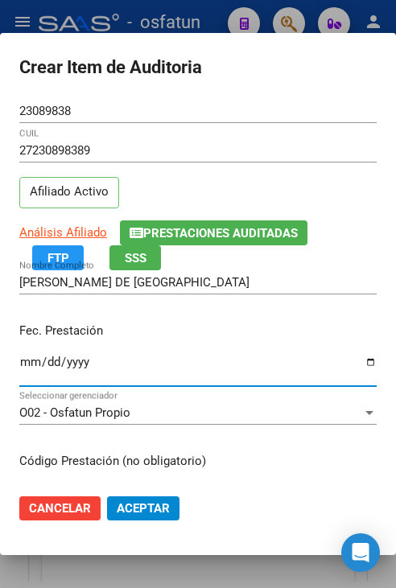
click at [23, 358] on input "Ingresar la fecha" at bounding box center [197, 369] width 357 height 26
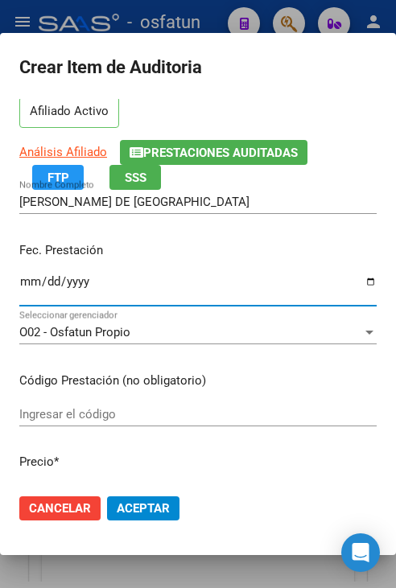
click at [119, 414] on input "Ingresar el código" at bounding box center [197, 414] width 357 height 14
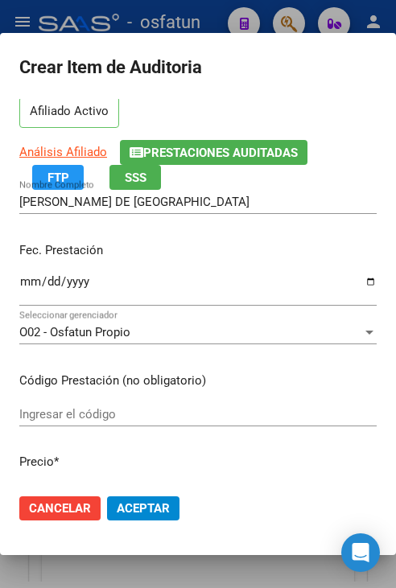
click at [81, 419] on input "Ingresar el código" at bounding box center [197, 414] width 357 height 14
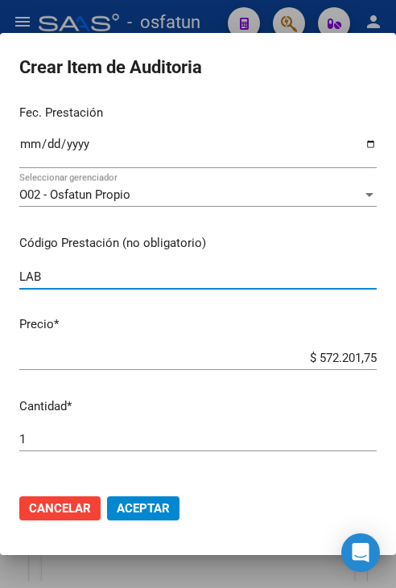
scroll to position [241, 0]
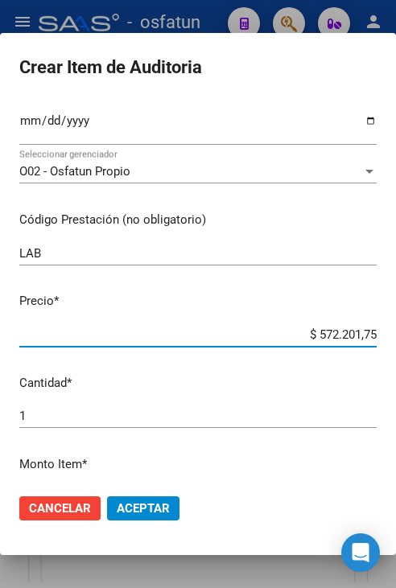
drag, startPoint x: 306, startPoint y: 336, endPoint x: 366, endPoint y: 337, distance: 60.4
click at [366, 337] on app-form-text-field "Precio * $ 572.201,75 Ingresar el precio" at bounding box center [204, 317] width 370 height 50
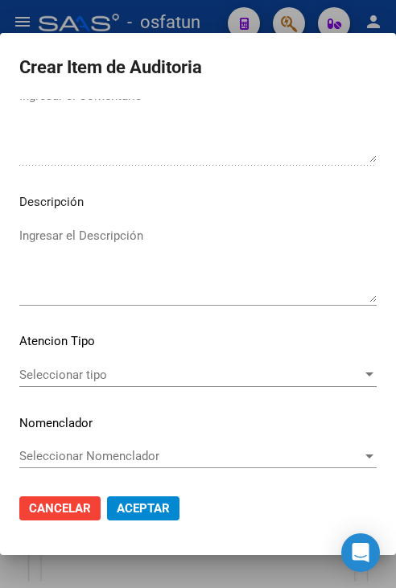
scroll to position [1087, 0]
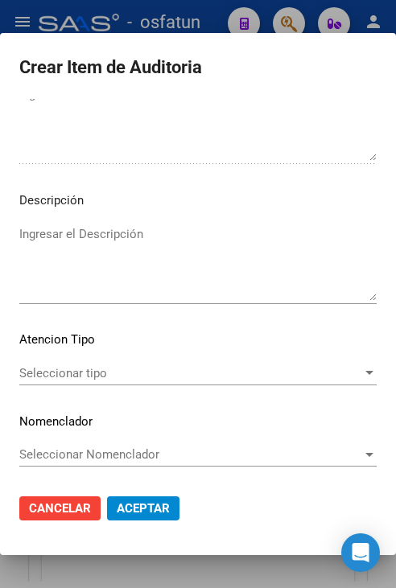
click at [78, 375] on span "Seleccionar tipo" at bounding box center [190, 373] width 343 height 14
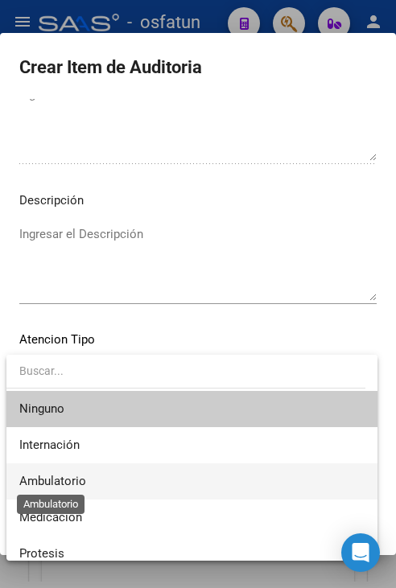
click at [70, 480] on span "Ambulatorio" at bounding box center [52, 481] width 67 height 14
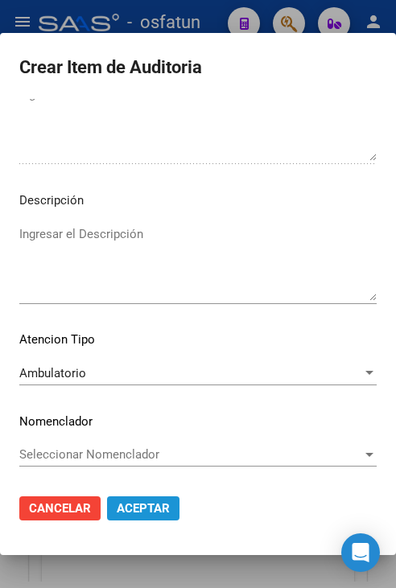
click at [126, 507] on span "Aceptar" at bounding box center [143, 508] width 53 height 14
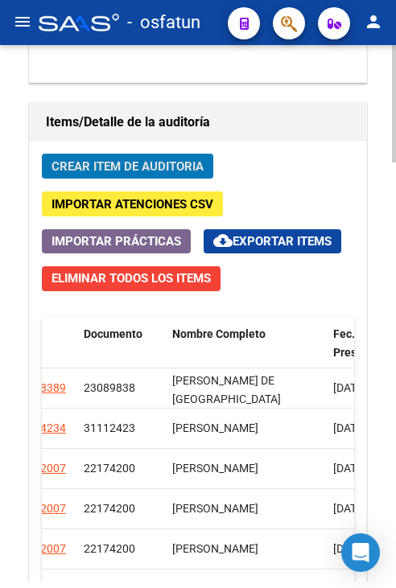
scroll to position [1594, 0]
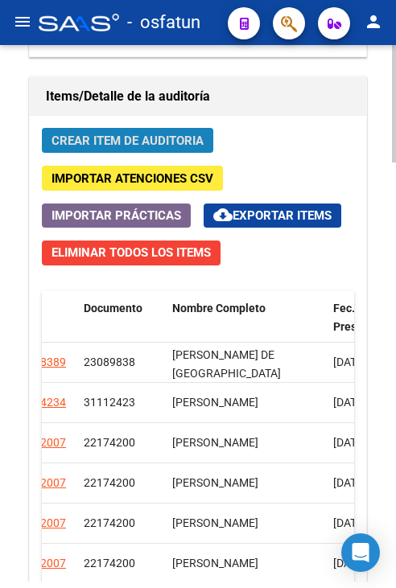
click at [159, 139] on span "Crear Item de Auditoria" at bounding box center [128, 141] width 152 height 14
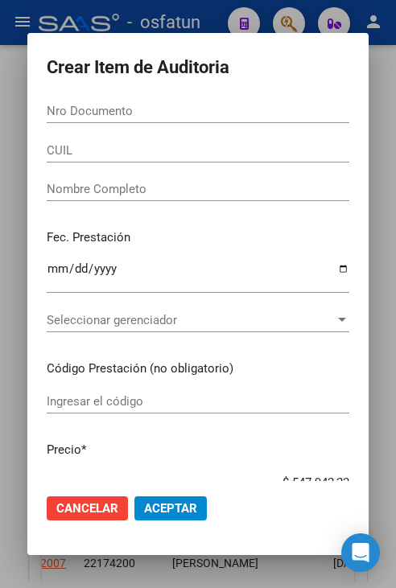
click at [92, 115] on input "Nro Documento" at bounding box center [198, 111] width 303 height 14
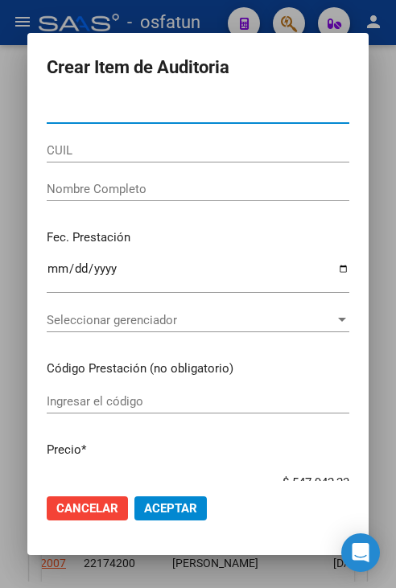
paste input "21630584"
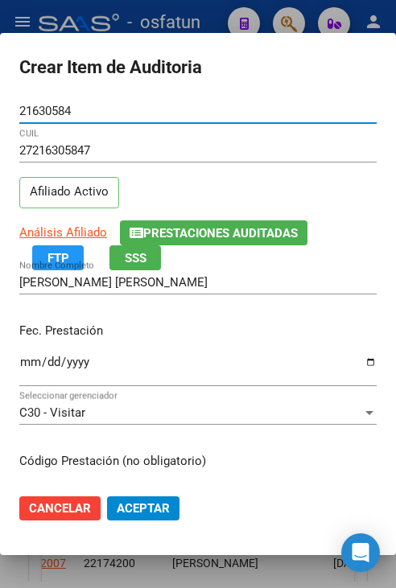
click at [31, 359] on input "Ingresar la fecha" at bounding box center [197, 369] width 357 height 26
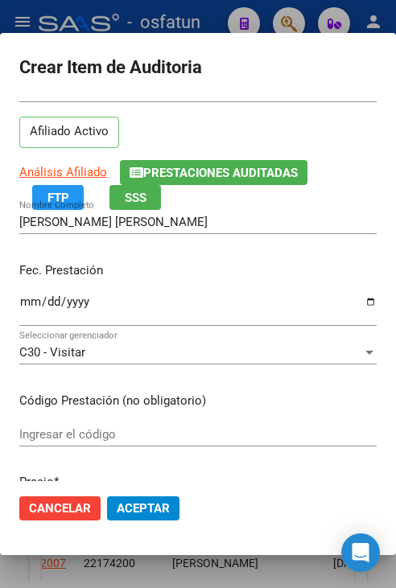
scroll to position [80, 0]
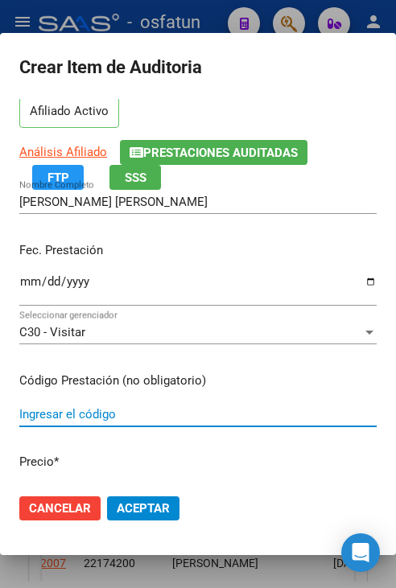
click at [141, 410] on input "Ingresar el código" at bounding box center [197, 414] width 357 height 14
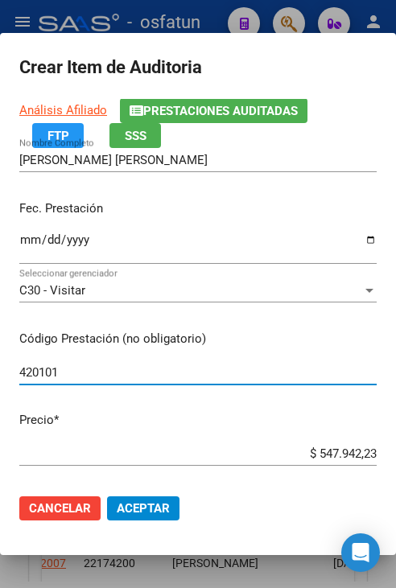
scroll to position [161, 0]
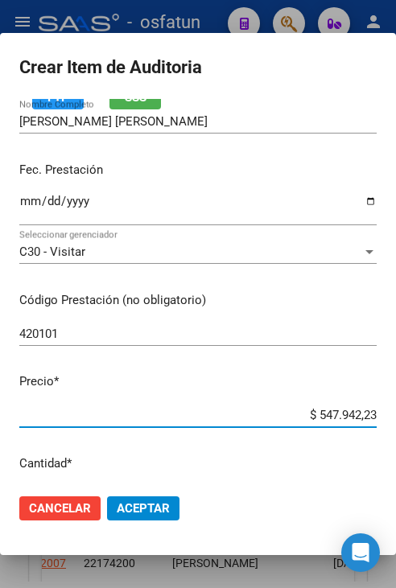
drag, startPoint x: 309, startPoint y: 413, endPoint x: 380, endPoint y: 411, distance: 70.8
click at [380, 411] on mat-dialog-content "21630584 Nro Documento 27216305847 CUIL Afiliado Activo Análisis Afiliado Prest…" at bounding box center [198, 290] width 396 height 382
click at [152, 506] on span "Aceptar" at bounding box center [143, 508] width 53 height 14
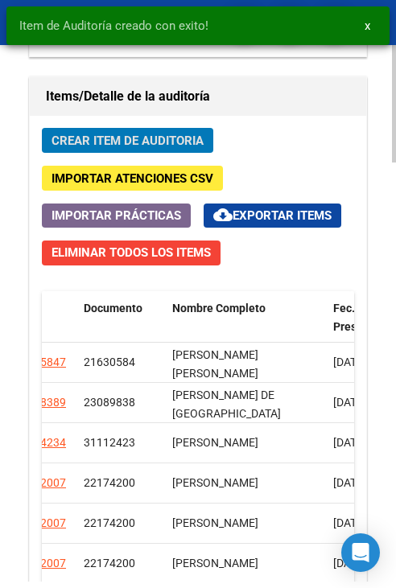
click at [136, 136] on span "Crear Item de Auditoria" at bounding box center [128, 141] width 152 height 14
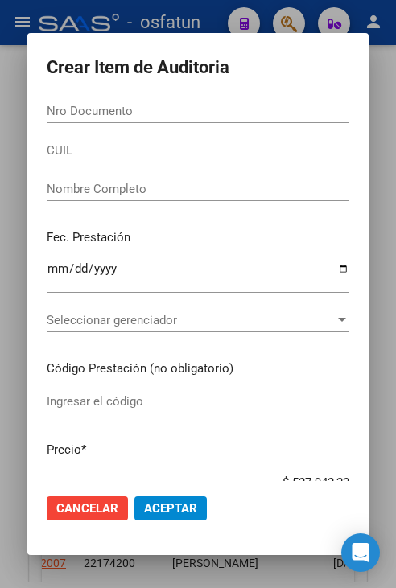
click at [104, 108] on input "Nro Documento" at bounding box center [198, 111] width 303 height 14
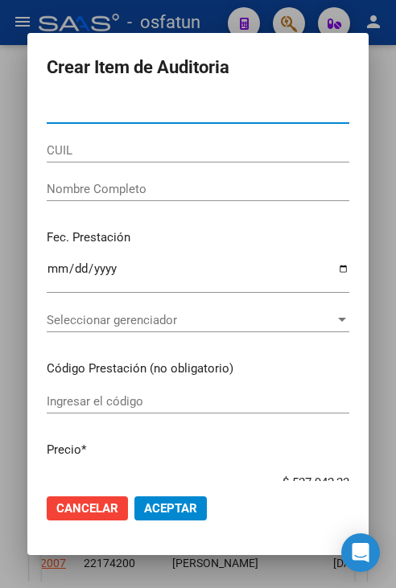
paste input "32088008"
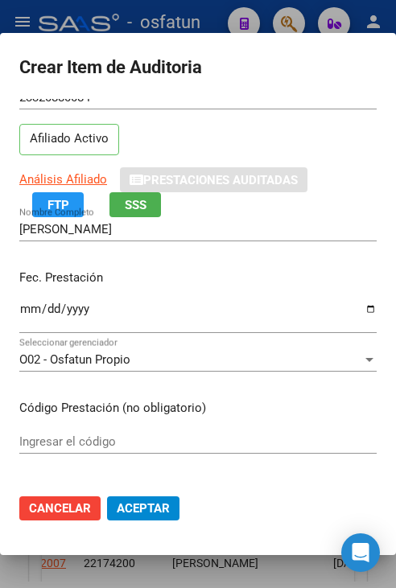
scroll to position [80, 0]
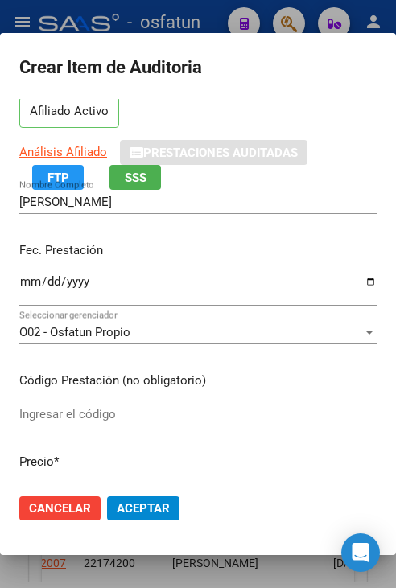
click at [27, 284] on input "Ingresar la fecha" at bounding box center [197, 288] width 357 height 26
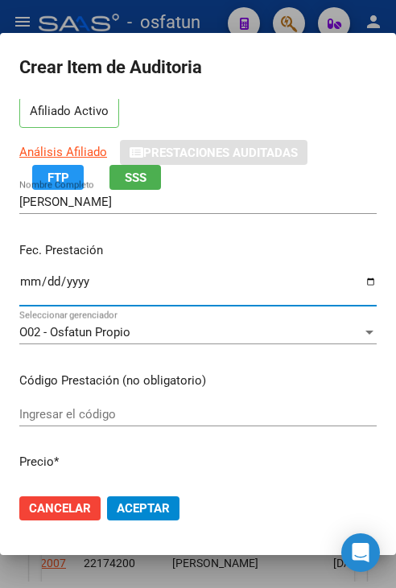
click at [142, 407] on input "Ingresar el código" at bounding box center [197, 414] width 357 height 14
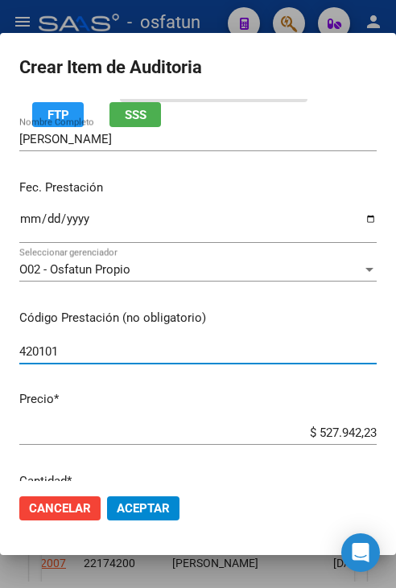
scroll to position [161, 0]
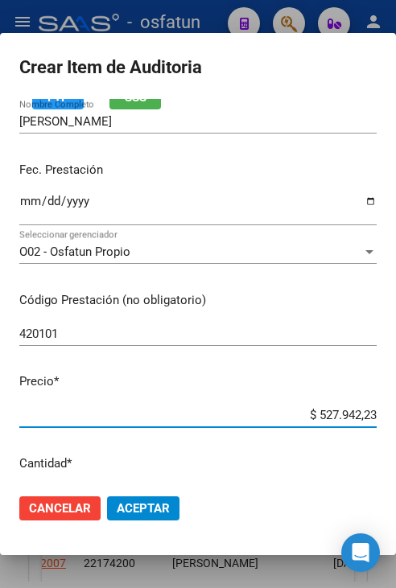
drag, startPoint x: 306, startPoint y: 415, endPoint x: 365, endPoint y: 415, distance: 59.6
click at [365, 415] on app-form-text-field "Precio * $ 527.942,23 Ingresar el precio" at bounding box center [204, 398] width 370 height 50
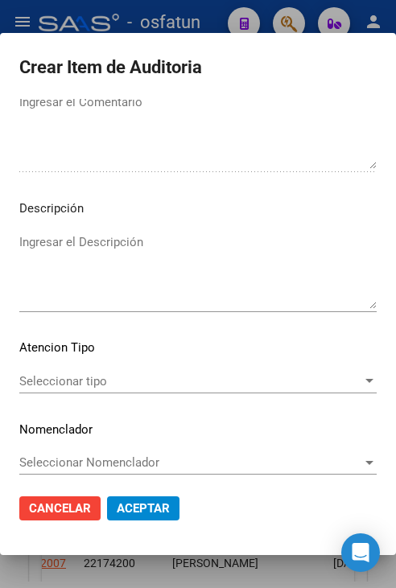
scroll to position [1087, 0]
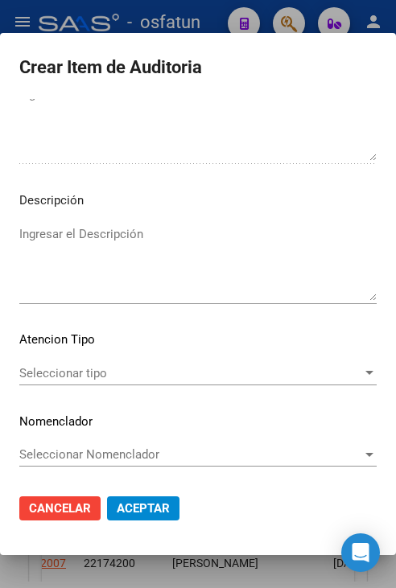
click at [101, 370] on span "Seleccionar tipo" at bounding box center [190, 373] width 343 height 14
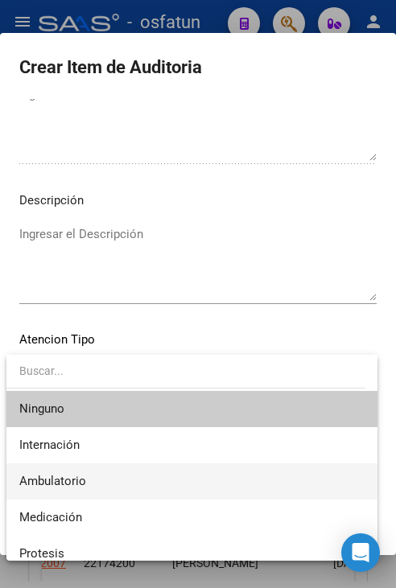
click at [125, 483] on span "Ambulatorio" at bounding box center [191, 482] width 345 height 36
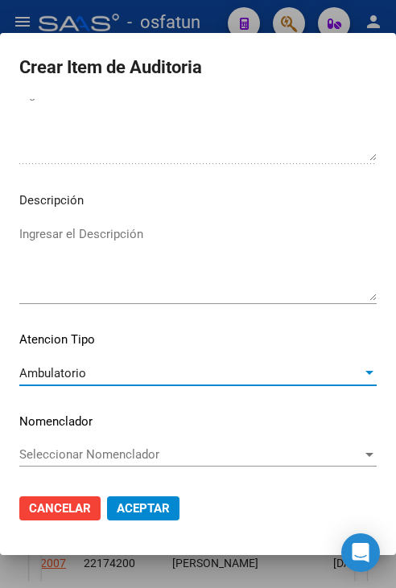
click at [163, 506] on span "Aceptar" at bounding box center [143, 508] width 53 height 14
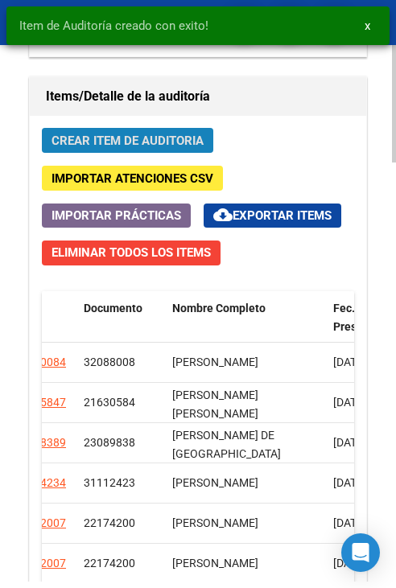
click at [149, 143] on span "Crear Item de Auditoria" at bounding box center [128, 141] width 152 height 14
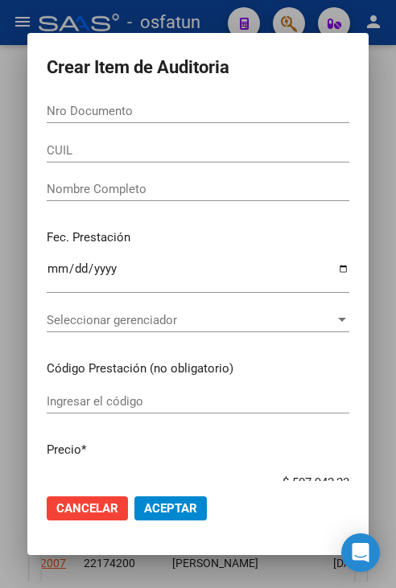
click at [58, 130] on div "Nro Documento" at bounding box center [198, 118] width 303 height 39
click at [74, 118] on div "Nro Documento" at bounding box center [198, 111] width 303 height 24
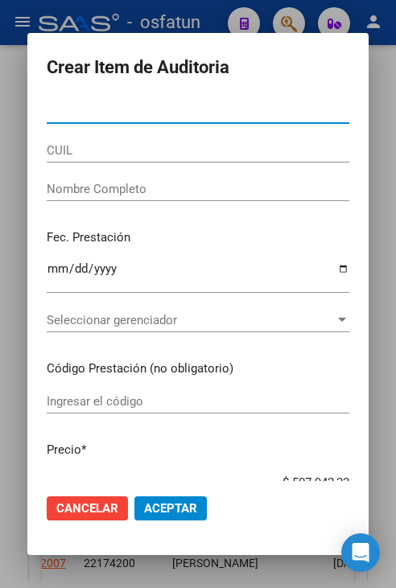
click at [78, 115] on input "Nro Documento" at bounding box center [198, 111] width 303 height 14
paste input "22174200"
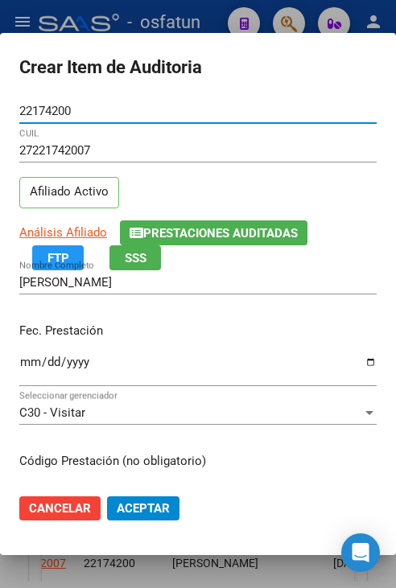
scroll to position [80, 0]
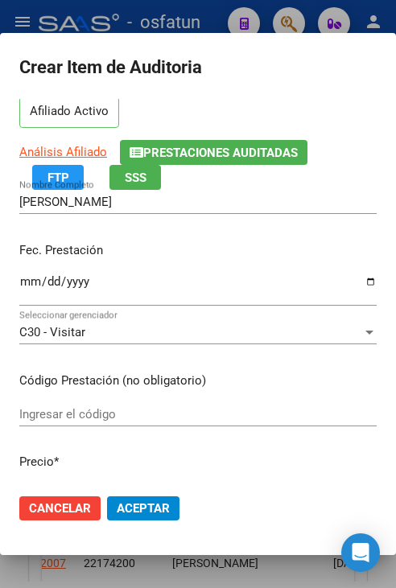
click at [19, 278] on mat-dialog-content "22174200 Nro Documento 27221742007 CUIL Afiliado Activo Análisis Afiliado Prest…" at bounding box center [198, 290] width 396 height 382
click at [23, 278] on input "Ingresar la fecha" at bounding box center [197, 288] width 357 height 26
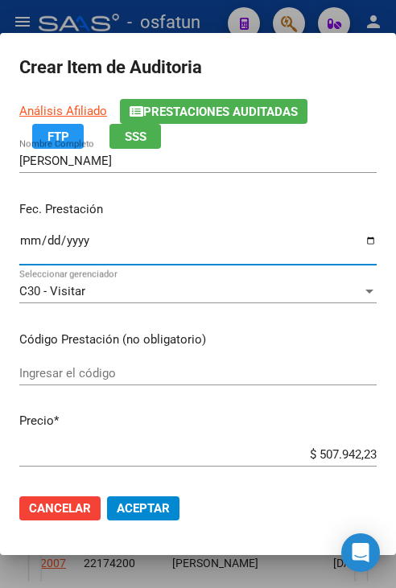
scroll to position [161, 0]
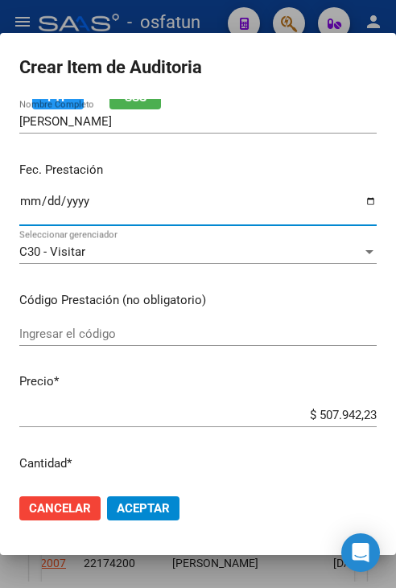
click at [126, 333] on input "Ingresar el código" at bounding box center [197, 334] width 357 height 14
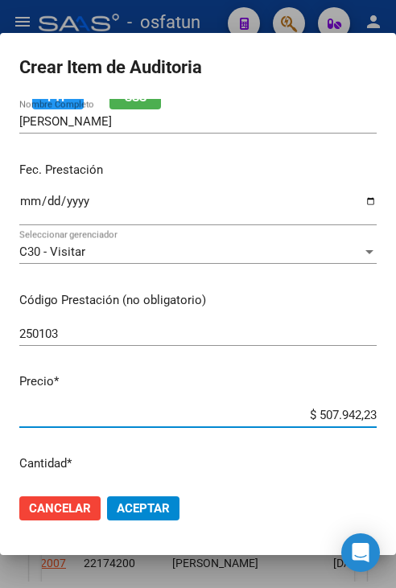
drag, startPoint x: 307, startPoint y: 412, endPoint x: 386, endPoint y: 414, distance: 78.9
click at [386, 414] on mat-dialog-content "22174200 Nro Documento 27221742007 CUIL Afiliado Activo Análisis Afiliado Prest…" at bounding box center [198, 290] width 396 height 382
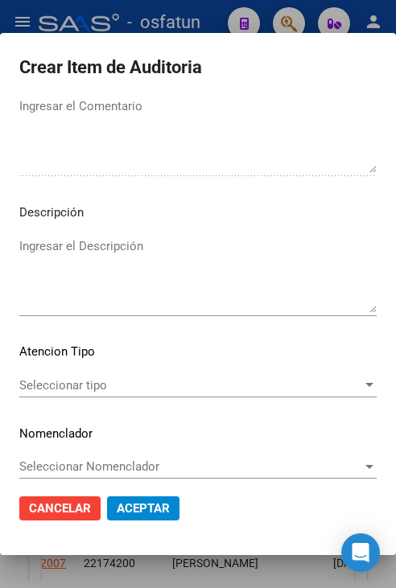
scroll to position [1087, 0]
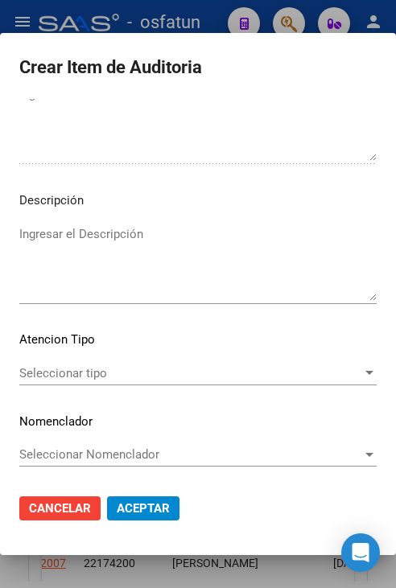
click at [94, 382] on div "Seleccionar tipo Seleccionar tipo" at bounding box center [197, 373] width 357 height 24
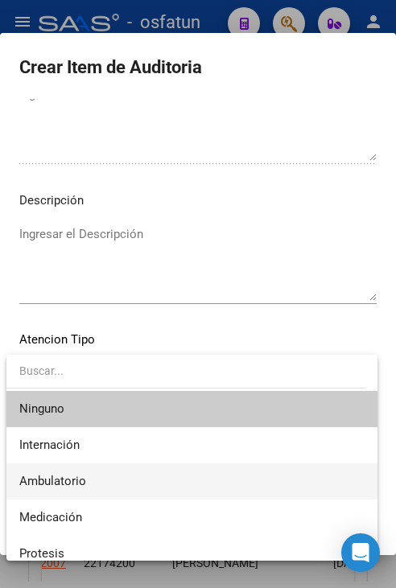
click at [106, 481] on span "Ambulatorio" at bounding box center [191, 482] width 345 height 36
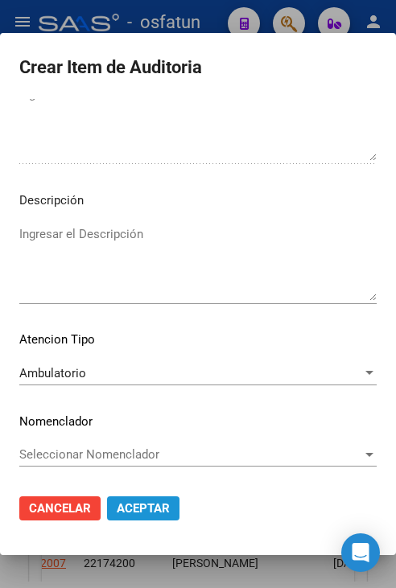
click at [151, 506] on span "Aceptar" at bounding box center [143, 508] width 53 height 14
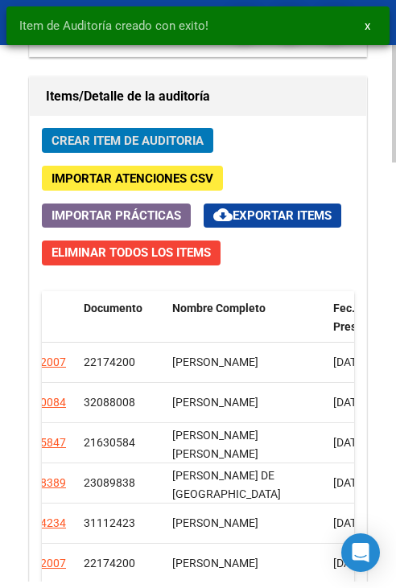
click at [82, 143] on span "Crear Item de Auditoria" at bounding box center [128, 141] width 152 height 14
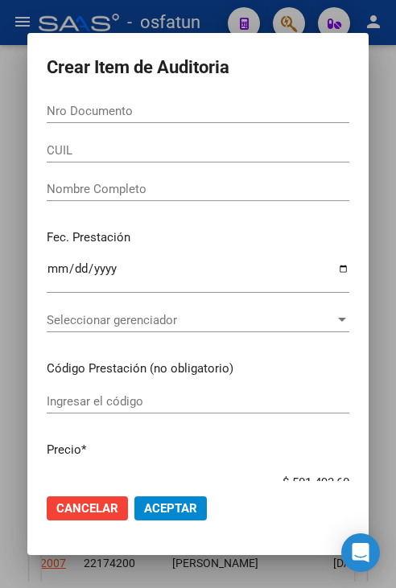
click at [131, 105] on input "Nro Documento" at bounding box center [198, 111] width 303 height 14
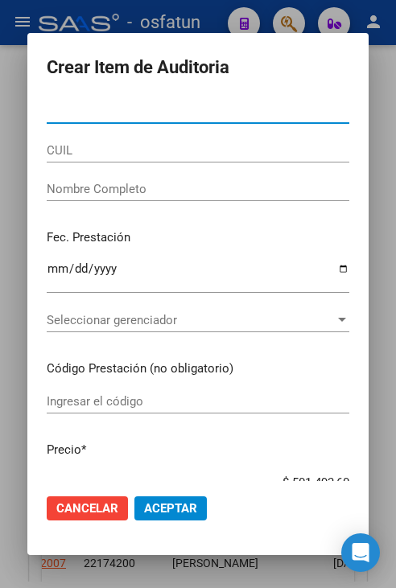
paste input "22174200"
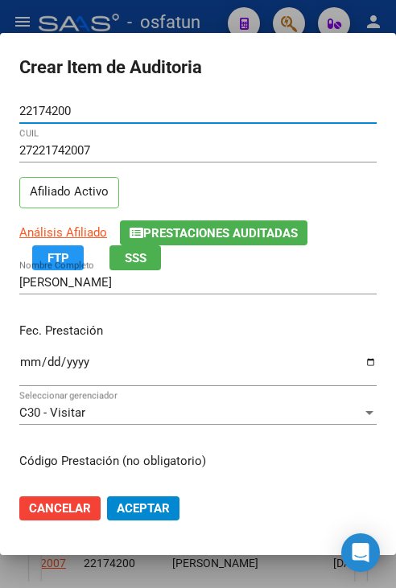
click at [25, 356] on input "Ingresar la fecha" at bounding box center [197, 369] width 357 height 26
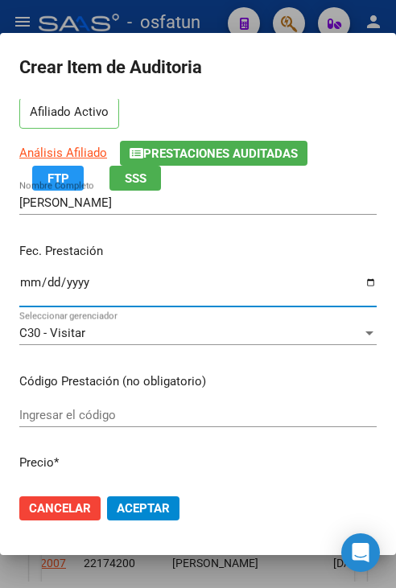
scroll to position [80, 0]
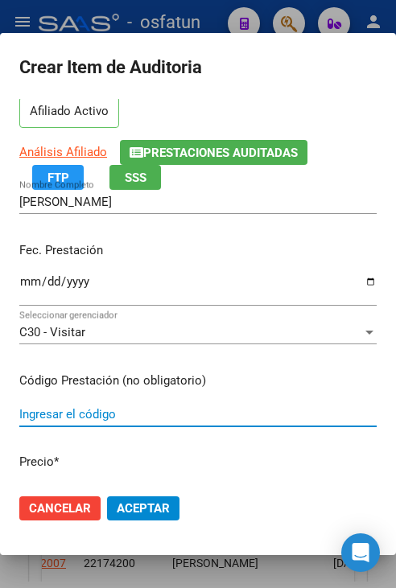
click at [87, 421] on input "Ingresar el código" at bounding box center [197, 414] width 357 height 14
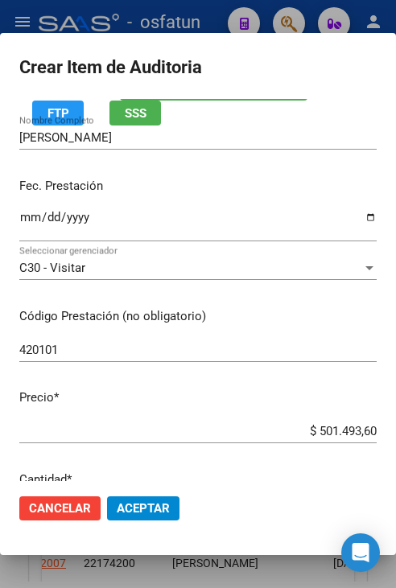
scroll to position [161, 0]
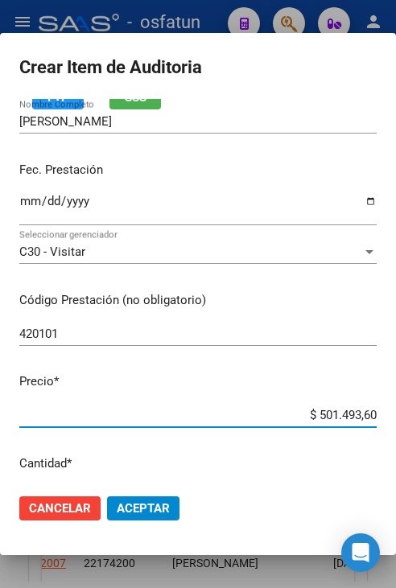
drag, startPoint x: 306, startPoint y: 414, endPoint x: 394, endPoint y: 424, distance: 88.3
click at [394, 424] on mat-dialog-content "22174200 Nro Documento 27221742007 CUIL Afiliado Activo Análisis Afiliado Prest…" at bounding box center [198, 290] width 396 height 382
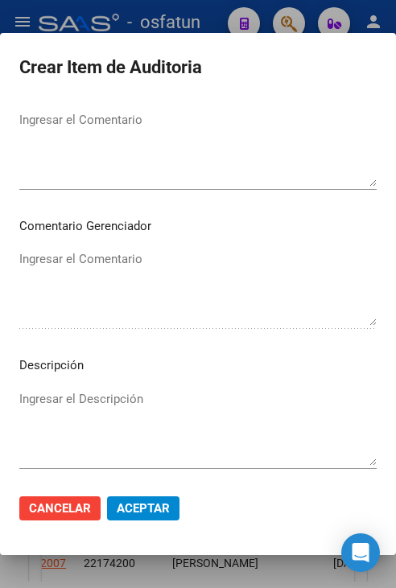
scroll to position [1087, 0]
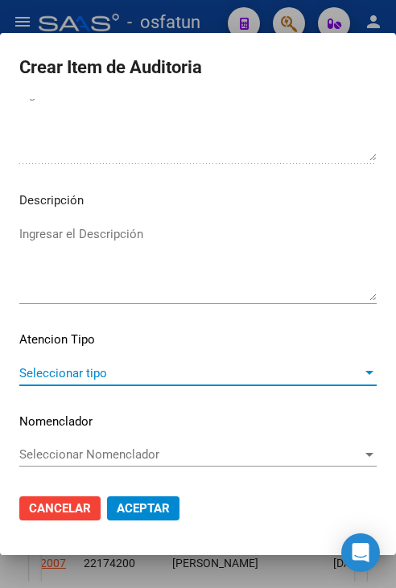
click at [92, 373] on span "Seleccionar tipo" at bounding box center [190, 373] width 343 height 14
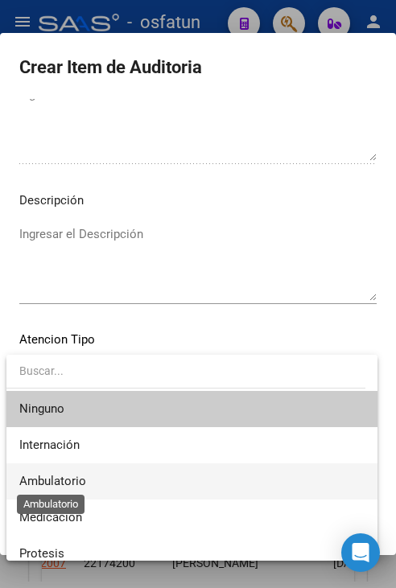
click at [84, 484] on span "Ambulatorio" at bounding box center [52, 481] width 67 height 14
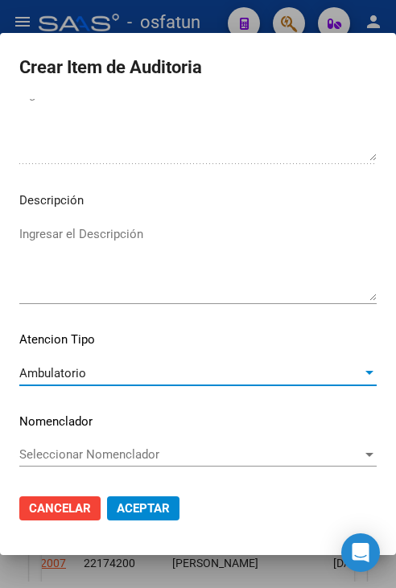
click at [137, 512] on span "Aceptar" at bounding box center [143, 508] width 53 height 14
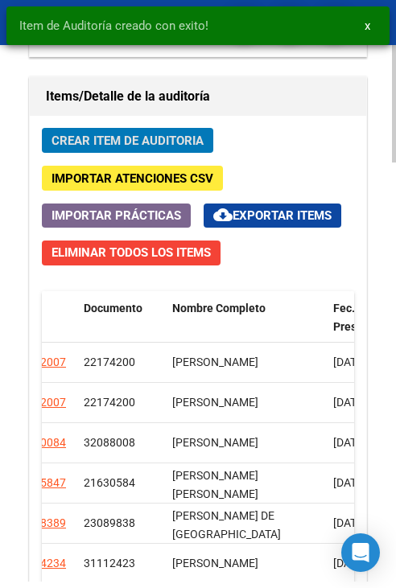
click at [114, 144] on span "Crear Item de Auditoria" at bounding box center [128, 141] width 152 height 14
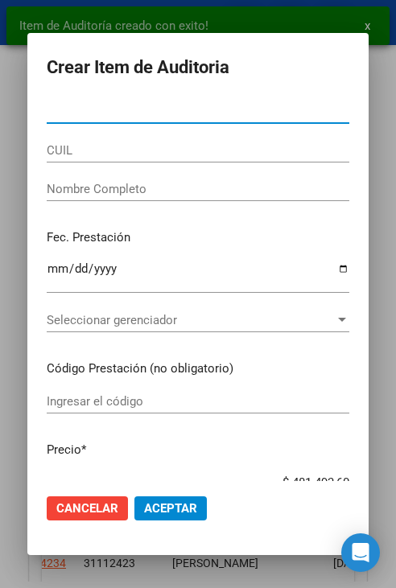
paste input "22174200"
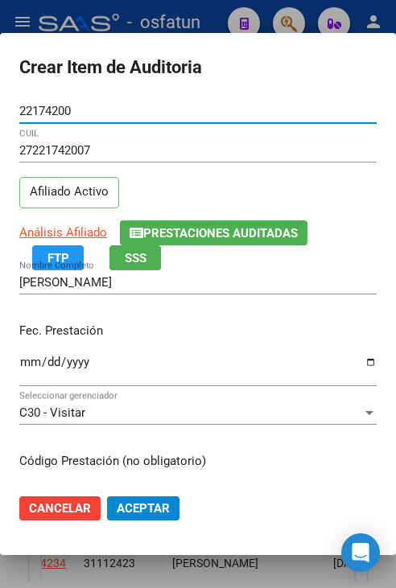
click at [28, 363] on input "Ingresar la fecha" at bounding box center [197, 369] width 357 height 26
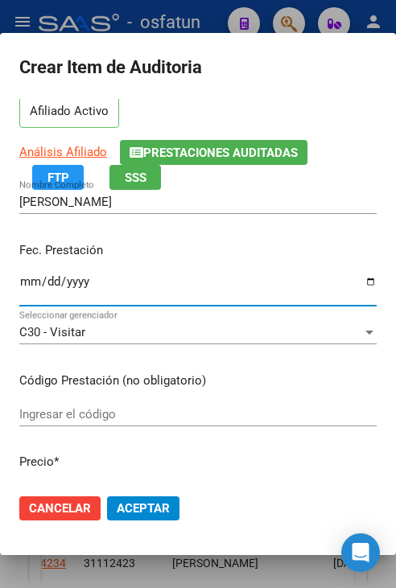
scroll to position [161, 0]
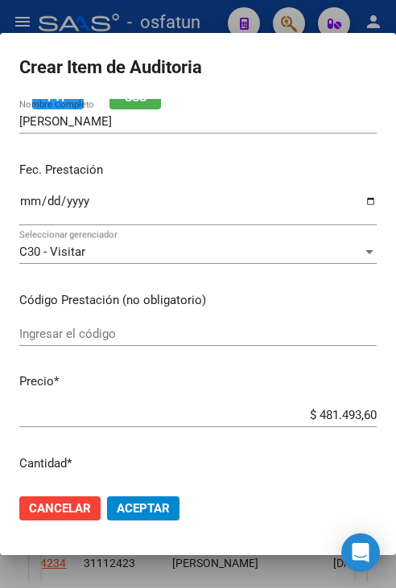
click at [113, 329] on input "Ingresar el código" at bounding box center [197, 334] width 357 height 14
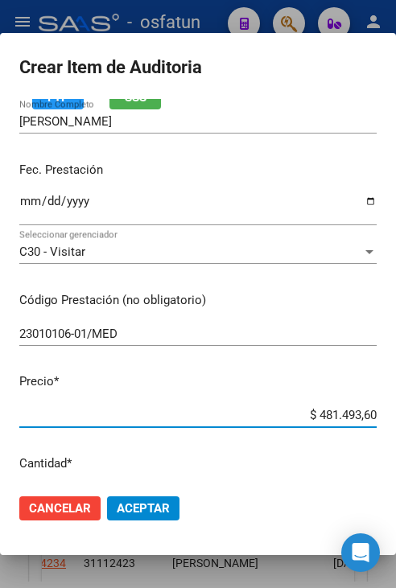
drag, startPoint x: 305, startPoint y: 414, endPoint x: 387, endPoint y: 414, distance: 82.1
click at [387, 414] on mat-dialog-content "22174200 Nro Documento 27221742007 CUIL Afiliado Activo Análisis Afiliado Prest…" at bounding box center [198, 290] width 396 height 382
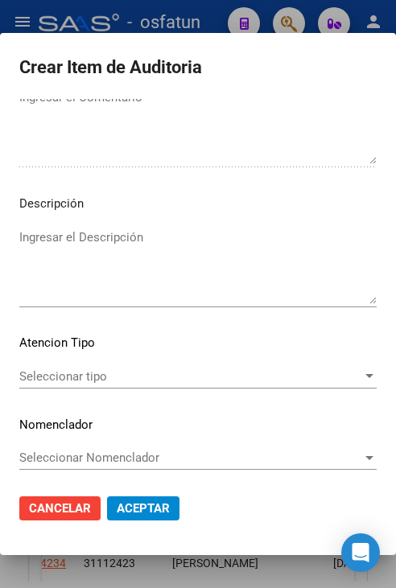
scroll to position [1087, 0]
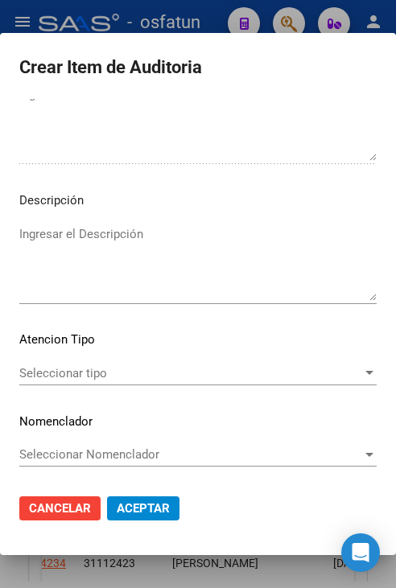
click at [106, 371] on span "Seleccionar tipo" at bounding box center [190, 373] width 343 height 14
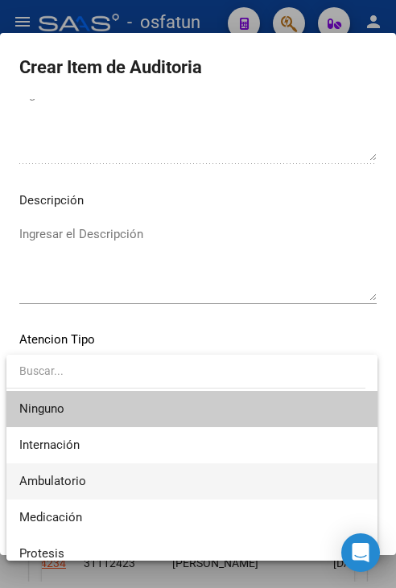
click at [123, 483] on span "Ambulatorio" at bounding box center [191, 482] width 345 height 36
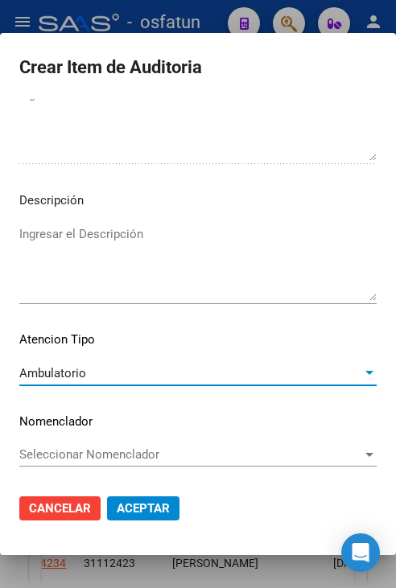
click at [159, 508] on span "Aceptar" at bounding box center [143, 508] width 53 height 14
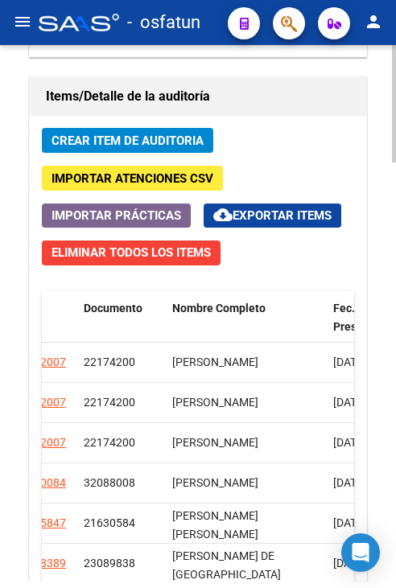
click at [140, 134] on span "Crear Item de Auditoria" at bounding box center [128, 141] width 152 height 14
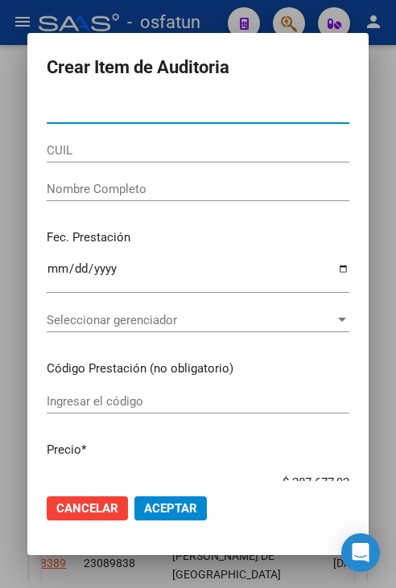
paste input "21630584"
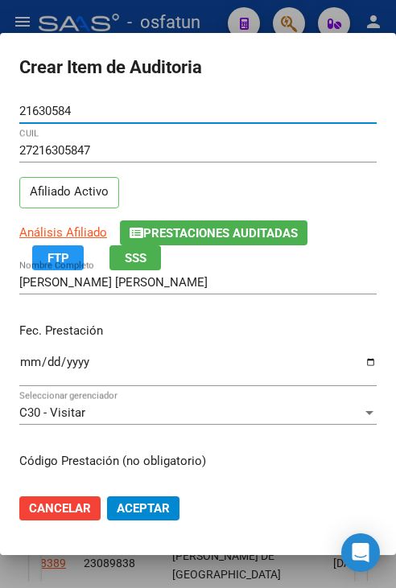
click at [27, 360] on input "Ingresar la fecha" at bounding box center [197, 369] width 357 height 26
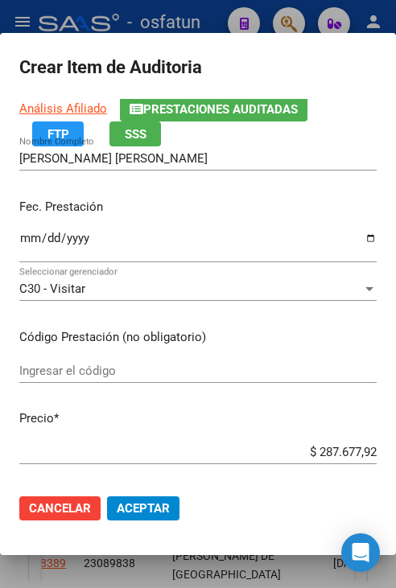
scroll to position [161, 0]
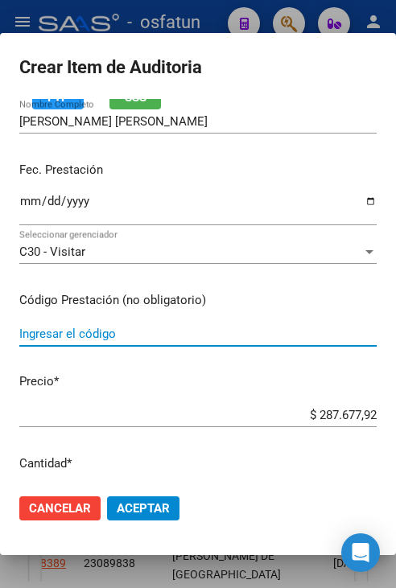
click at [80, 337] on input "Ingresar el código" at bounding box center [197, 334] width 357 height 14
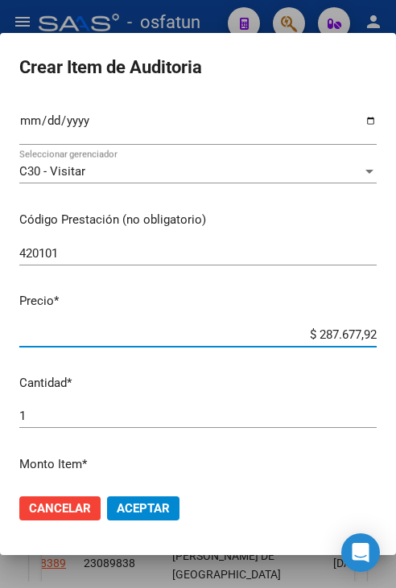
drag, startPoint x: 303, startPoint y: 332, endPoint x: 399, endPoint y: 341, distance: 97.0
click at [396, 341] on html "menu - osfatun person Firma Express Inicio Calendario SSS Instructivos Contacto…" at bounding box center [198, 294] width 396 height 588
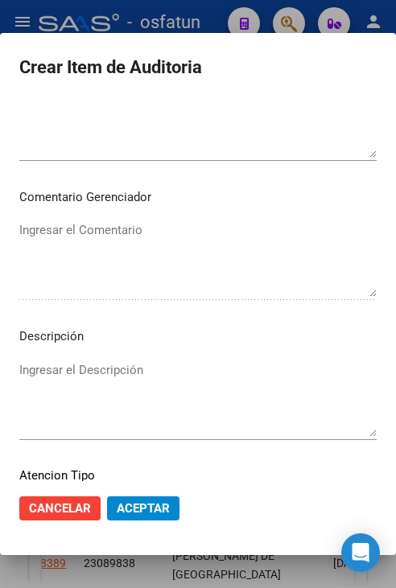
scroll to position [1087, 0]
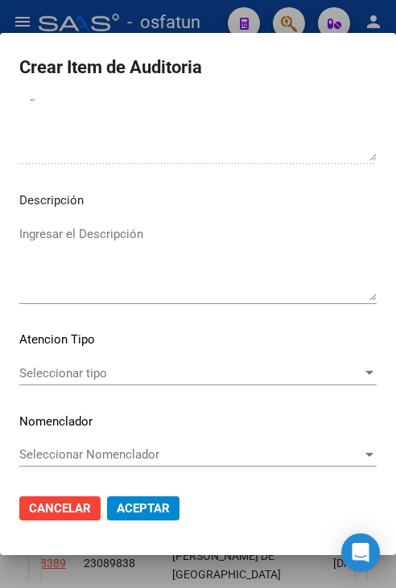
click at [113, 386] on div "Seleccionar tipo Seleccionar tipo" at bounding box center [197, 380] width 357 height 39
click at [115, 380] on div "Seleccionar tipo Seleccionar tipo" at bounding box center [197, 373] width 357 height 24
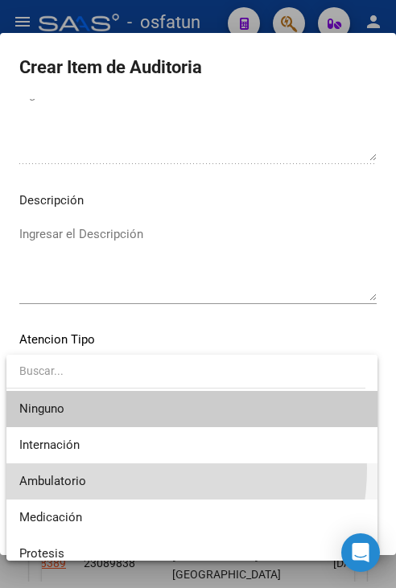
click at [122, 468] on span "Ambulatorio" at bounding box center [191, 482] width 345 height 36
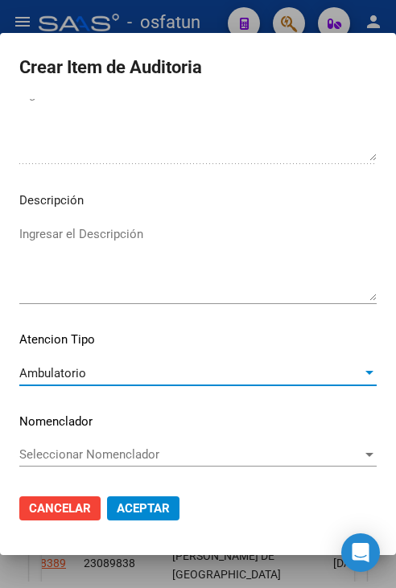
click at [148, 500] on button "Aceptar" at bounding box center [143, 509] width 72 height 24
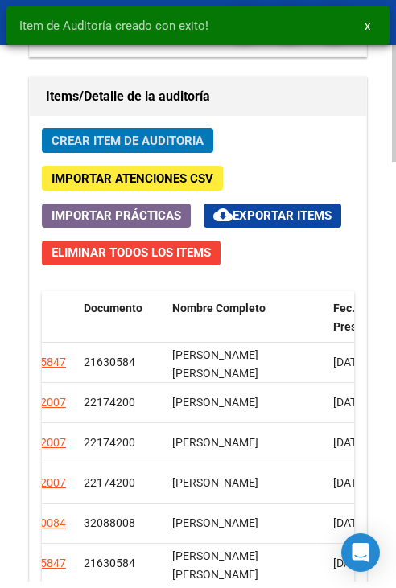
click at [138, 144] on span "Crear Item de Auditoria" at bounding box center [128, 141] width 152 height 14
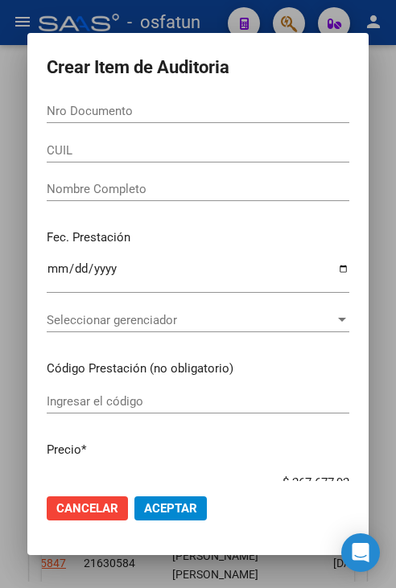
click at [88, 101] on div "Nro Documento" at bounding box center [198, 111] width 303 height 24
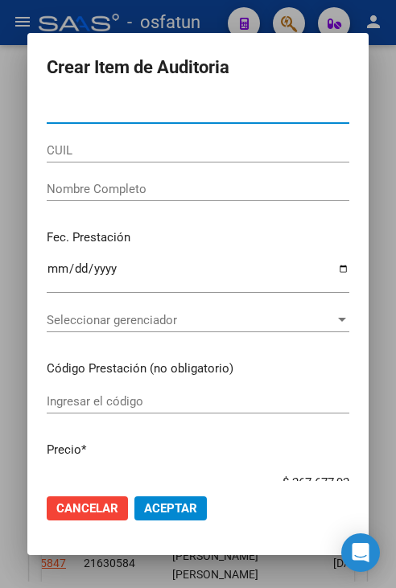
paste input "21487791"
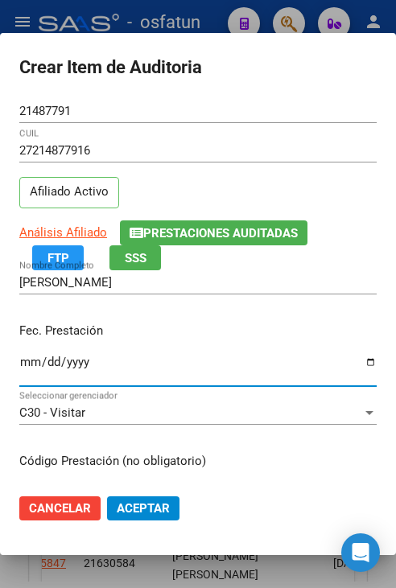
click at [26, 366] on input "Ingresar la fecha" at bounding box center [197, 369] width 357 height 26
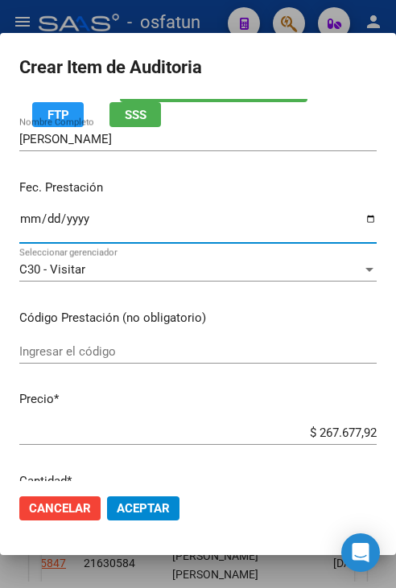
scroll to position [161, 0]
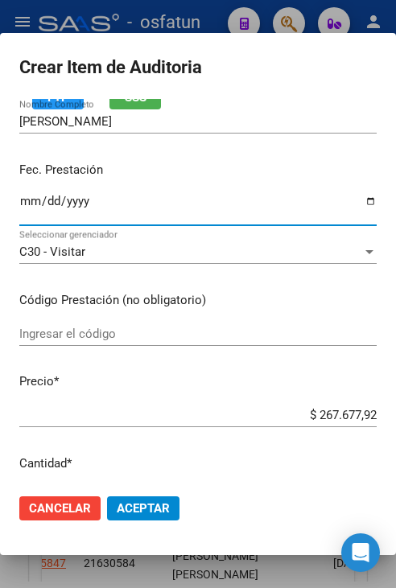
click at [162, 345] on div "Ingresar el código" at bounding box center [197, 341] width 357 height 39
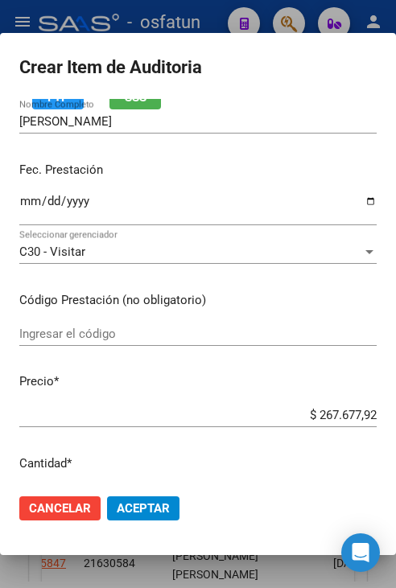
click at [161, 340] on div "Ingresar el código" at bounding box center [197, 334] width 357 height 24
click at [161, 336] on input "Ingresar el código" at bounding box center [197, 334] width 357 height 14
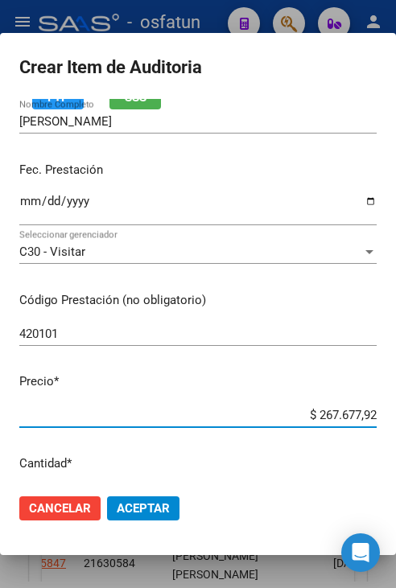
drag, startPoint x: 306, startPoint y: 413, endPoint x: 399, endPoint y: 417, distance: 93.4
click at [396, 417] on html "menu - osfatun person Firma Express Inicio Calendario SSS Instructivos Contacto…" at bounding box center [198, 294] width 396 height 588
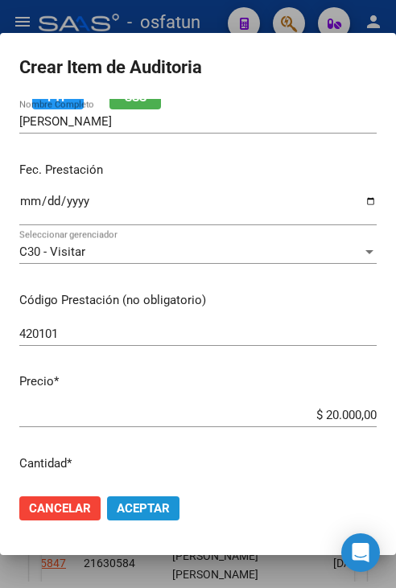
click at [170, 515] on button "Aceptar" at bounding box center [143, 509] width 72 height 24
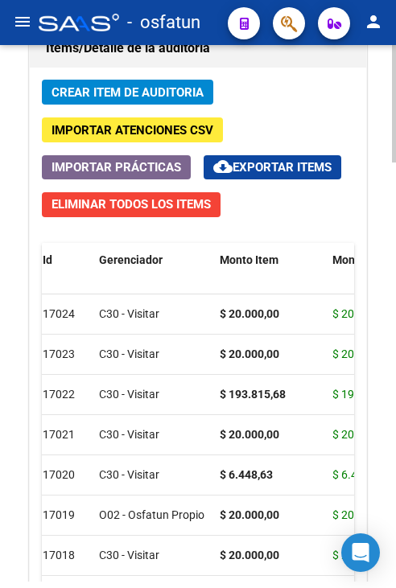
scroll to position [1594, 0]
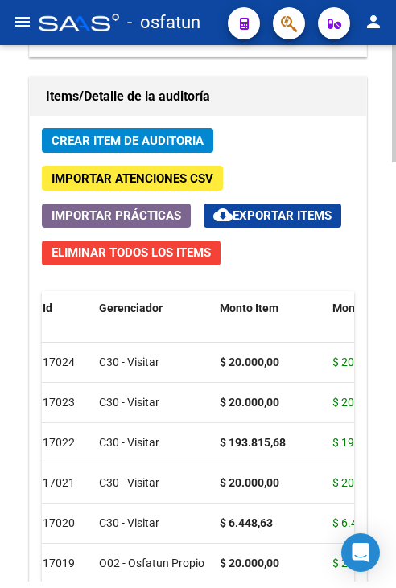
click at [81, 147] on button "Crear Item de Auditoria" at bounding box center [127, 140] width 171 height 25
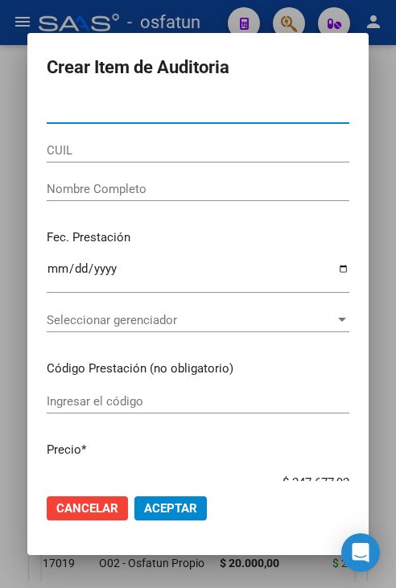
paste input "21630584"
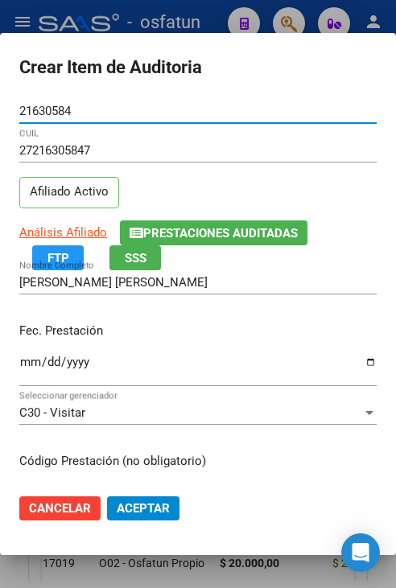
scroll to position [80, 0]
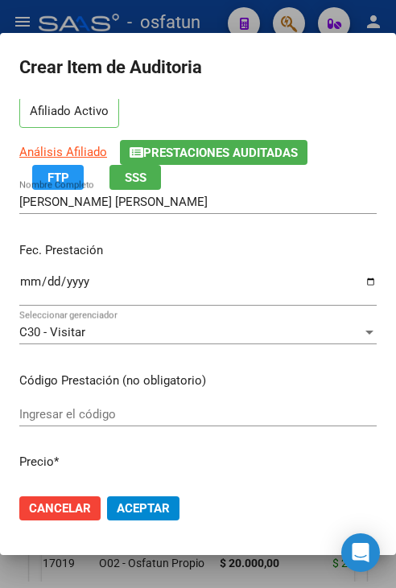
click at [29, 282] on input "Ingresar la fecha" at bounding box center [197, 288] width 357 height 26
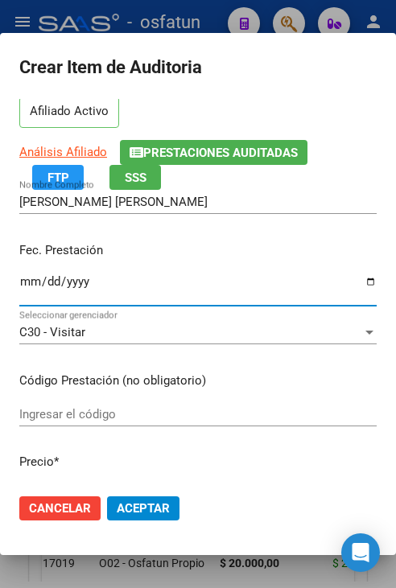
click at [98, 407] on input "Ingresar el código" at bounding box center [197, 414] width 357 height 14
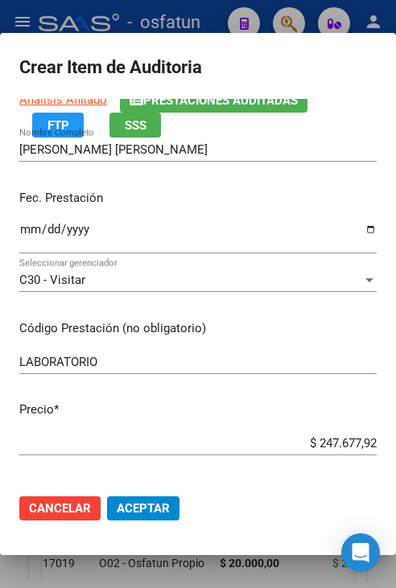
scroll to position [161, 0]
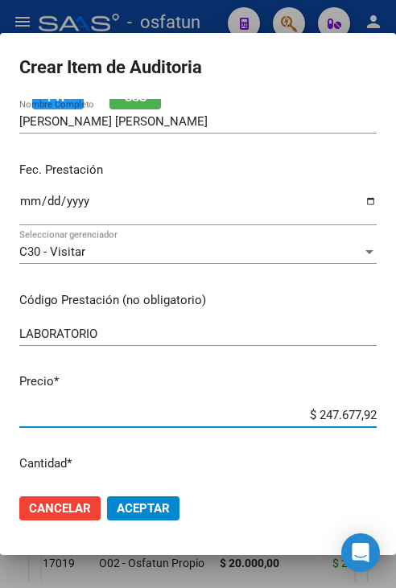
drag, startPoint x: 306, startPoint y: 412, endPoint x: 399, endPoint y: 419, distance: 93.6
click at [396, 419] on html "menu - osfatun person Firma Express Inicio Calendario SSS Instructivos Contacto…" at bounding box center [198, 294] width 396 height 588
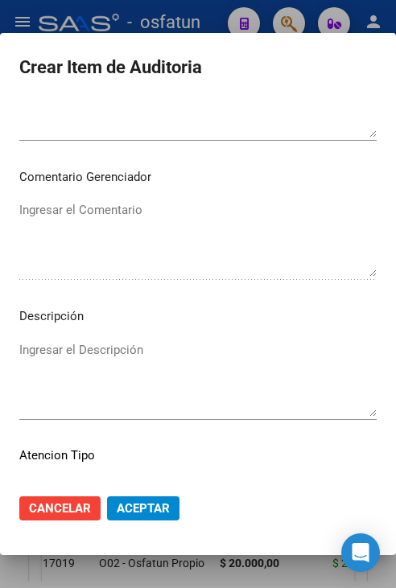
scroll to position [1046, 0]
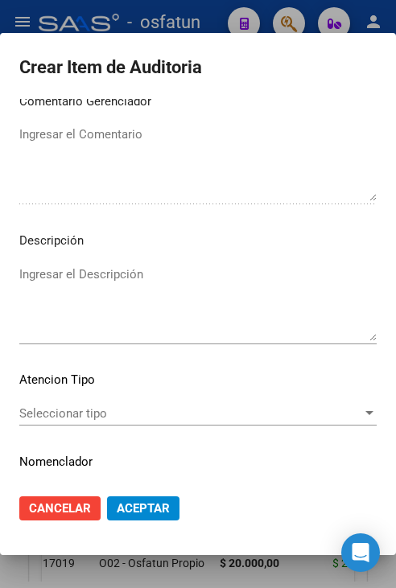
click at [96, 421] on div "Seleccionar tipo Seleccionar tipo" at bounding box center [197, 414] width 357 height 24
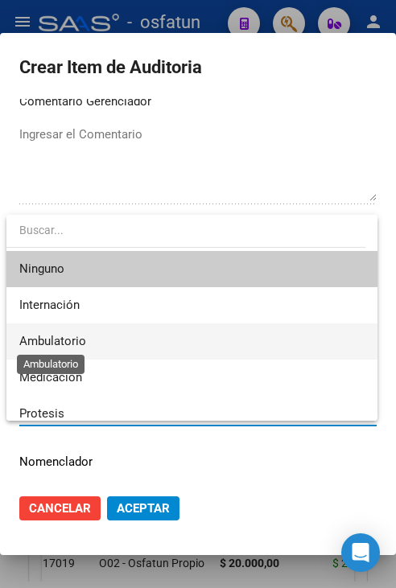
click at [79, 347] on span "Ambulatorio" at bounding box center [52, 341] width 67 height 14
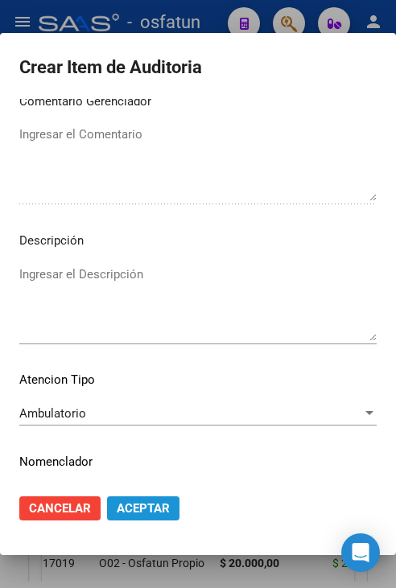
click at [153, 502] on span "Aceptar" at bounding box center [143, 508] width 53 height 14
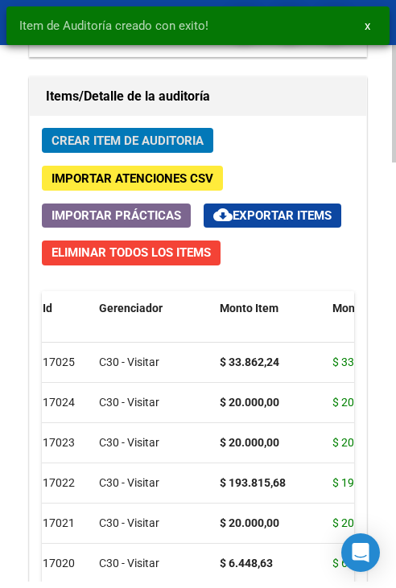
click at [101, 134] on span "Crear Item de Auditoria" at bounding box center [128, 141] width 152 height 14
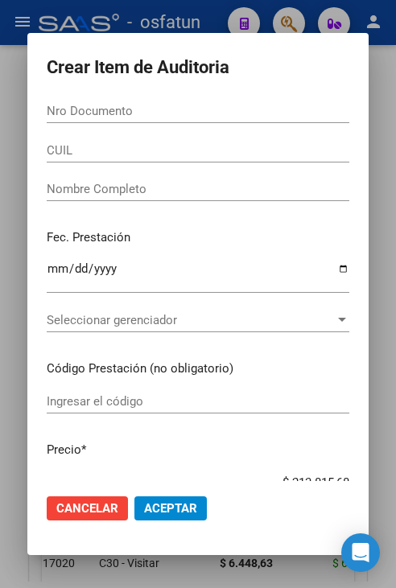
click at [130, 116] on input "Nro Documento" at bounding box center [198, 111] width 303 height 14
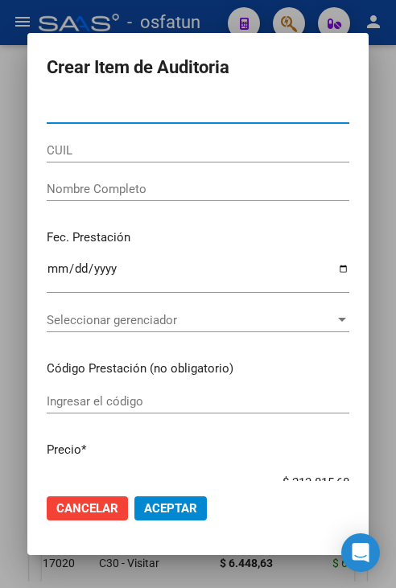
paste input "21630584"
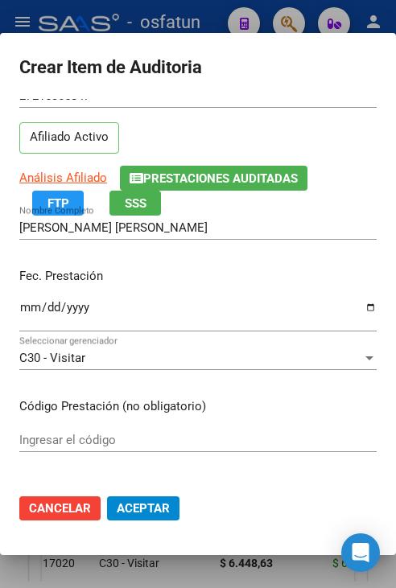
scroll to position [80, 0]
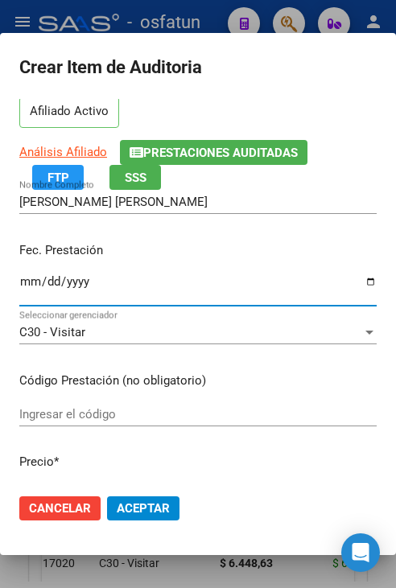
click at [29, 276] on input "Ingresar la fecha" at bounding box center [197, 288] width 357 height 26
click at [97, 413] on input "Ingresar el código" at bounding box center [197, 414] width 357 height 14
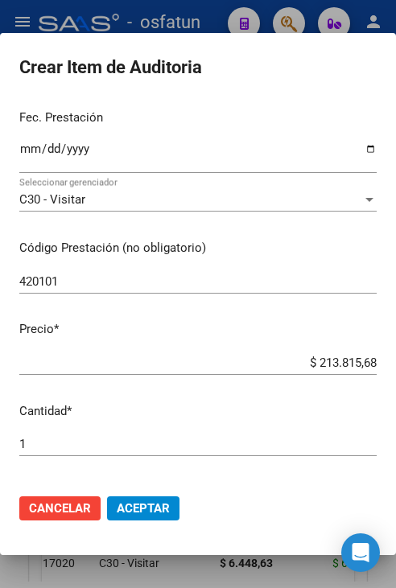
scroll to position [241, 0]
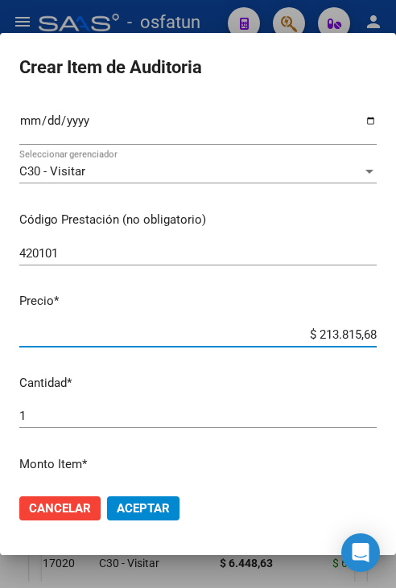
drag, startPoint x: 303, startPoint y: 334, endPoint x: 357, endPoint y: 331, distance: 54.8
click at [357, 331] on input "$ 213.815,68" at bounding box center [197, 335] width 357 height 14
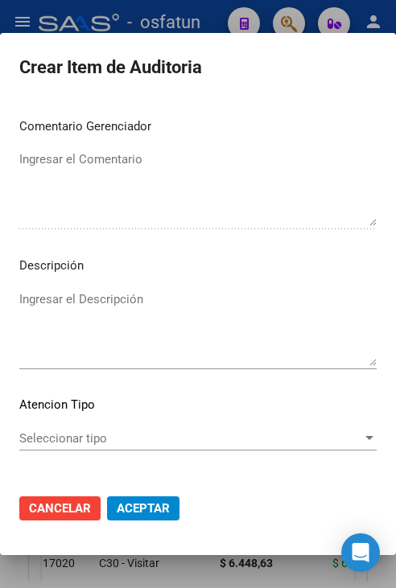
scroll to position [1087, 0]
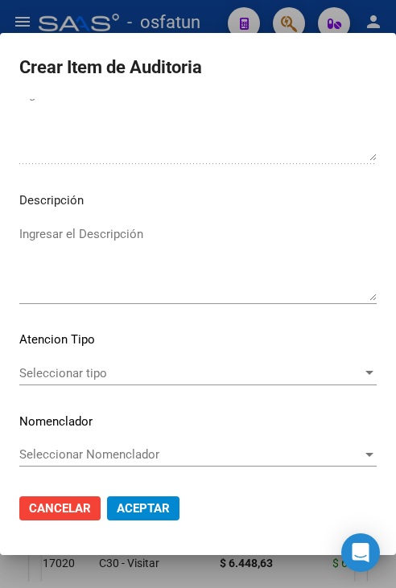
click at [129, 381] on div "Seleccionar tipo Seleccionar tipo" at bounding box center [197, 373] width 357 height 24
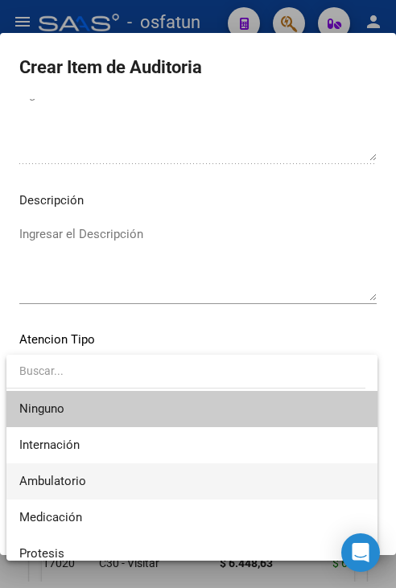
click at [110, 485] on span "Ambulatorio" at bounding box center [191, 482] width 345 height 36
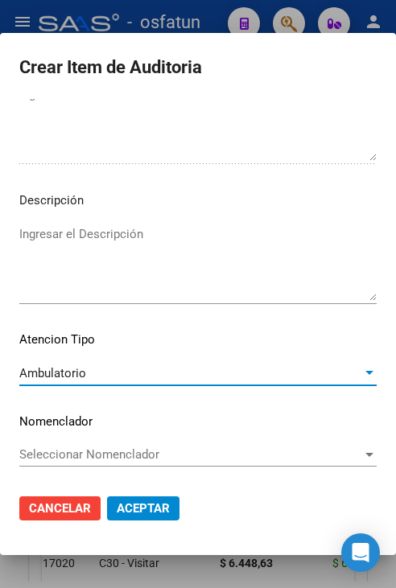
click at [146, 502] on span "Aceptar" at bounding box center [143, 508] width 53 height 14
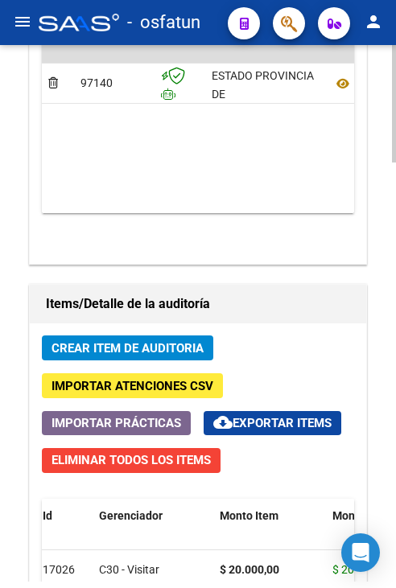
scroll to position [1433, 0]
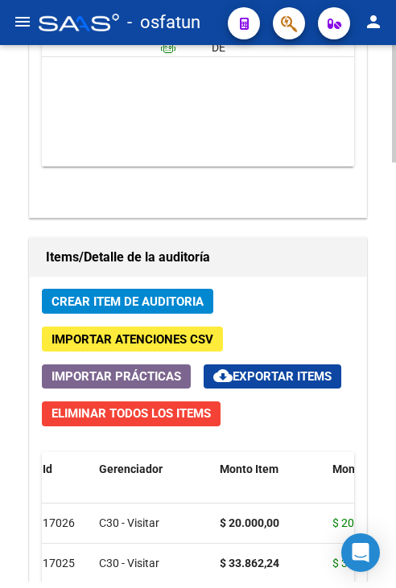
click at [126, 300] on span "Crear Item de Auditoria" at bounding box center [128, 302] width 152 height 14
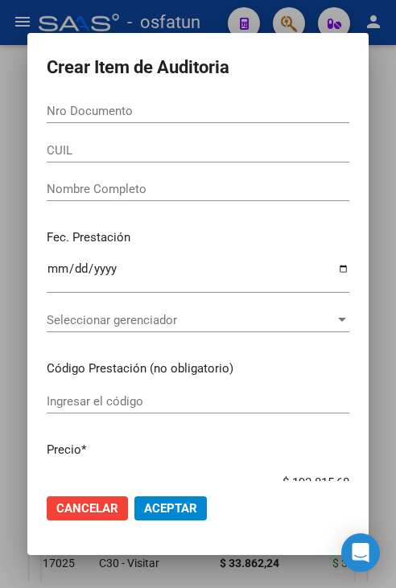
click at [84, 119] on div "Nro Documento" at bounding box center [198, 111] width 303 height 24
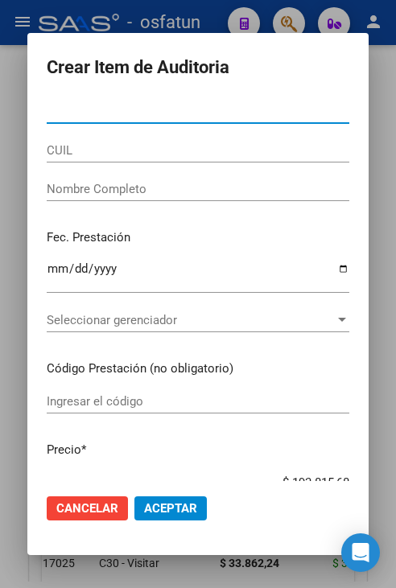
paste input "21630584"
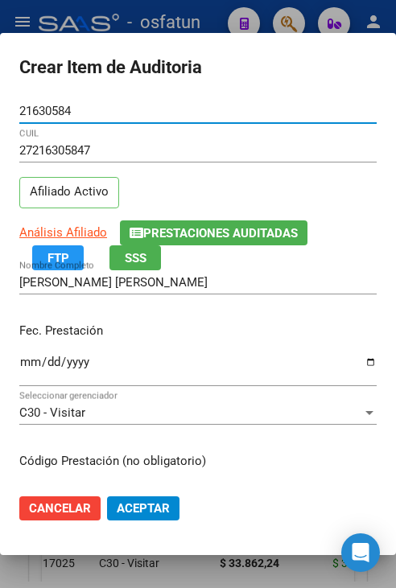
click at [29, 359] on input "Ingresar la fecha" at bounding box center [197, 369] width 357 height 26
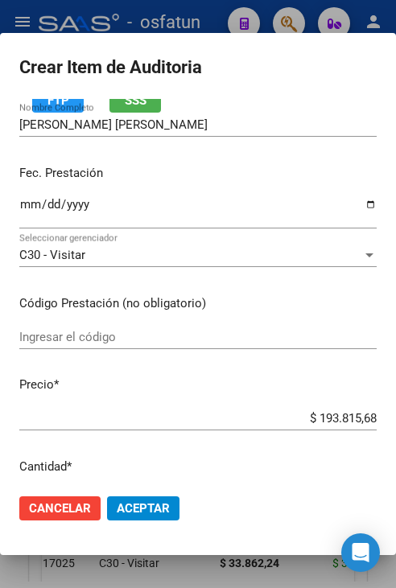
scroll to position [161, 0]
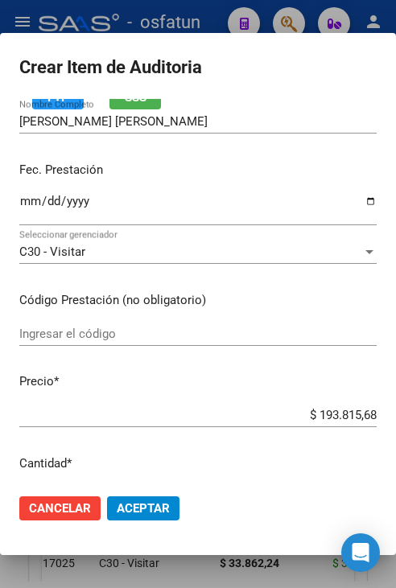
click at [112, 335] on input "Ingresar el código" at bounding box center [197, 334] width 357 height 14
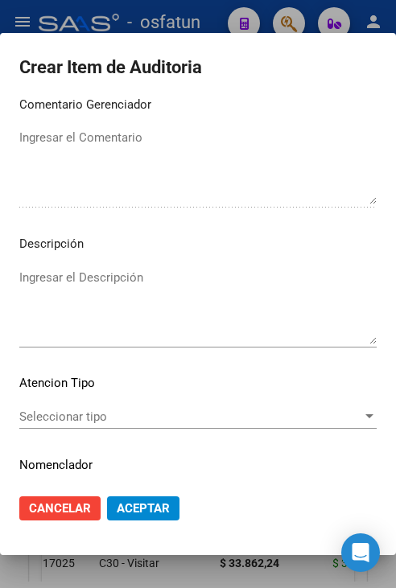
scroll to position [1087, 0]
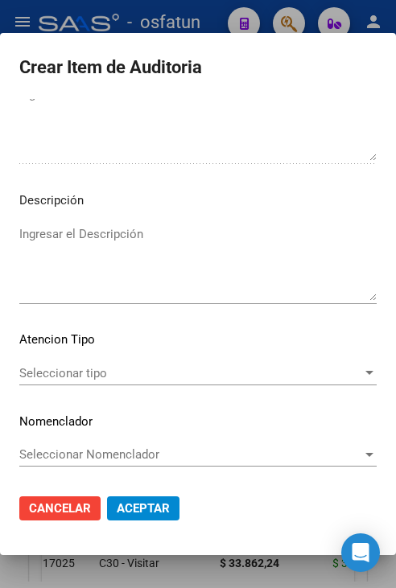
click at [134, 369] on span "Seleccionar tipo" at bounding box center [190, 373] width 343 height 14
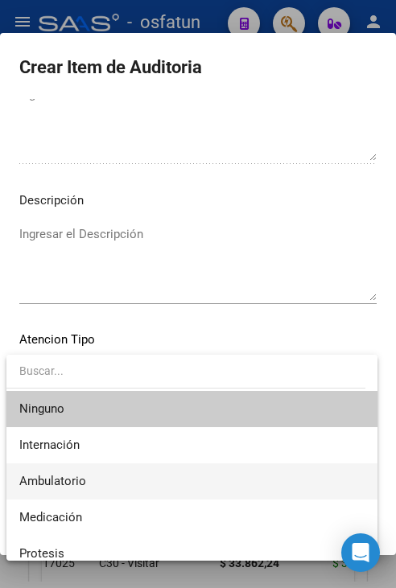
click at [124, 489] on span "Ambulatorio" at bounding box center [191, 482] width 345 height 36
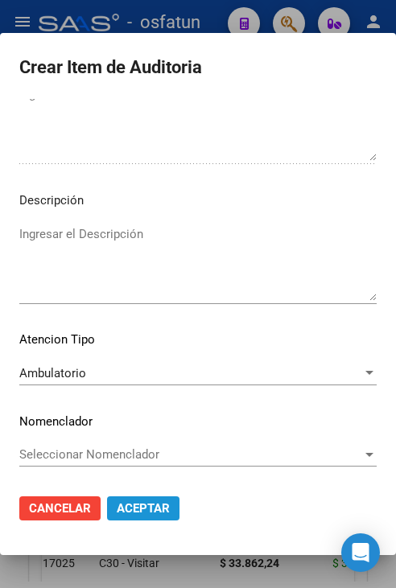
click at [130, 505] on span "Aceptar" at bounding box center [143, 508] width 53 height 14
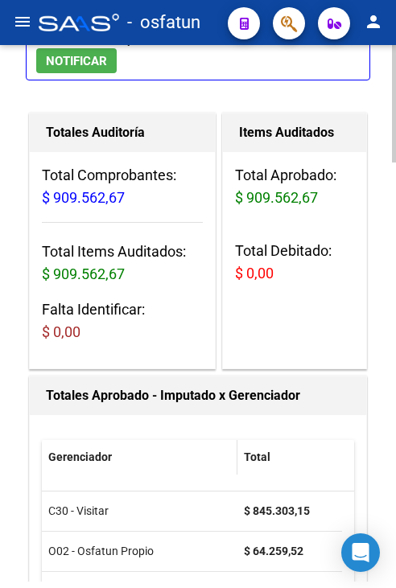
scroll to position [0, 0]
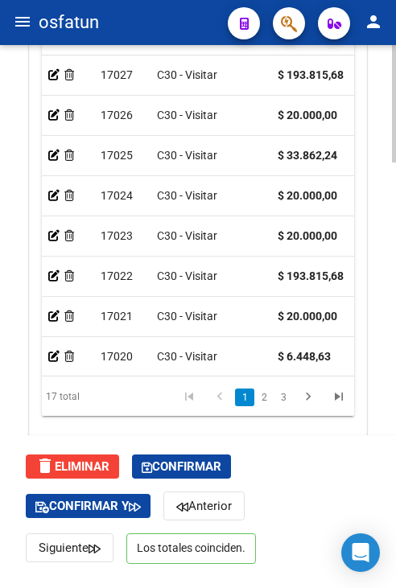
scroll to position [80, 0]
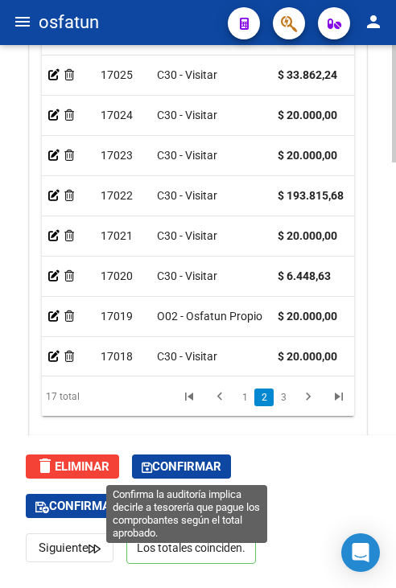
click at [206, 460] on span "Confirmar" at bounding box center [182, 467] width 80 height 14
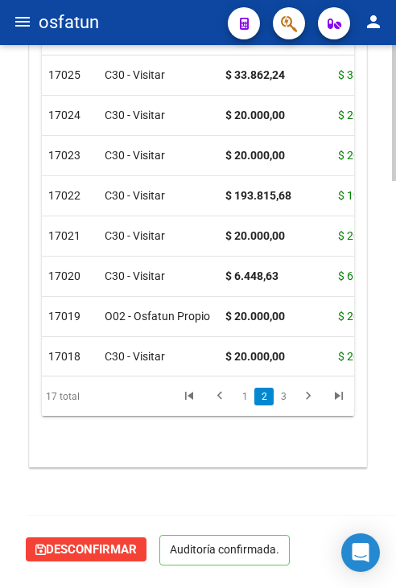
scroll to position [1582, 0]
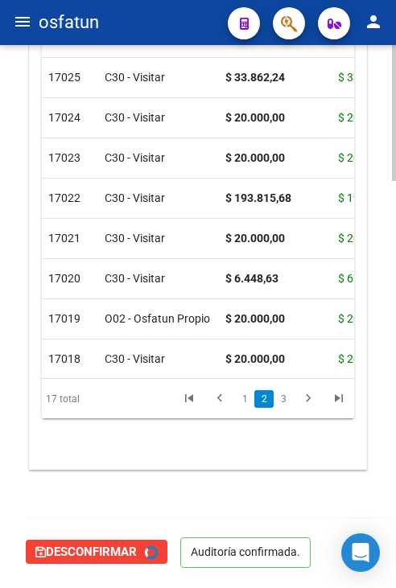
type input "202510"
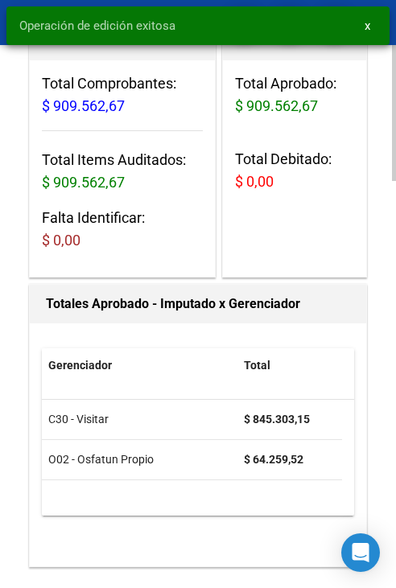
scroll to position [0, 0]
